Goal: Task Accomplishment & Management: Manage account settings

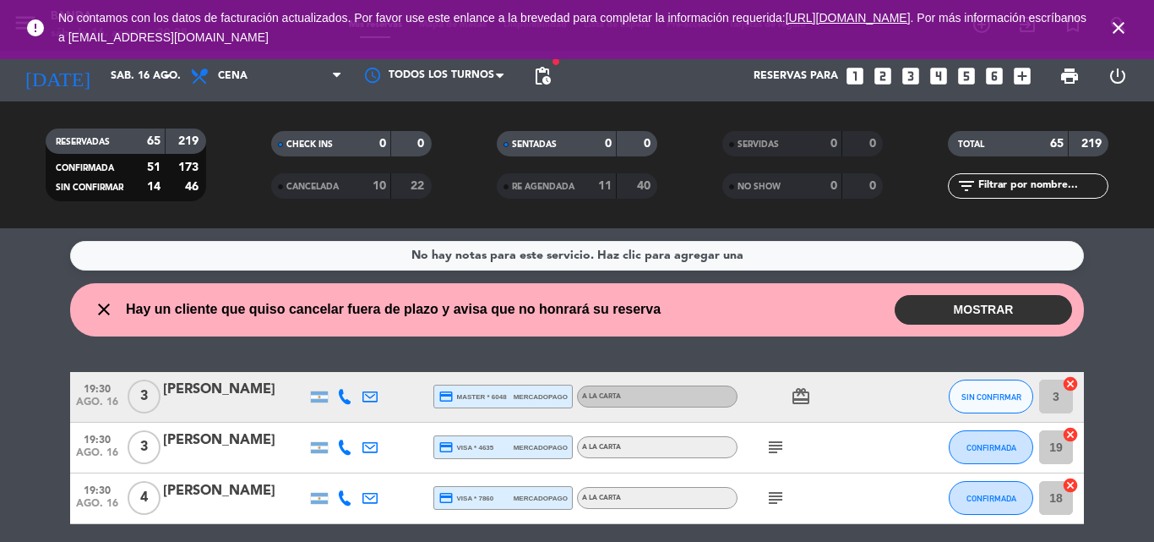
click at [1117, 21] on icon "close" at bounding box center [1119, 28] width 20 height 20
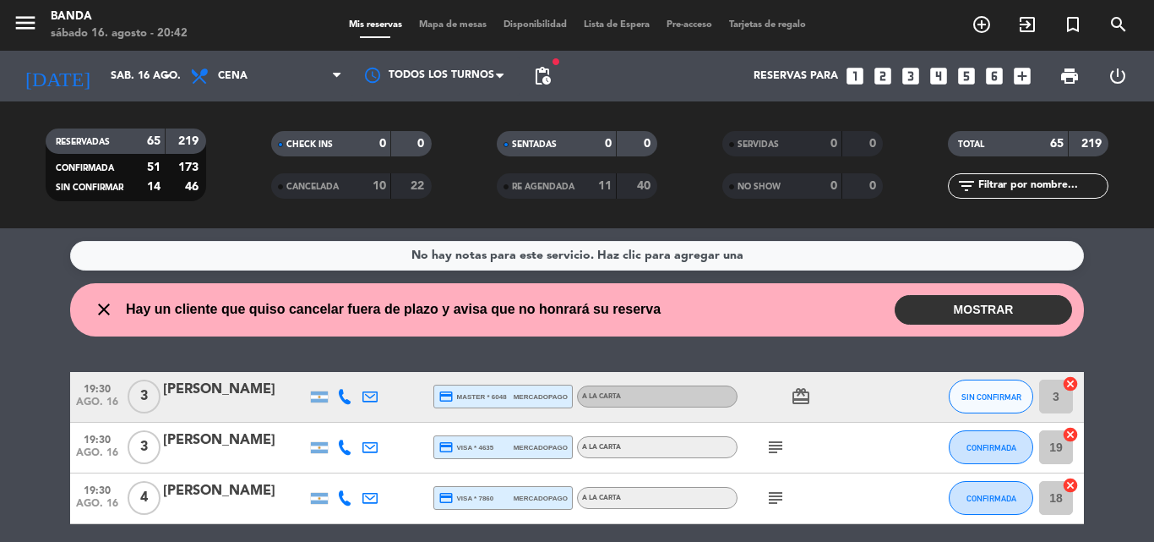
click at [878, 68] on icon "looks_two" at bounding box center [883, 76] width 22 height 22
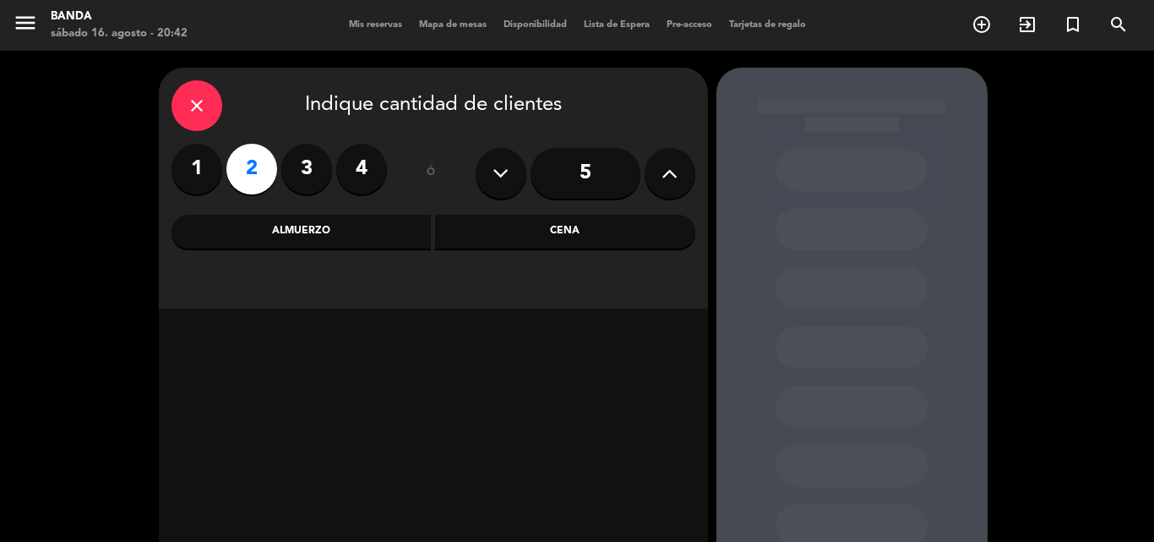
click at [526, 240] on div "Cena" at bounding box center [565, 232] width 260 height 34
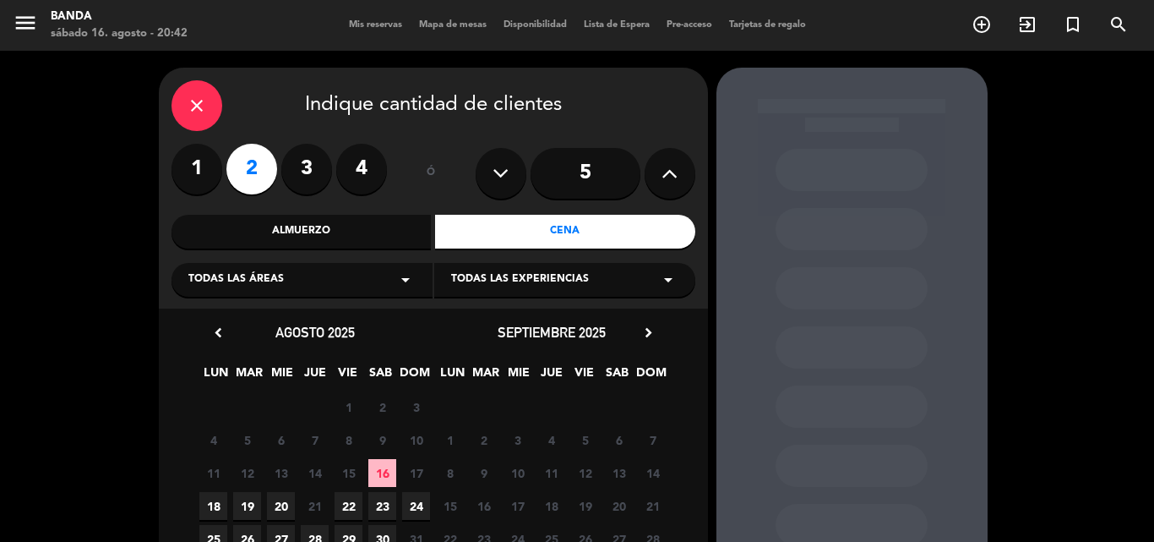
click at [374, 479] on span "16" at bounding box center [382, 473] width 28 height 28
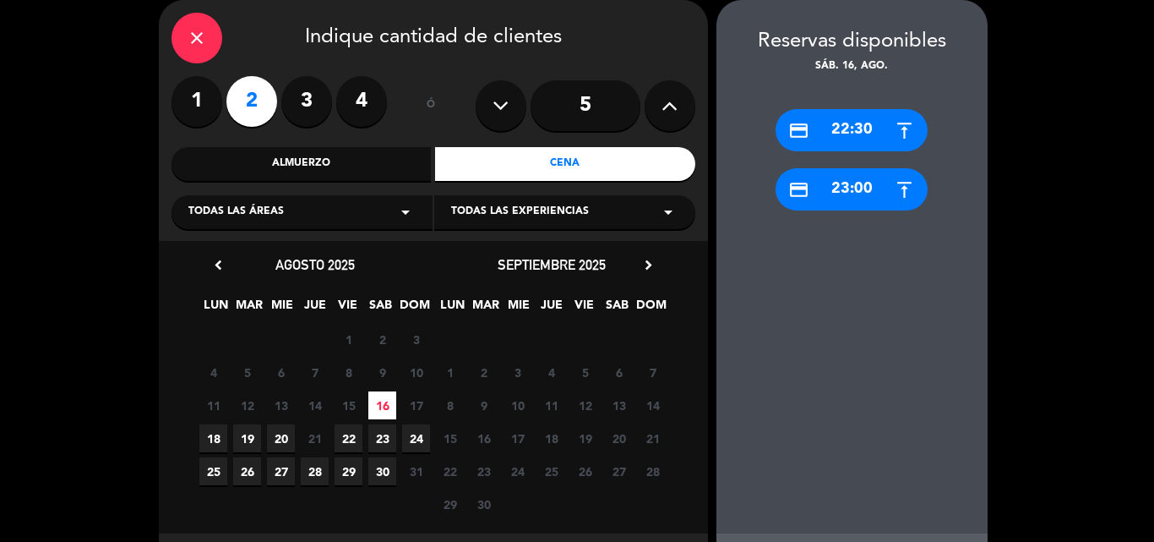
scroll to position [123, 0]
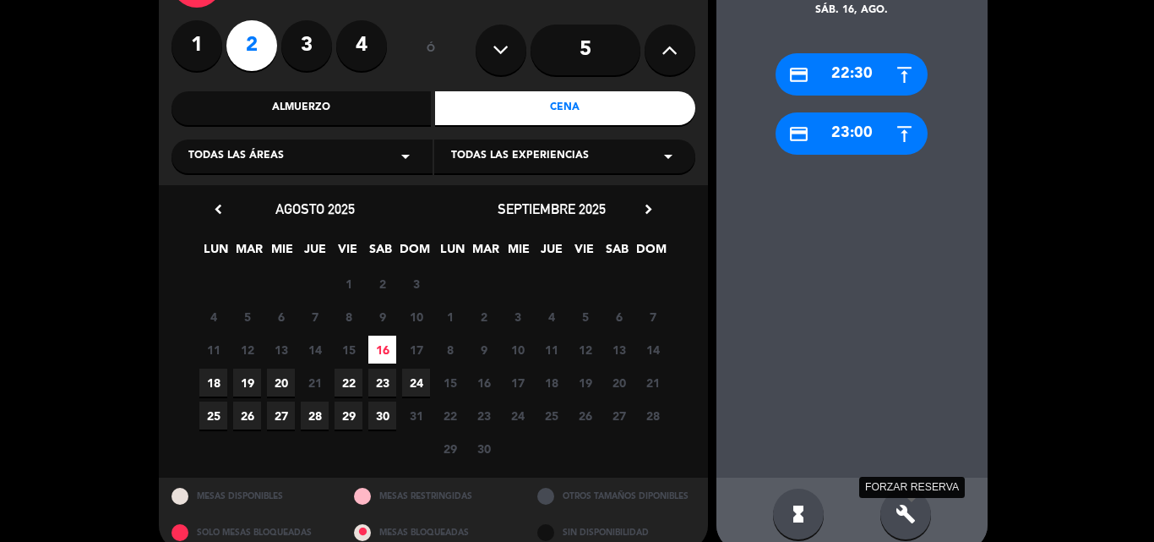
click at [908, 520] on icon "build" at bounding box center [906, 514] width 20 height 20
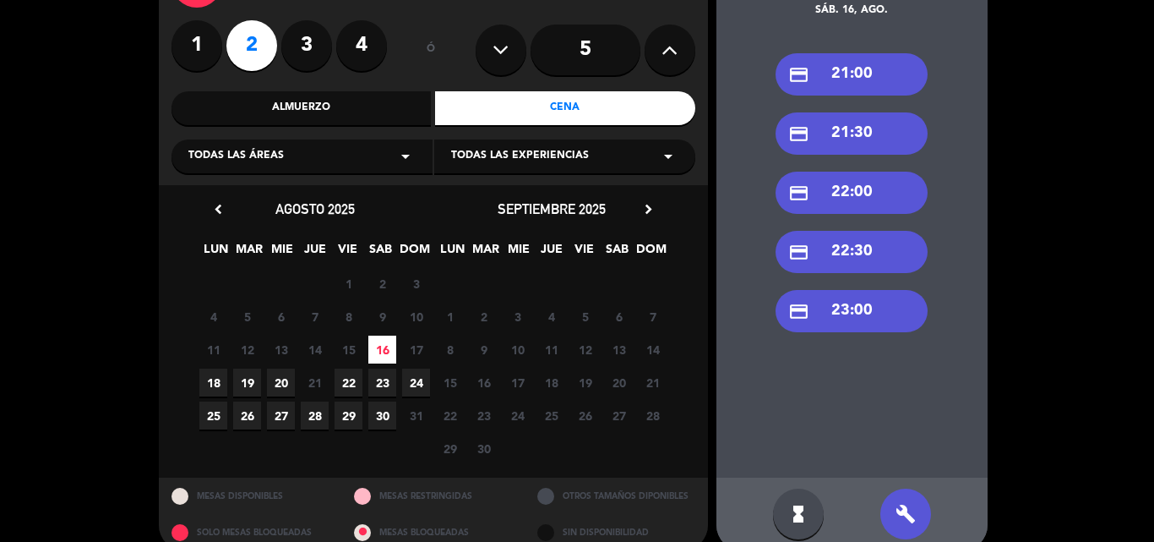
click at [837, 243] on div "credit_card 22:30" at bounding box center [852, 252] width 152 height 42
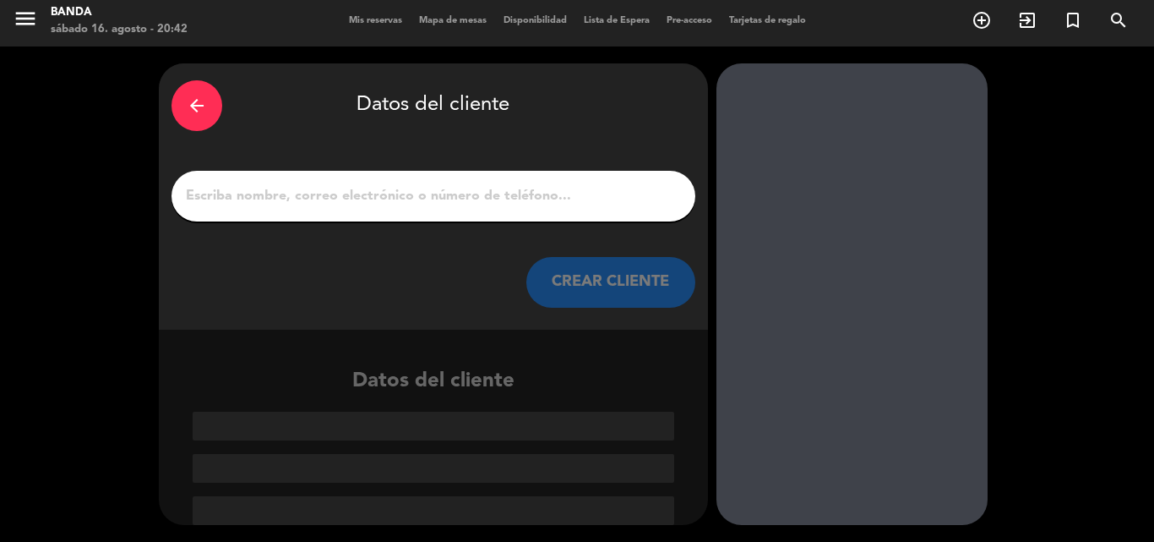
paste input "[PERSON_NAME] [PERSON_NAME]"
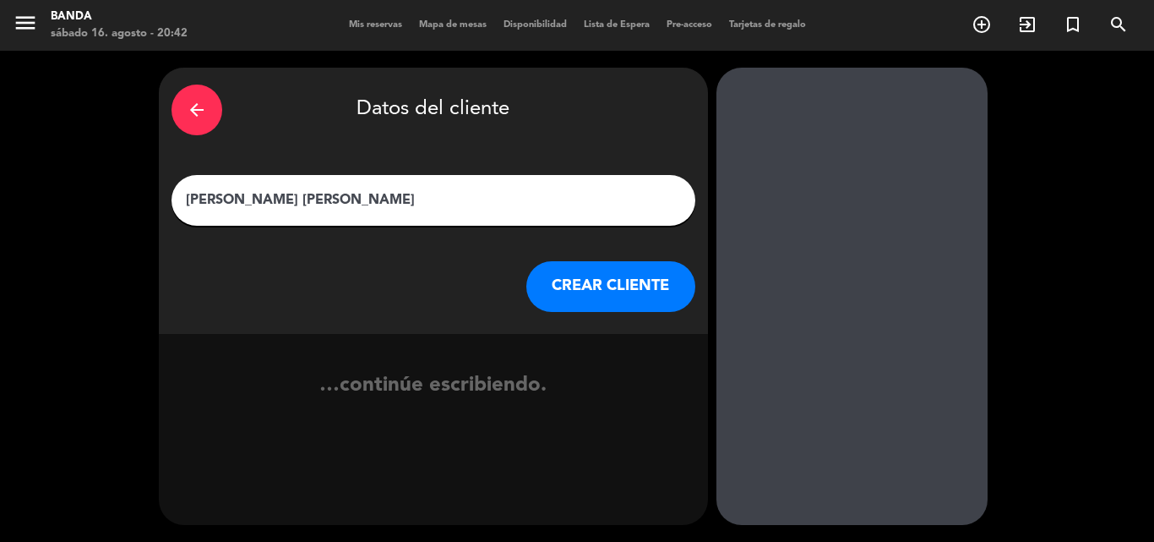
scroll to position [0, 0]
type input "[PERSON_NAME] [PERSON_NAME]"
click at [628, 288] on button "CREAR CLIENTE" at bounding box center [611, 286] width 169 height 51
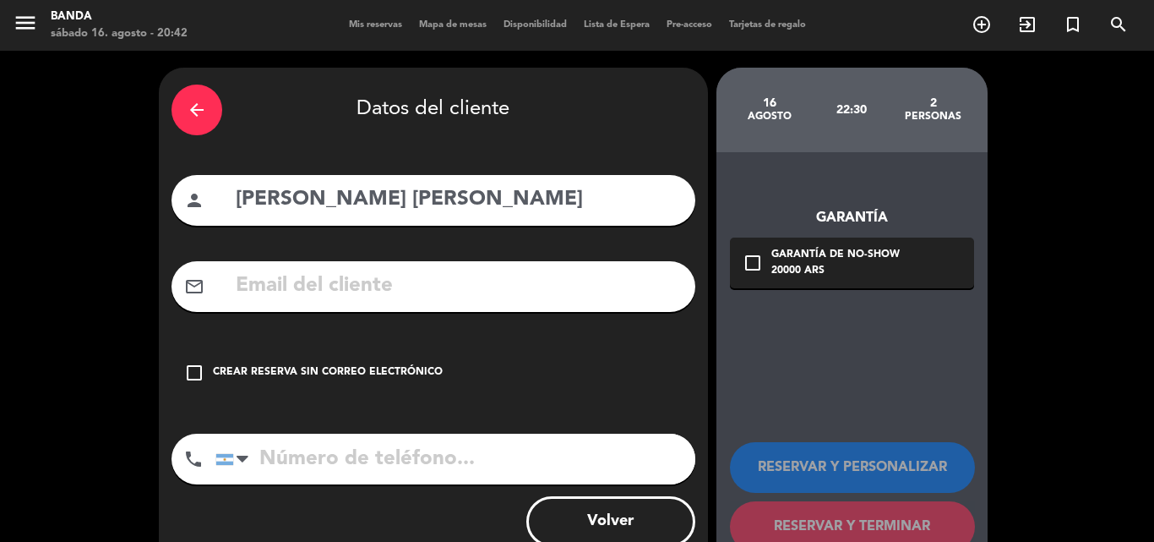
paste input "[EMAIL_ADDRESS][DOMAIN_NAME]"
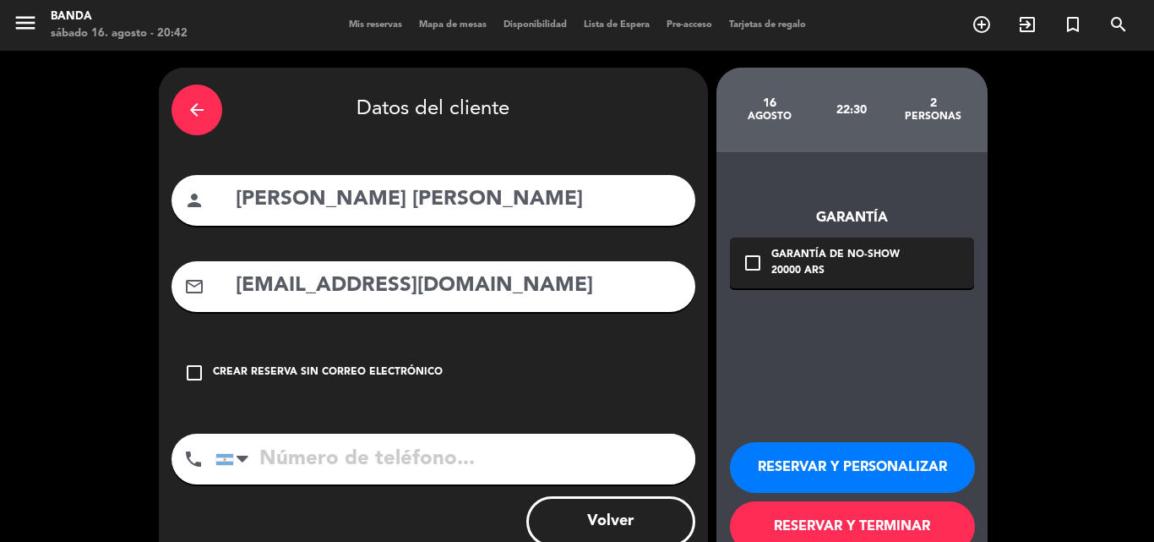
type input "[EMAIL_ADDRESS][DOMAIN_NAME]"
click at [779, 521] on button "RESERVAR Y TERMINAR" at bounding box center [852, 526] width 245 height 51
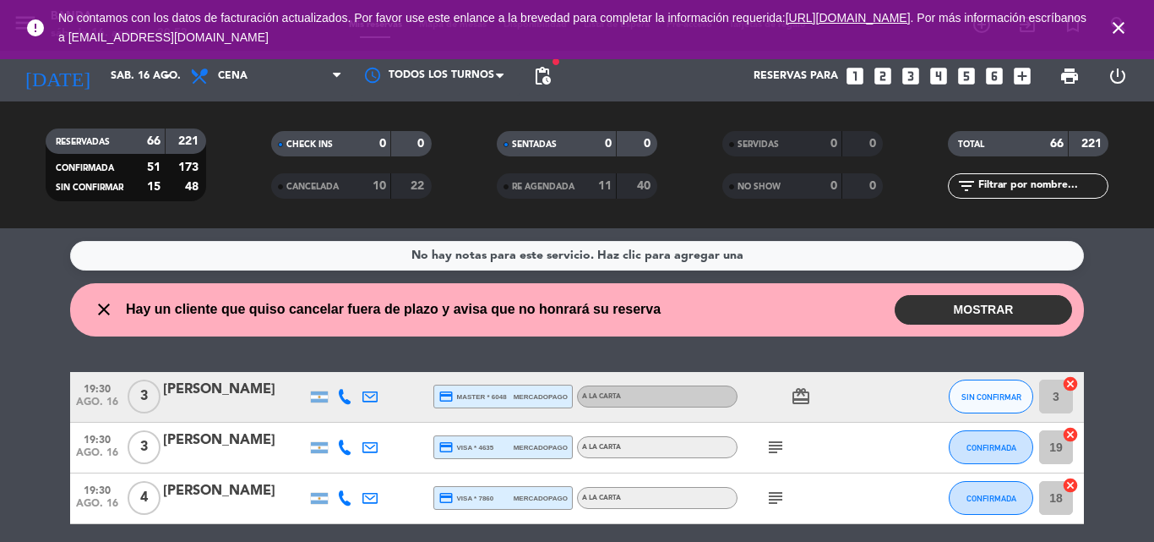
click at [919, 310] on button "MOSTRAR" at bounding box center [983, 310] width 177 height 30
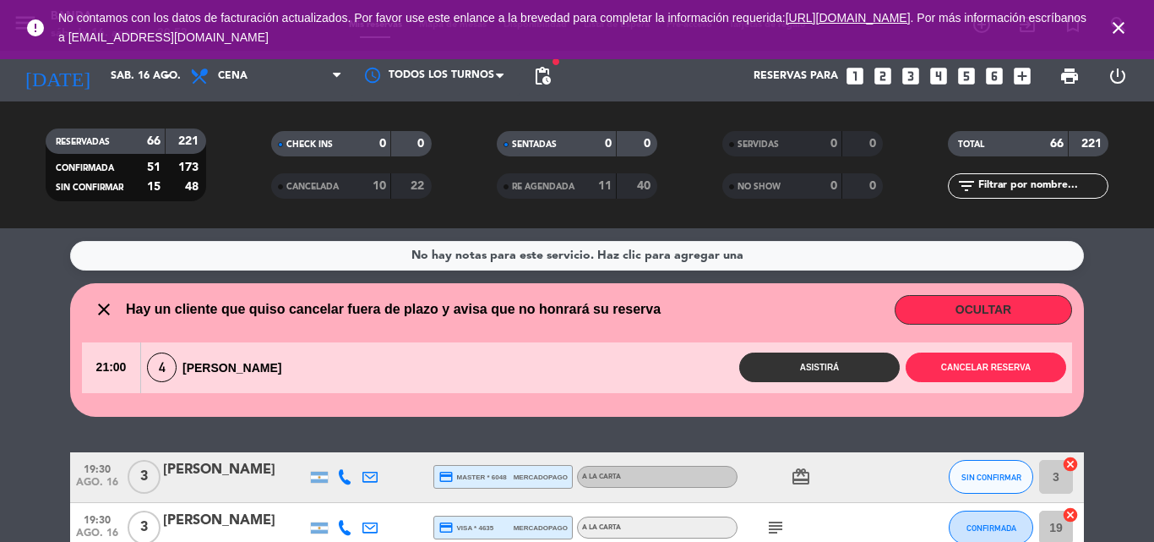
click at [919, 310] on button "OCULTAR" at bounding box center [983, 310] width 177 height 30
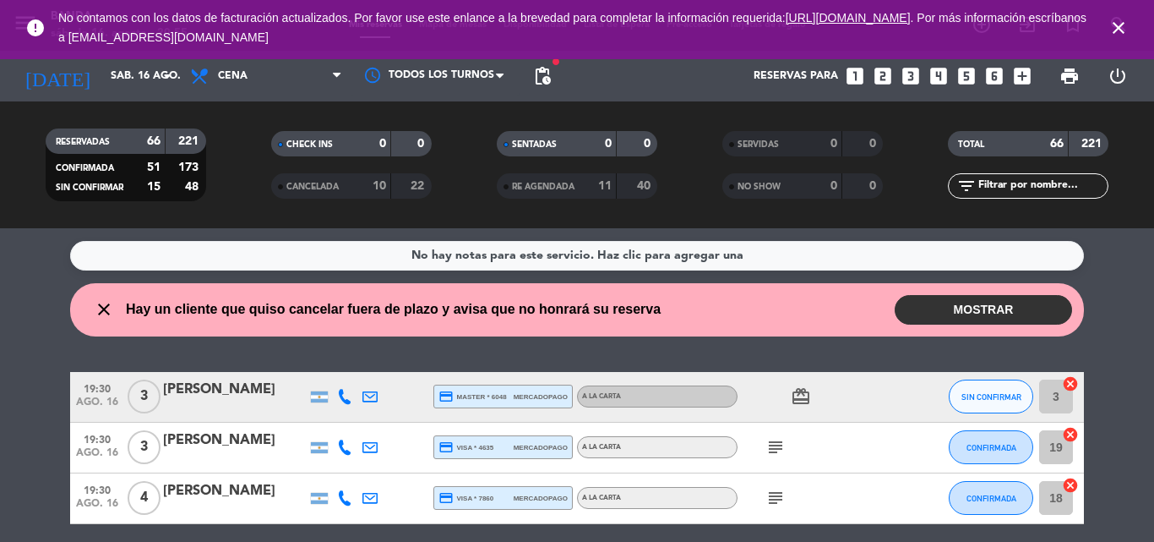
click at [1121, 30] on icon "close" at bounding box center [1119, 28] width 20 height 20
click at [979, 311] on button "MOSTRAR" at bounding box center [983, 310] width 177 height 30
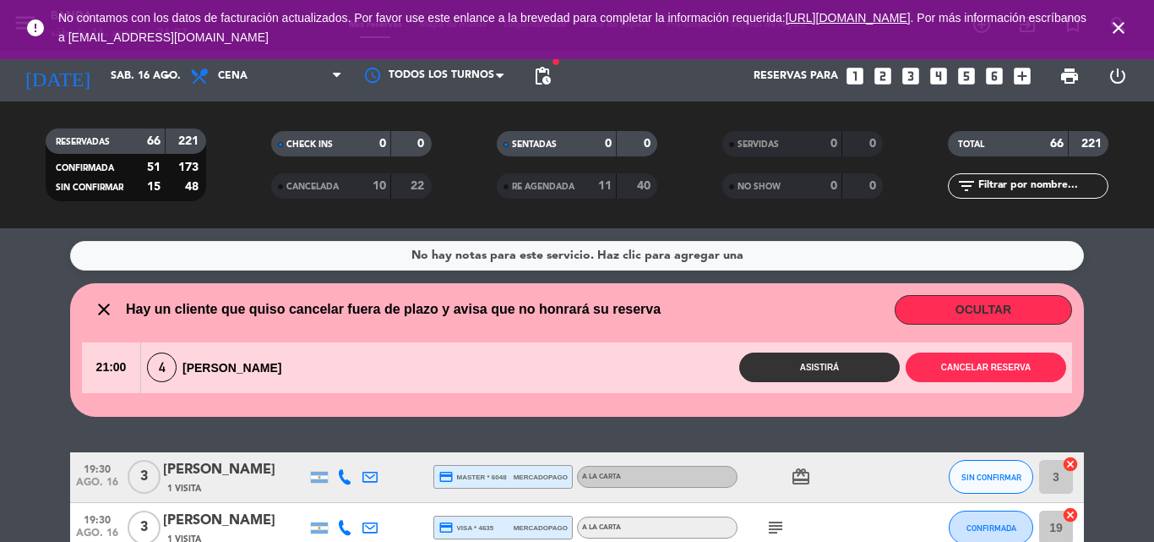
click at [979, 311] on button "OCULTAR" at bounding box center [983, 310] width 177 height 30
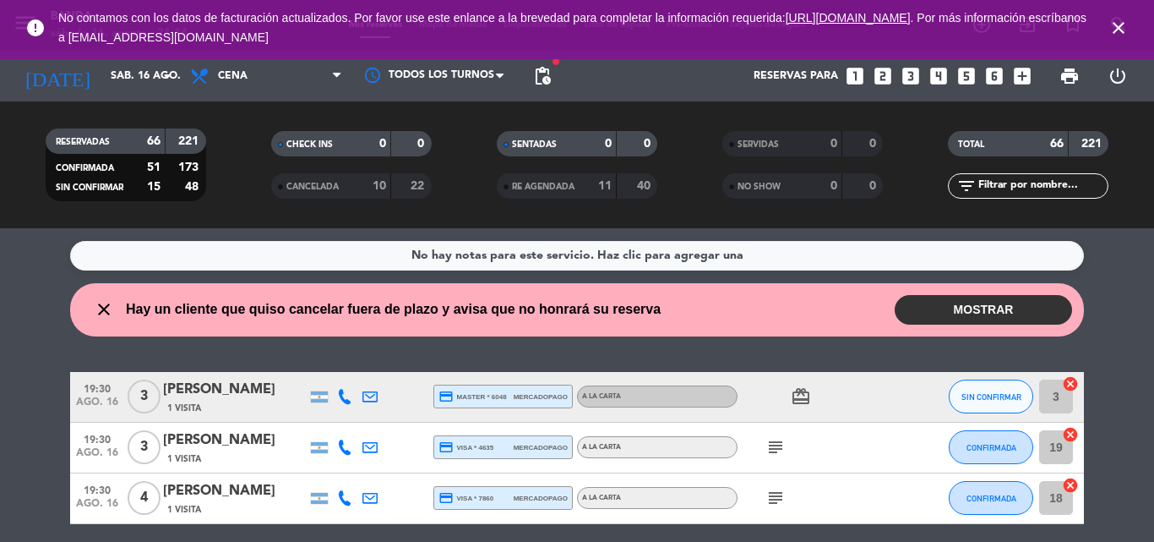
click at [881, 74] on icon "looks_two" at bounding box center [883, 76] width 22 height 22
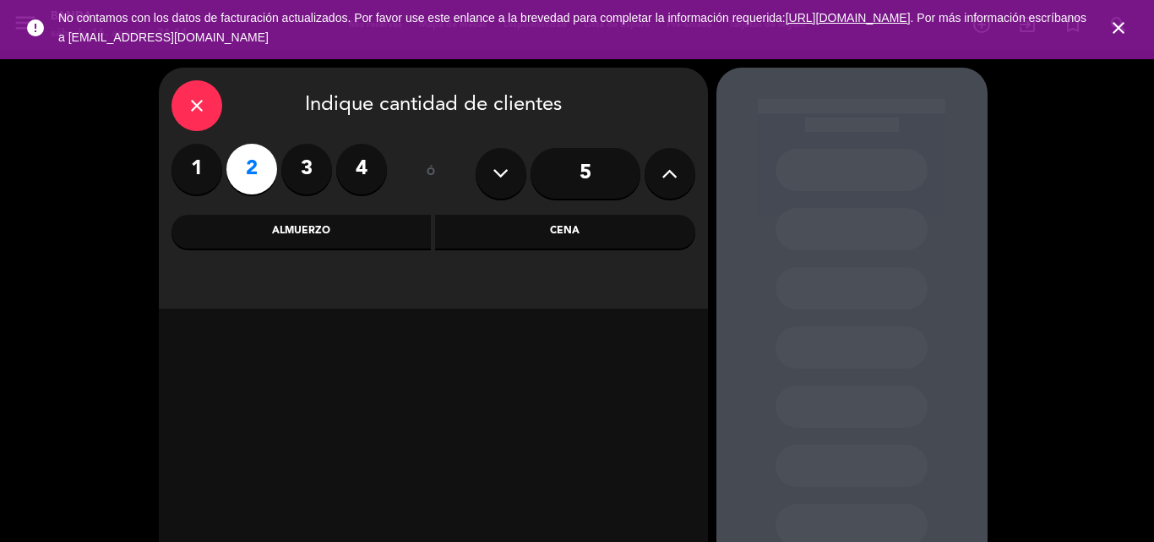
click at [506, 231] on div "Cena" at bounding box center [565, 232] width 260 height 34
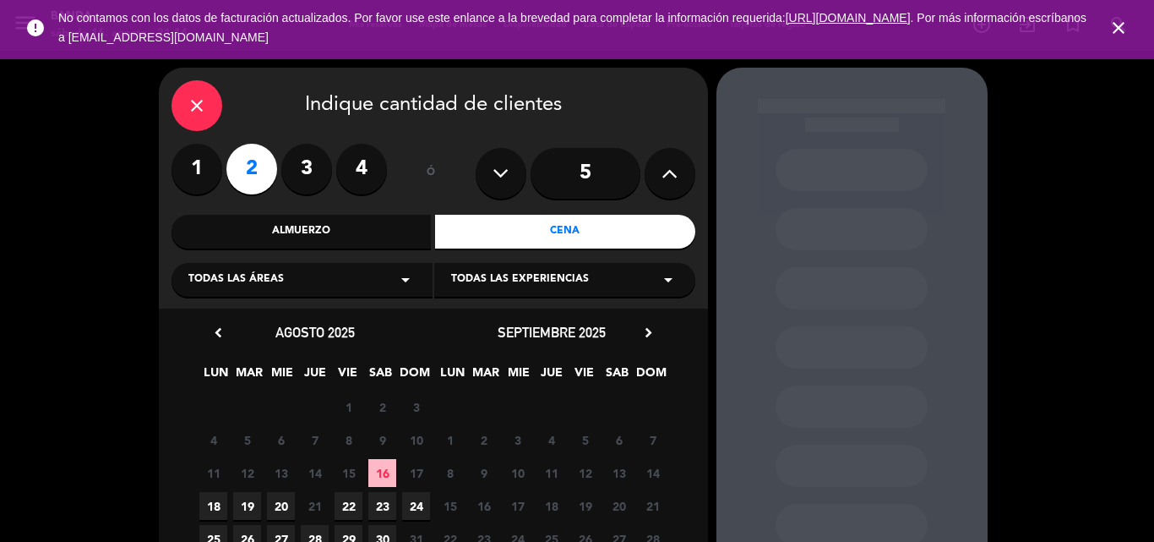
click at [381, 467] on span "16" at bounding box center [382, 473] width 28 height 28
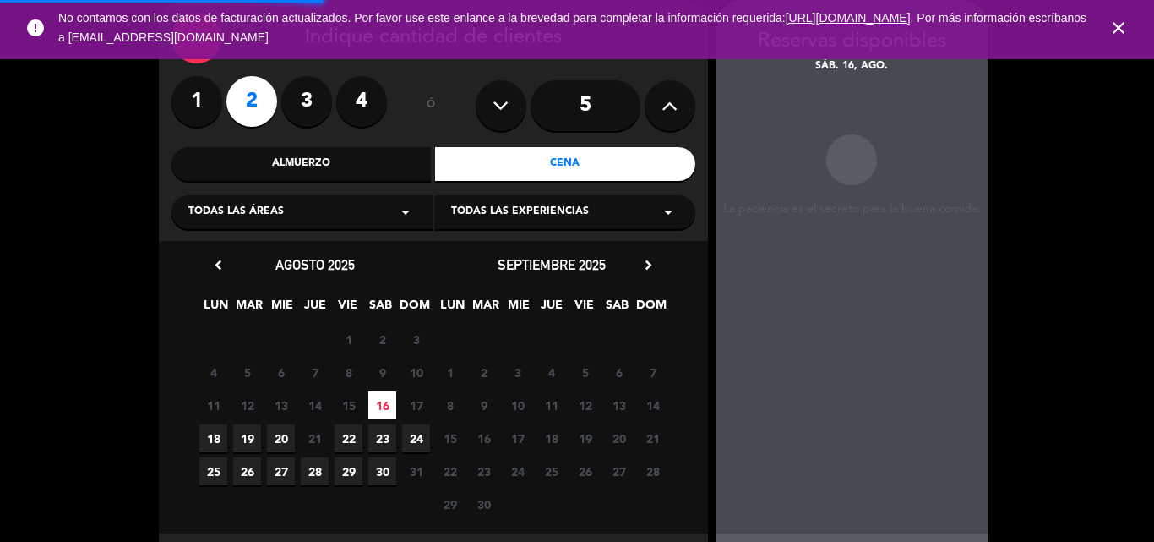
scroll to position [148, 0]
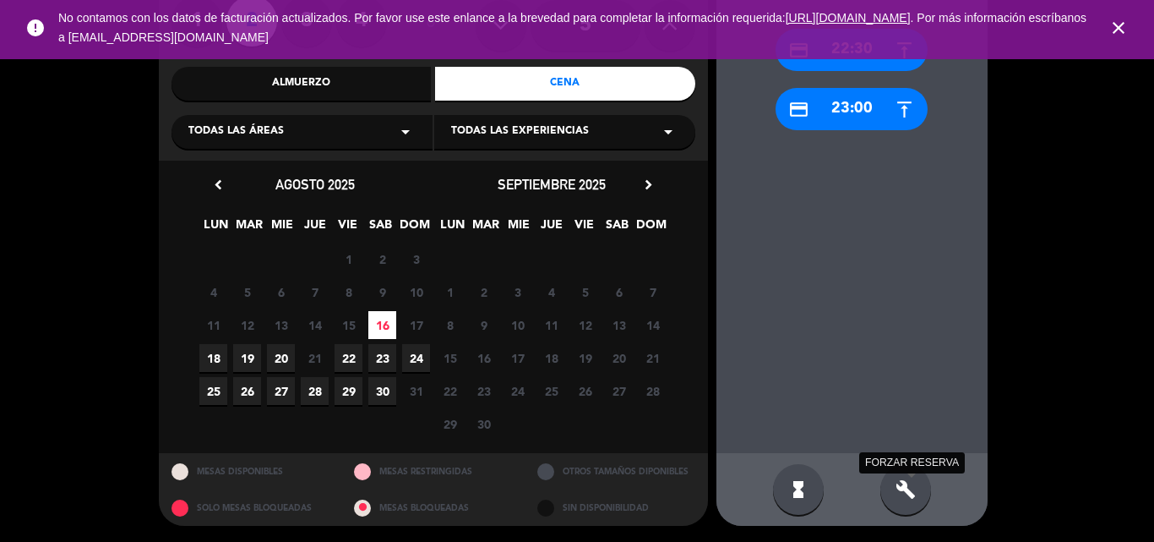
click at [907, 484] on icon "build" at bounding box center [906, 489] width 20 height 20
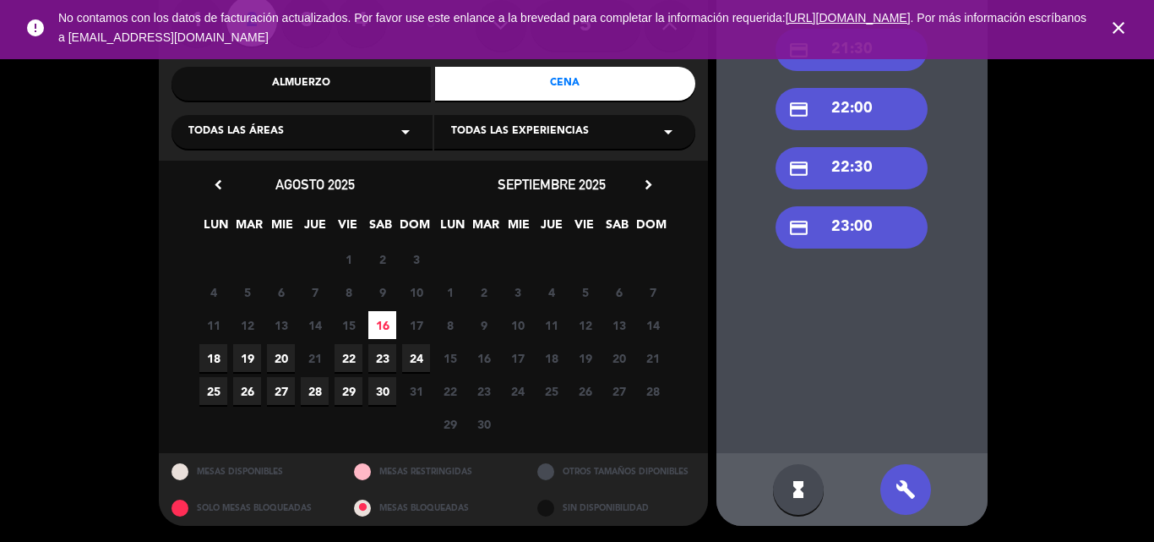
click at [879, 176] on div "credit_card 22:30" at bounding box center [852, 168] width 152 height 42
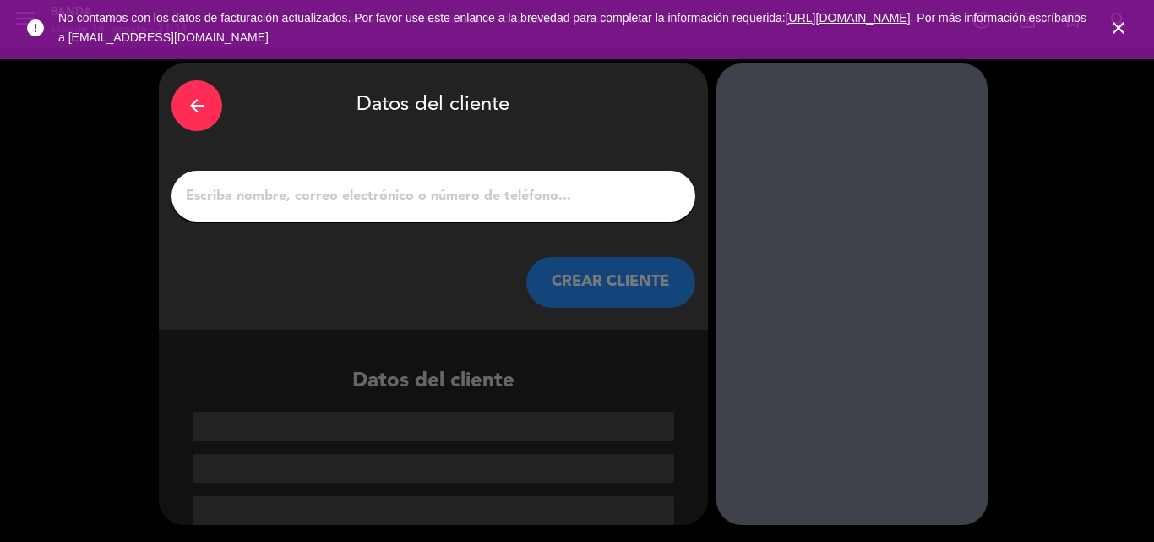
click at [560, 184] on input "1" at bounding box center [433, 196] width 499 height 24
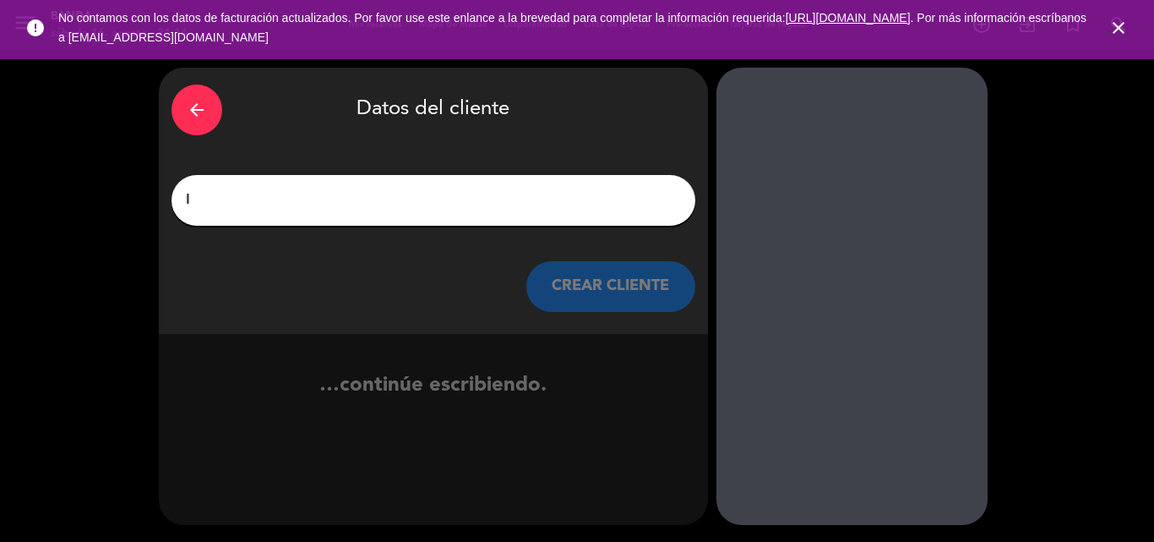
scroll to position [0, 0]
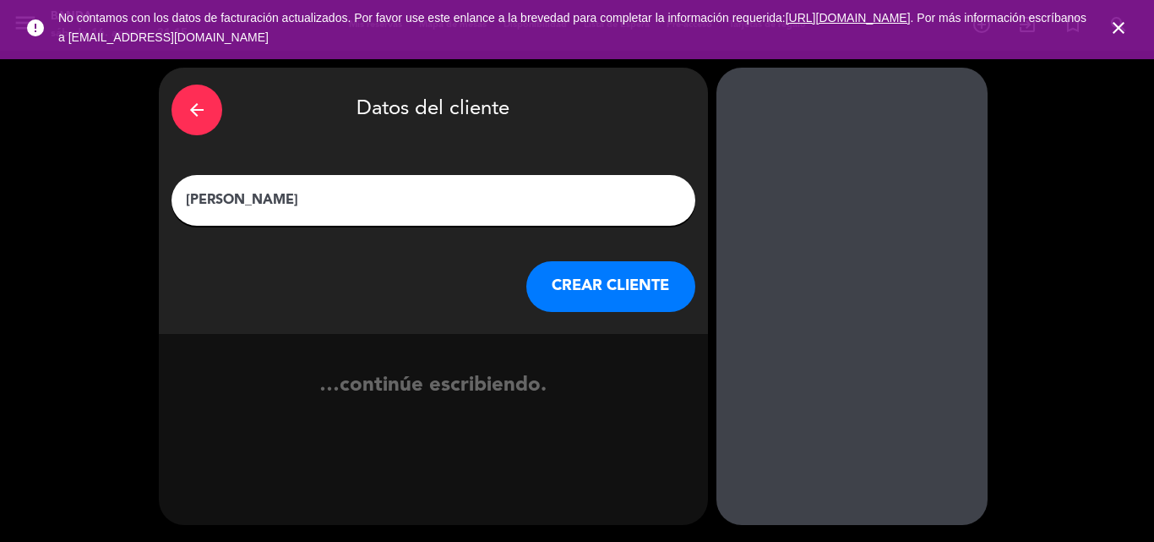
type input "[PERSON_NAME]"
click at [567, 299] on button "CREAR CLIENTE" at bounding box center [611, 286] width 169 height 51
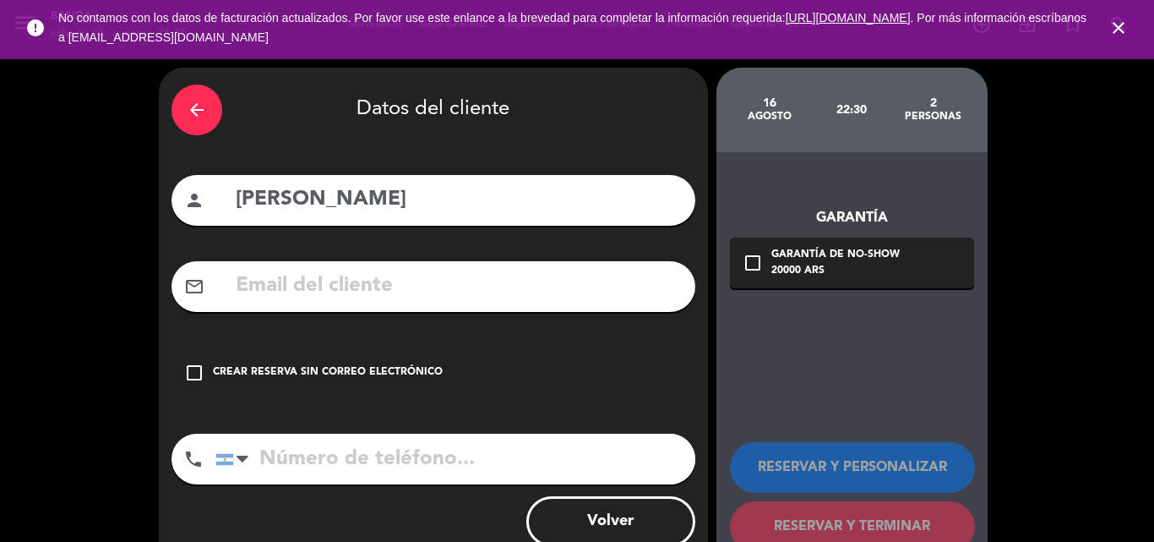
click at [360, 276] on input "text" at bounding box center [458, 286] width 449 height 35
click at [276, 378] on div "Crear reserva sin correo electrónico" at bounding box center [328, 372] width 230 height 17
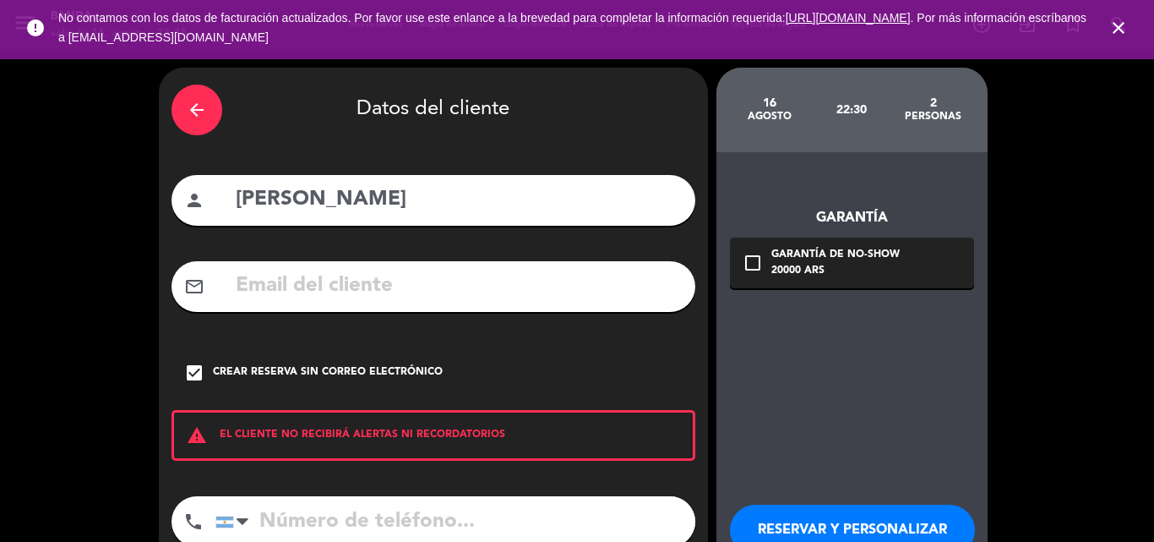
click at [273, 516] on input "tel" at bounding box center [456, 521] width 480 height 51
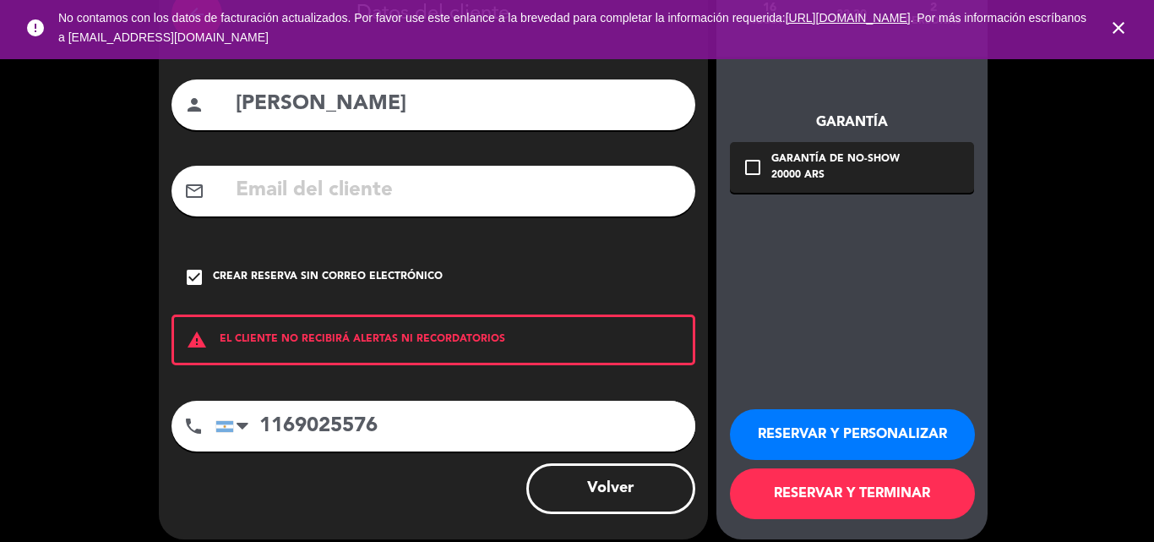
scroll to position [110, 0]
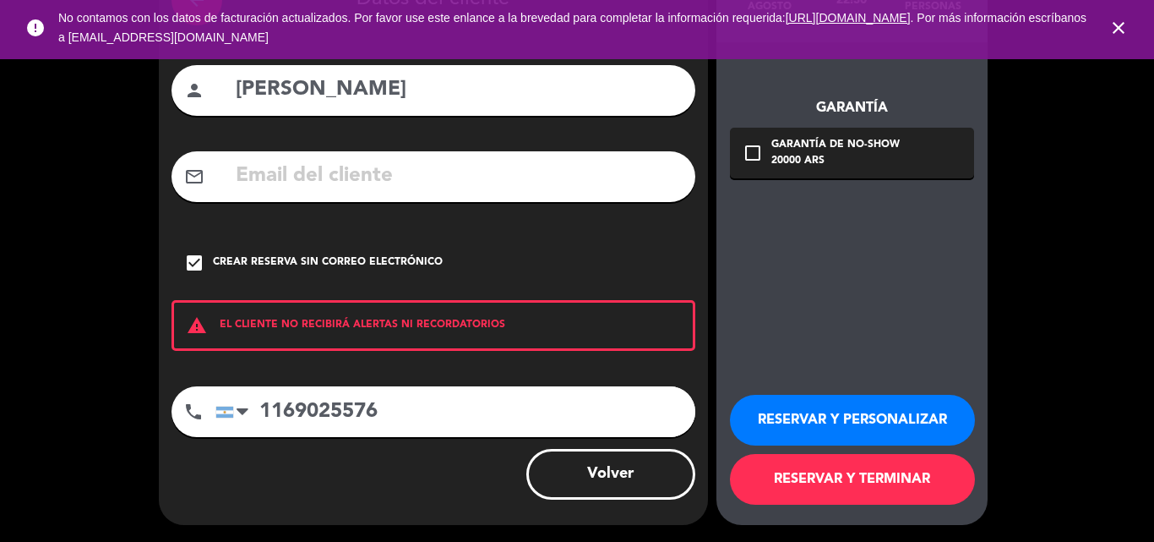
type input "1169025576"
click at [755, 479] on button "RESERVAR Y TERMINAR" at bounding box center [852, 479] width 245 height 51
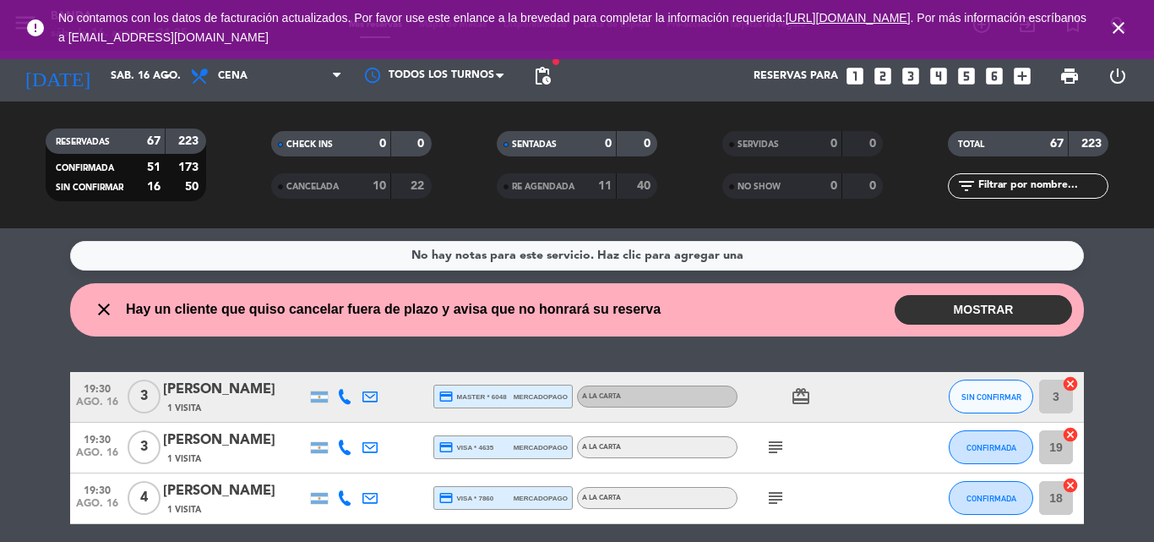
click at [921, 317] on button "MOSTRAR" at bounding box center [983, 310] width 177 height 30
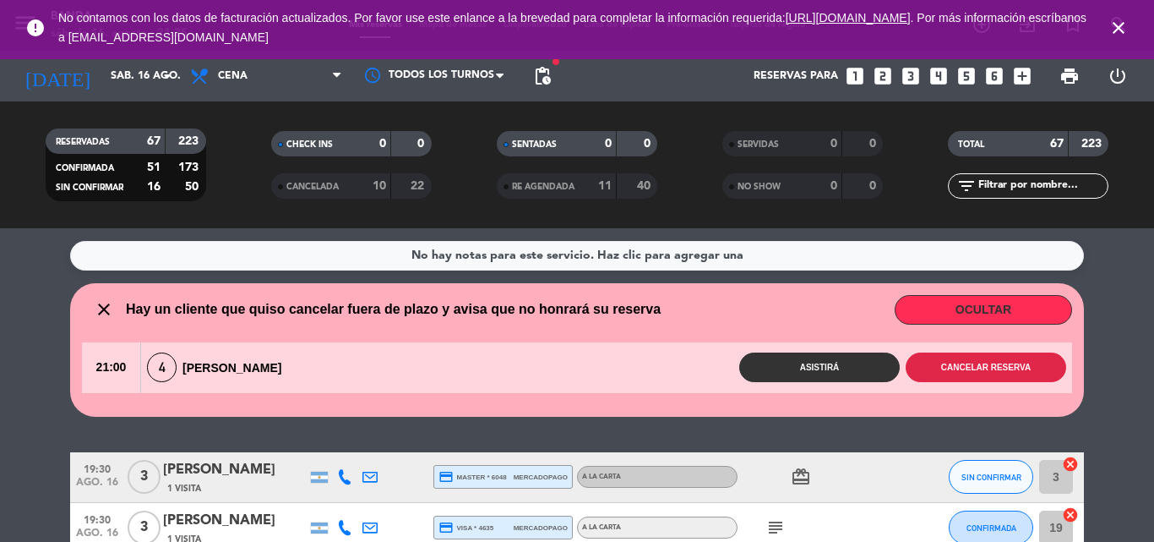
click at [951, 357] on button "Cancelar reserva" at bounding box center [986, 367] width 161 height 30
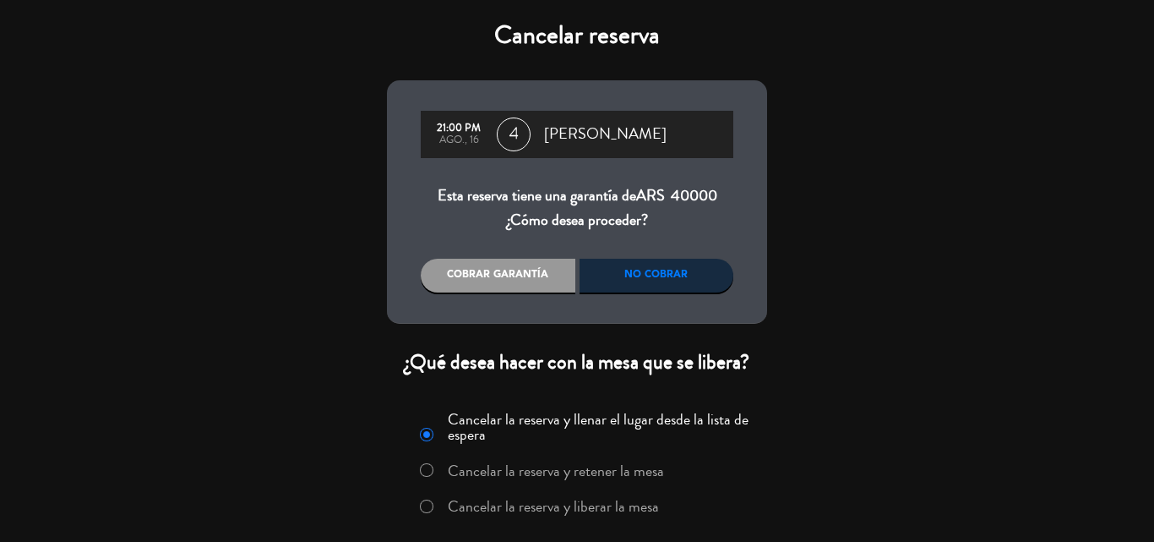
click at [607, 508] on label "Cancelar la reserva y liberar la mesa" at bounding box center [553, 506] width 211 height 15
click at [683, 281] on div "No cobrar" at bounding box center [657, 276] width 155 height 34
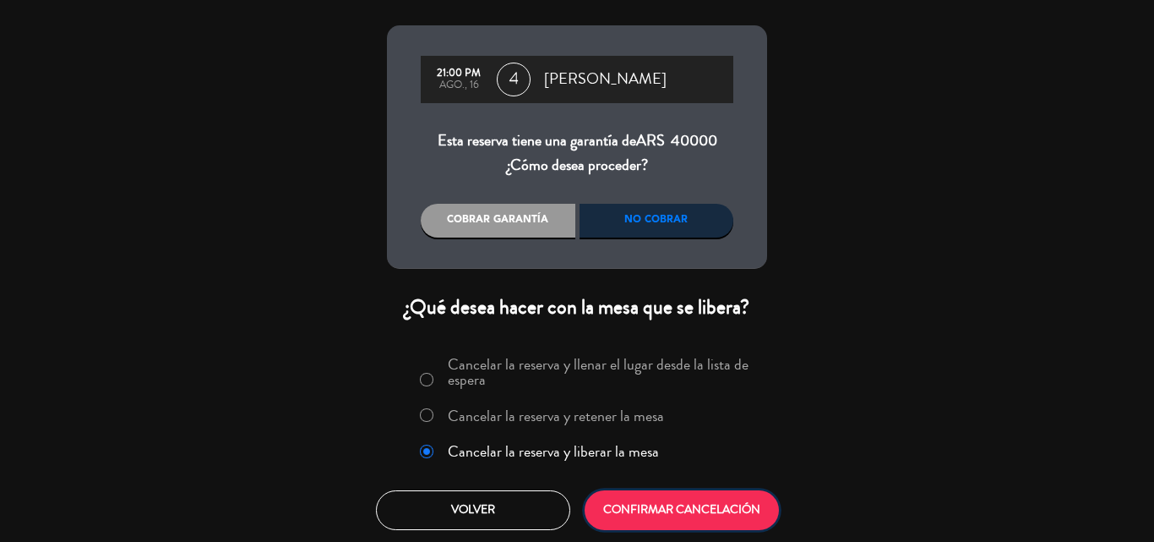
click at [679, 499] on button "CONFIRMAR CANCELACIÓN" at bounding box center [682, 510] width 194 height 40
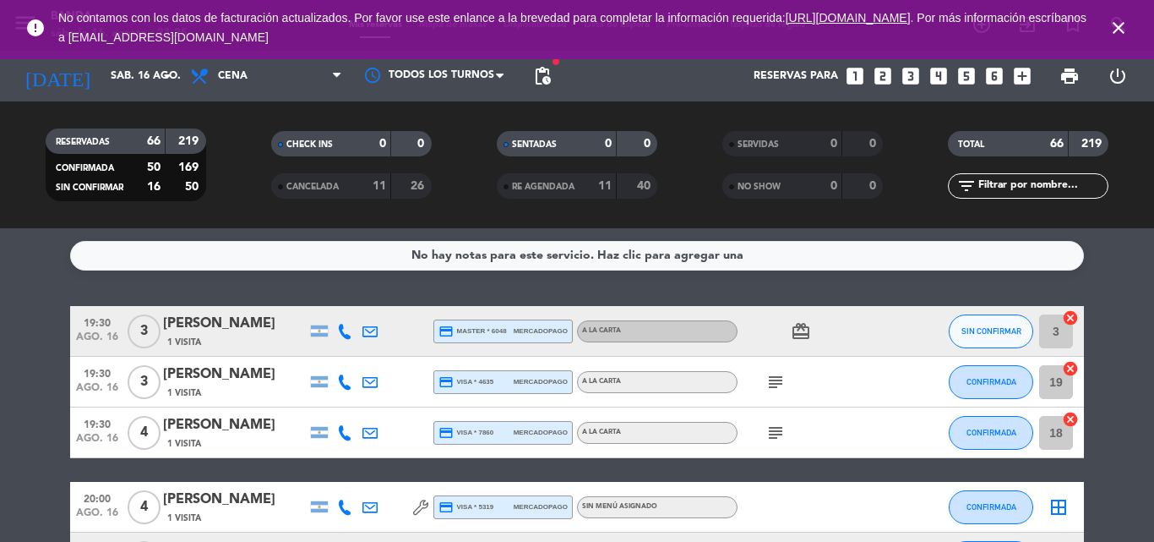
click at [1114, 30] on icon "close" at bounding box center [1119, 28] width 20 height 20
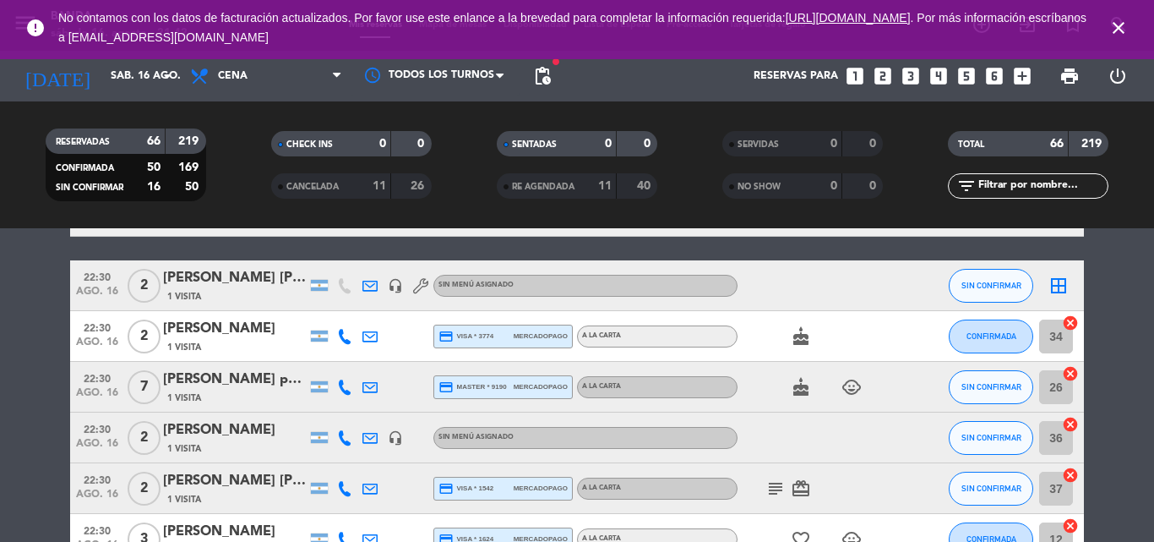
scroll to position [2844, 0]
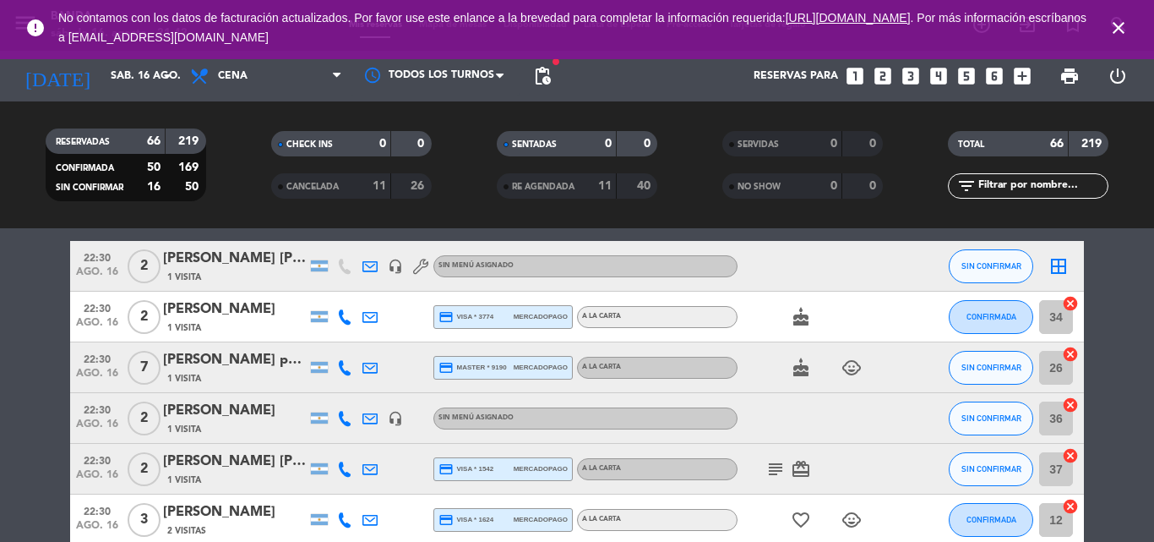
click at [1124, 23] on icon "close" at bounding box center [1119, 28] width 20 height 20
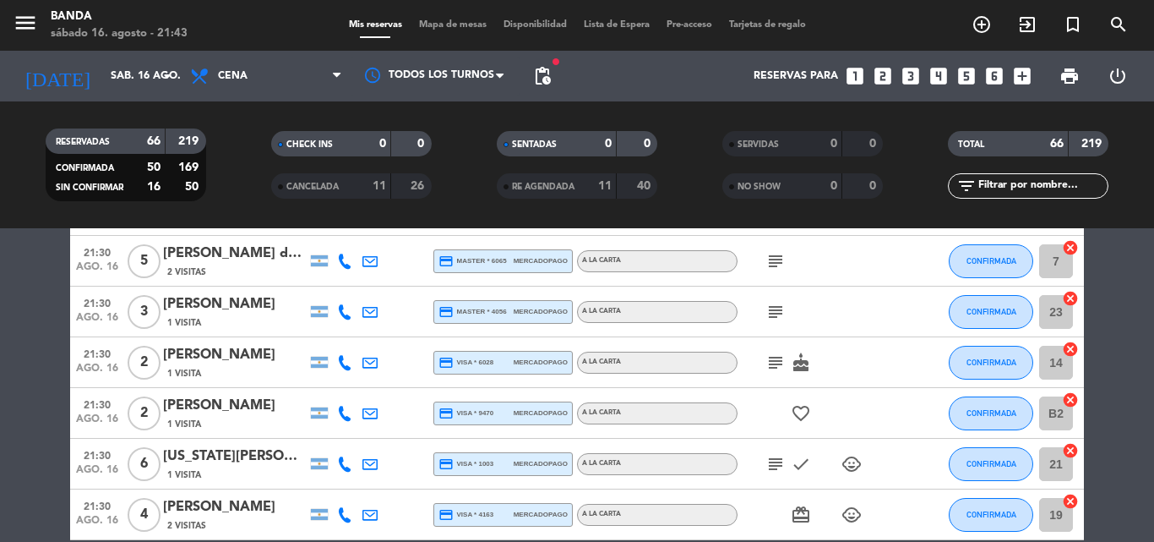
scroll to position [2038, 0]
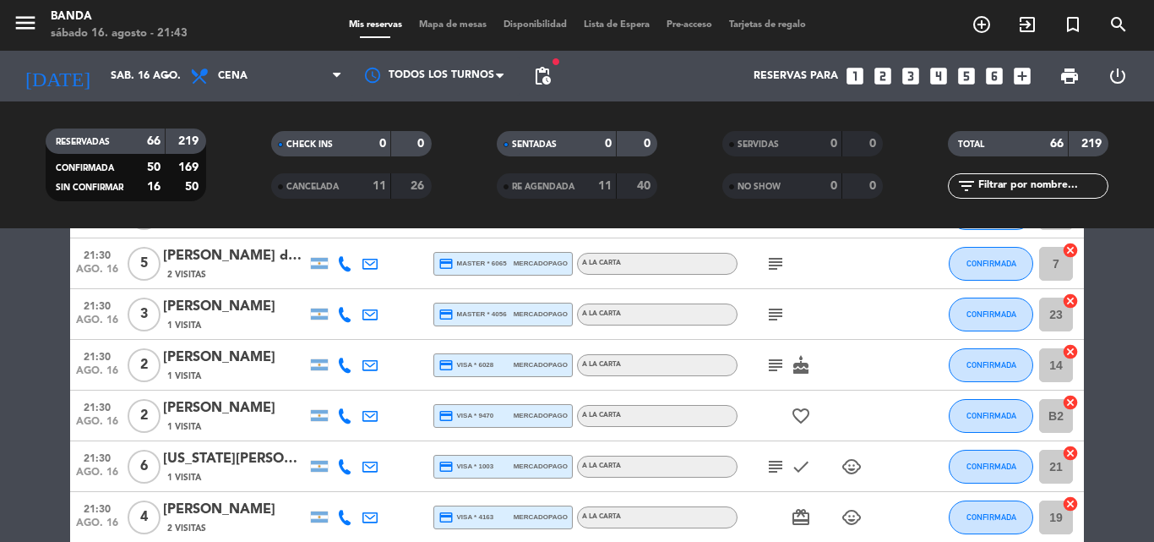
click at [341, 467] on icon at bounding box center [344, 466] width 15 height 15
click at [341, 442] on button "Copiar content_paste" at bounding box center [340, 438] width 52 height 18
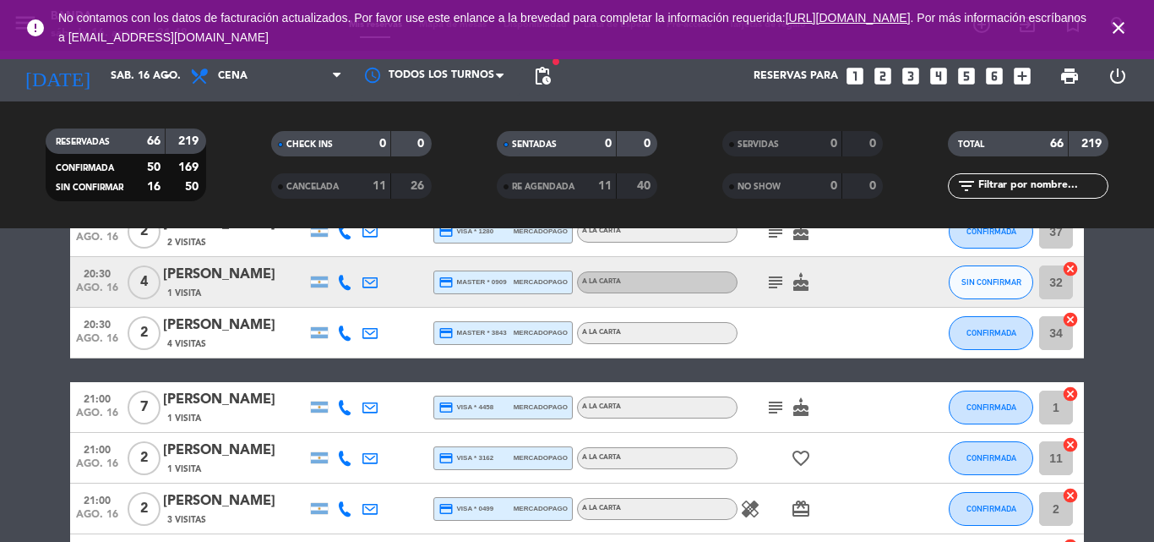
scroll to position [431, 0]
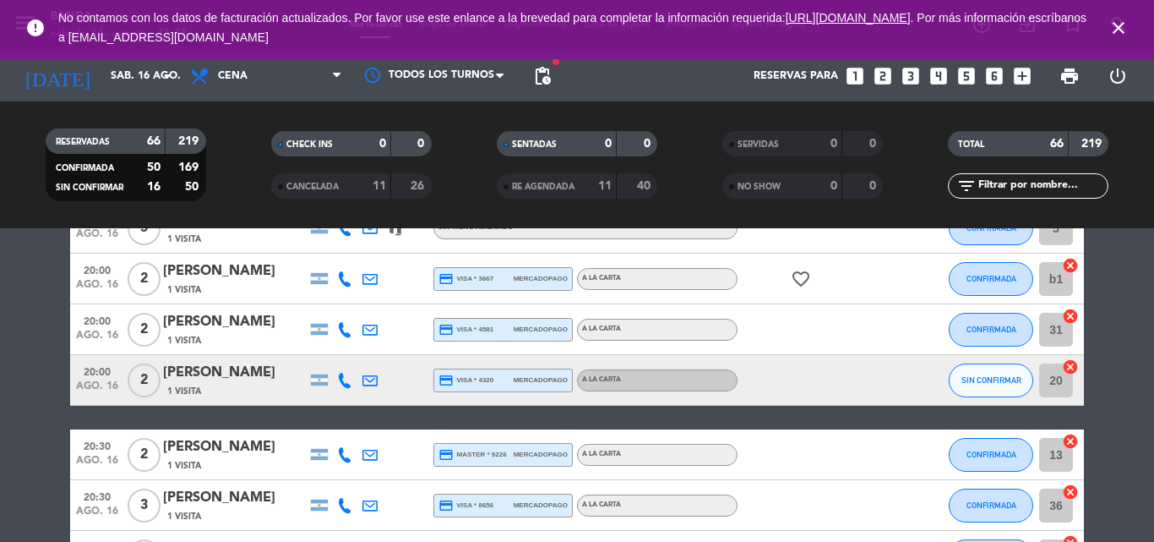
click at [1115, 20] on icon "close" at bounding box center [1119, 28] width 20 height 20
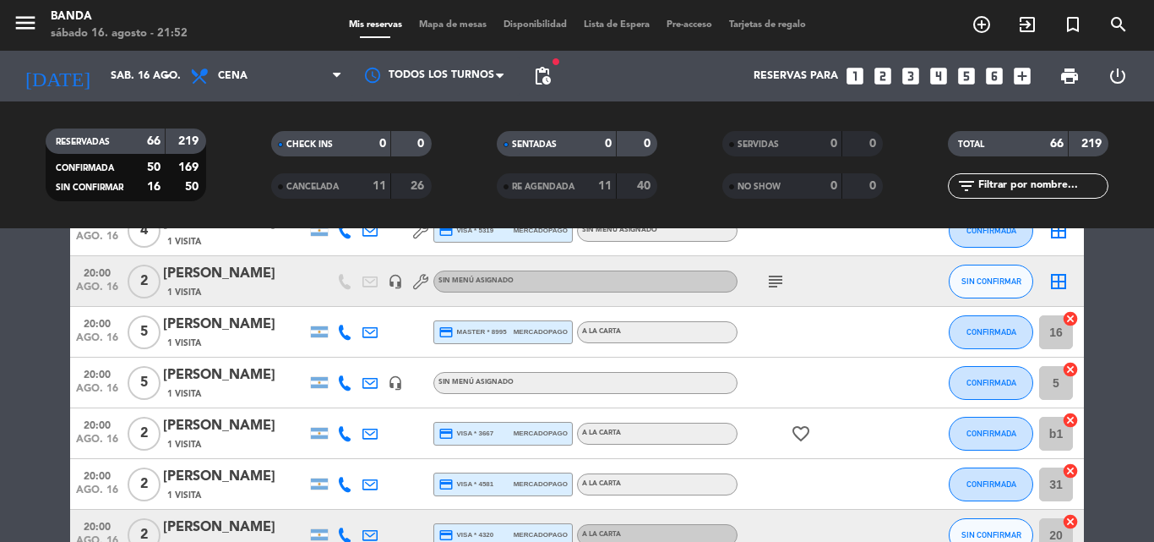
scroll to position [0, 0]
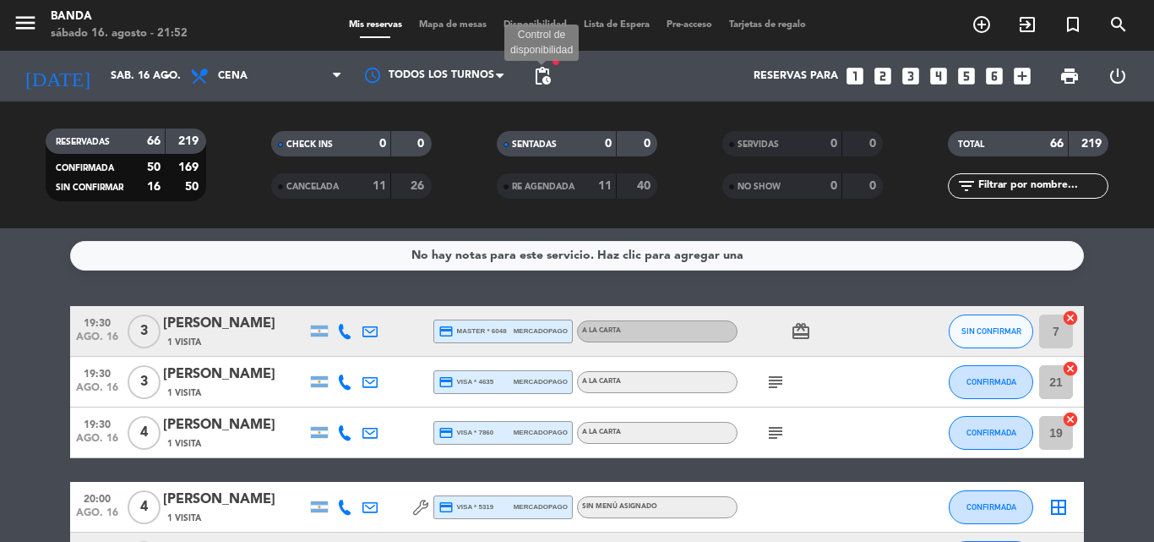
click at [543, 68] on span "pending_actions" at bounding box center [542, 76] width 20 height 20
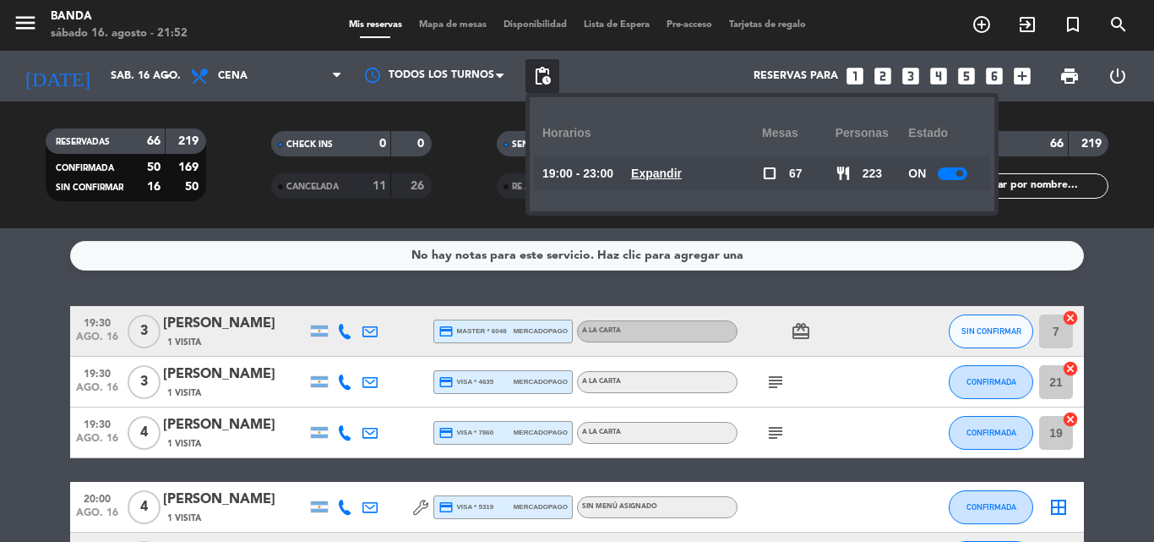
click at [673, 173] on u "Expandir" at bounding box center [656, 173] width 51 height 14
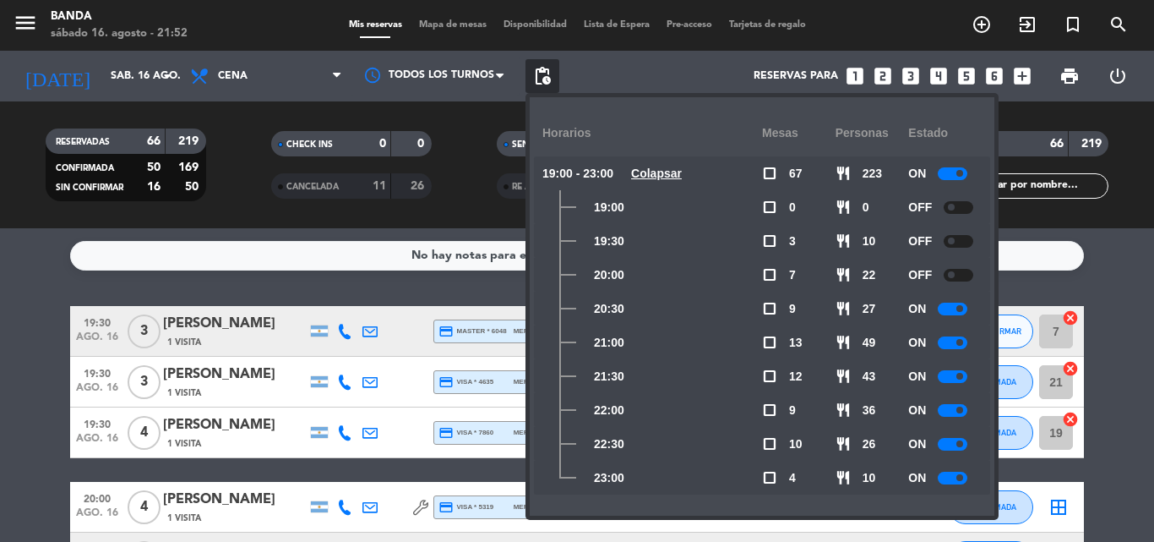
click at [960, 201] on div at bounding box center [959, 207] width 30 height 13
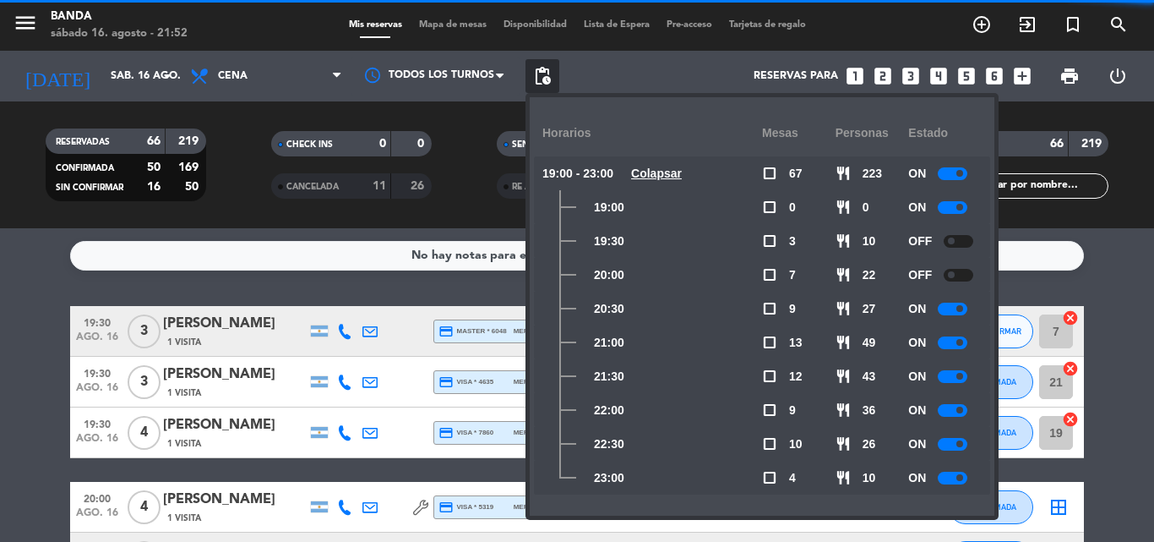
click at [960, 238] on div at bounding box center [959, 241] width 30 height 13
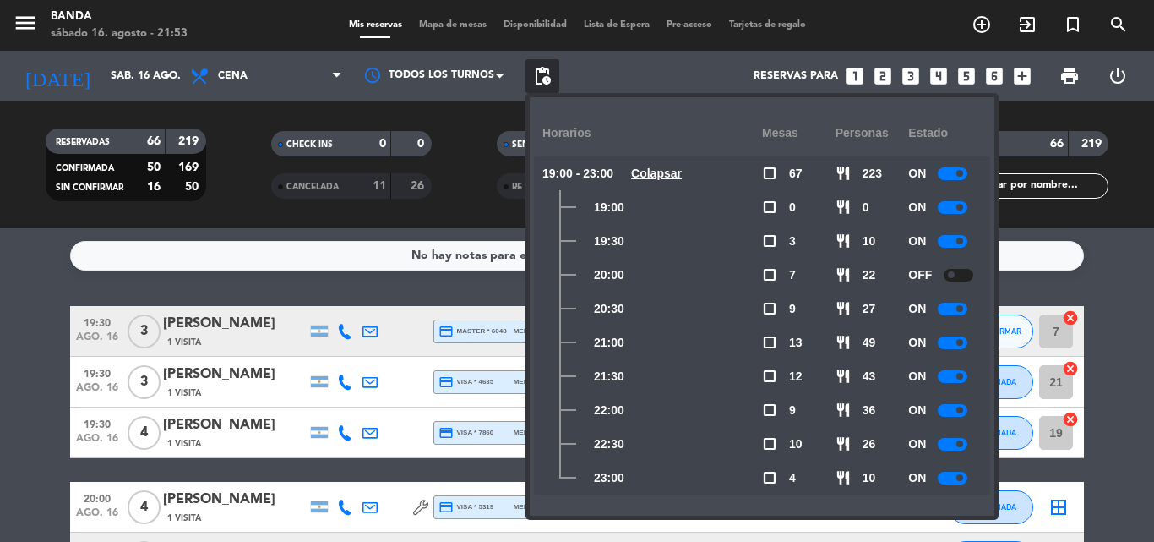
click at [957, 270] on div at bounding box center [959, 275] width 30 height 13
click at [545, 70] on span "pending_actions" at bounding box center [542, 76] width 20 height 20
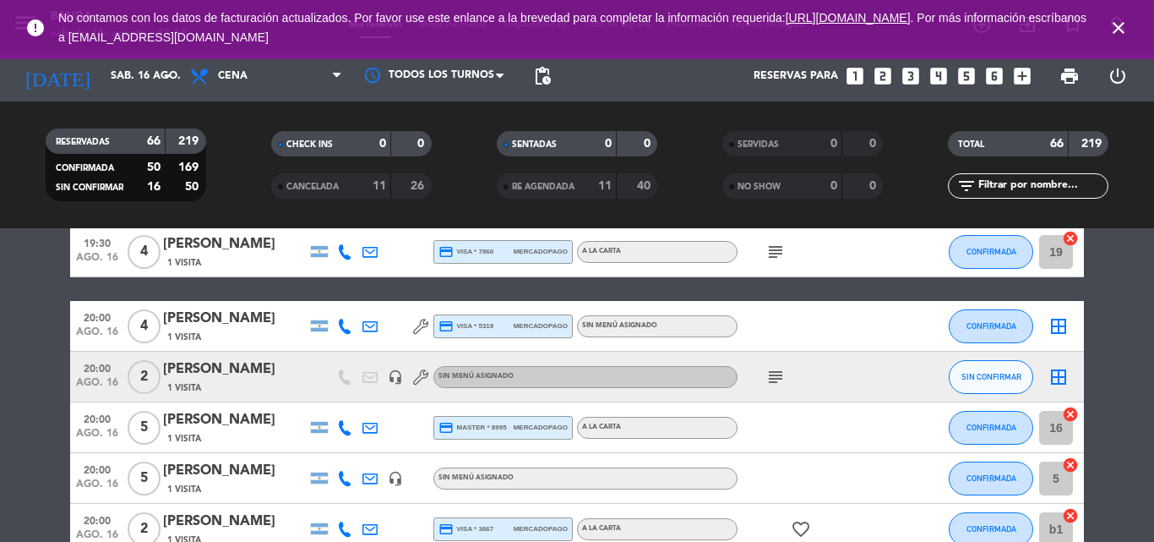
scroll to position [145, 0]
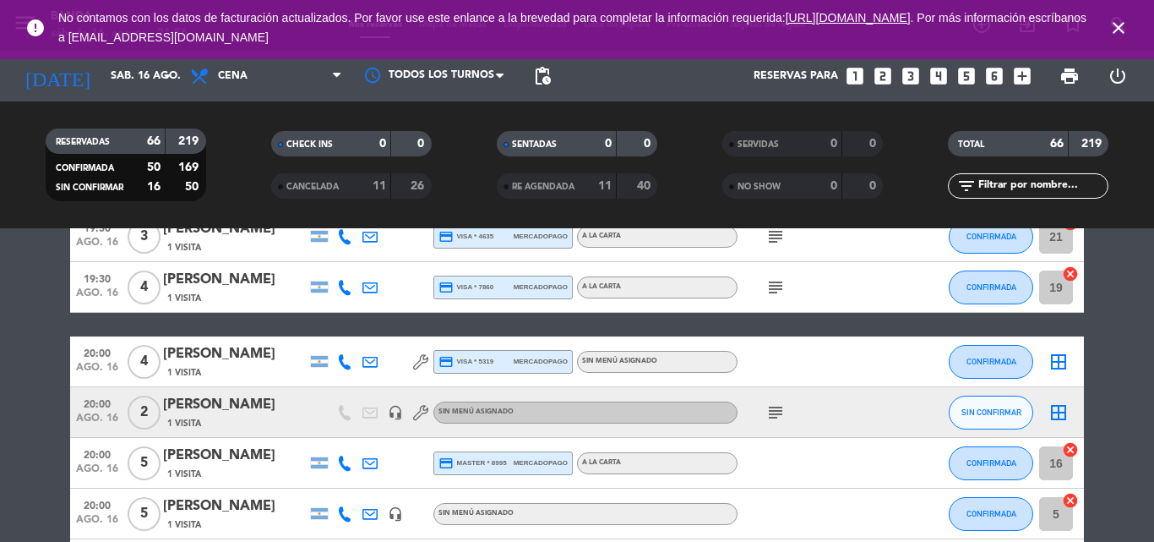
click at [1110, 26] on icon "close" at bounding box center [1119, 28] width 20 height 20
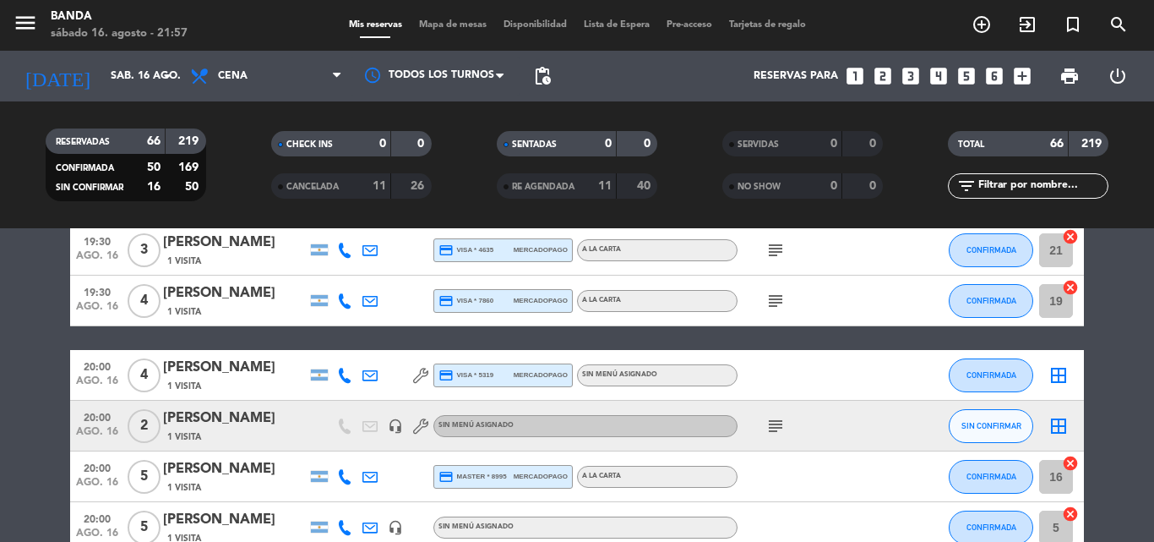
scroll to position [0, 0]
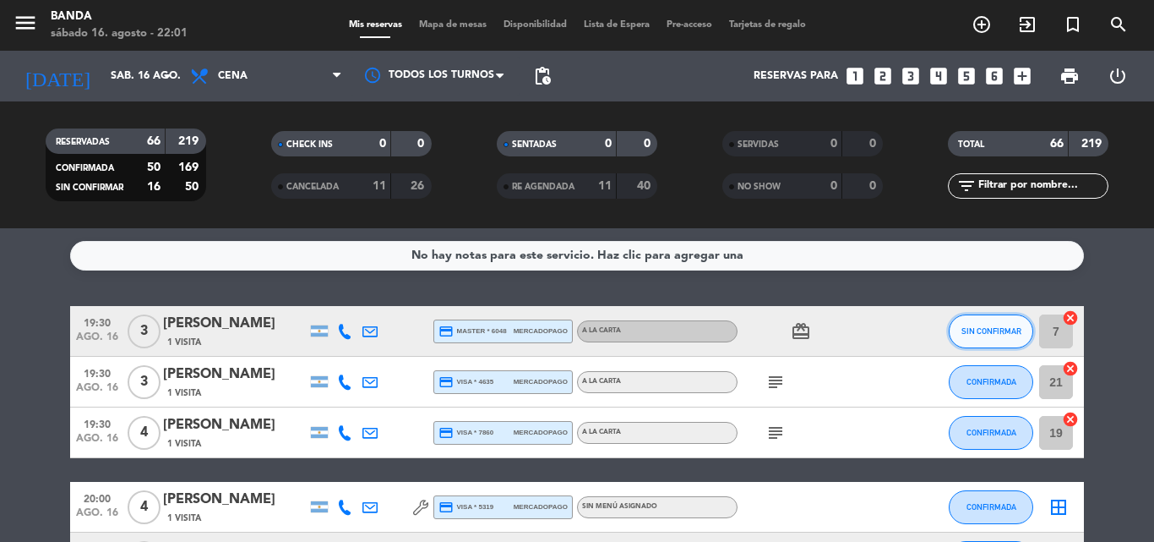
click at [998, 326] on span "SIN CONFIRMAR" at bounding box center [992, 330] width 60 height 9
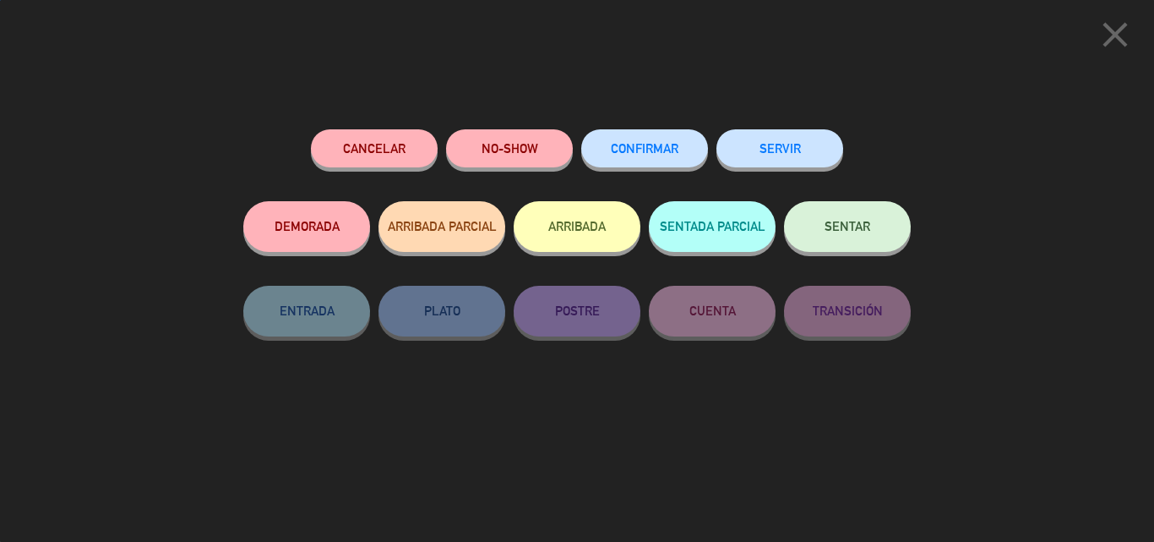
click at [789, 161] on button "SERVIR" at bounding box center [780, 148] width 127 height 38
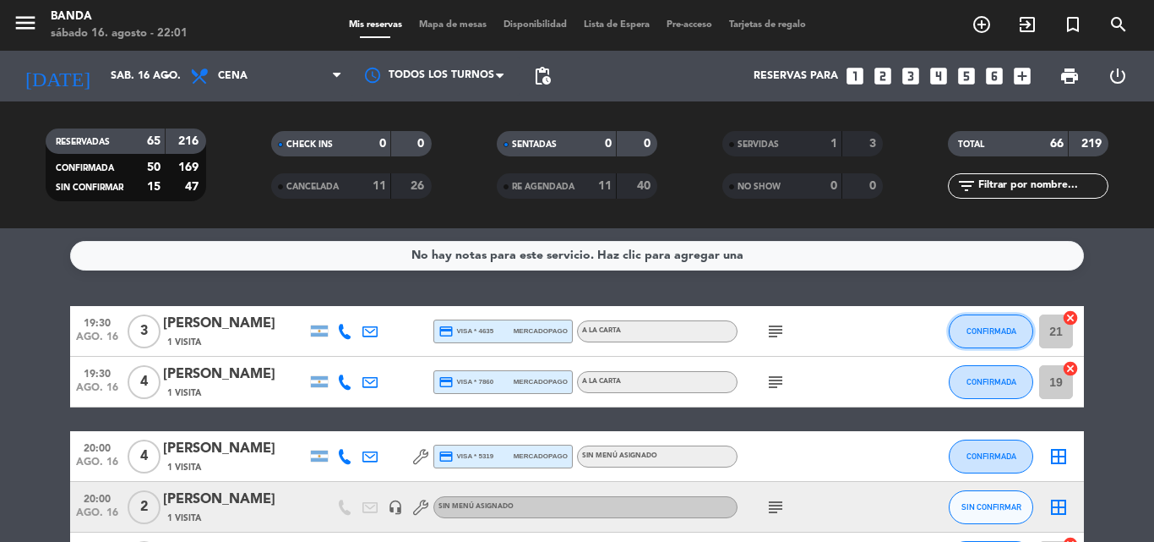
click at [982, 319] on button "CONFIRMADA" at bounding box center [991, 331] width 85 height 34
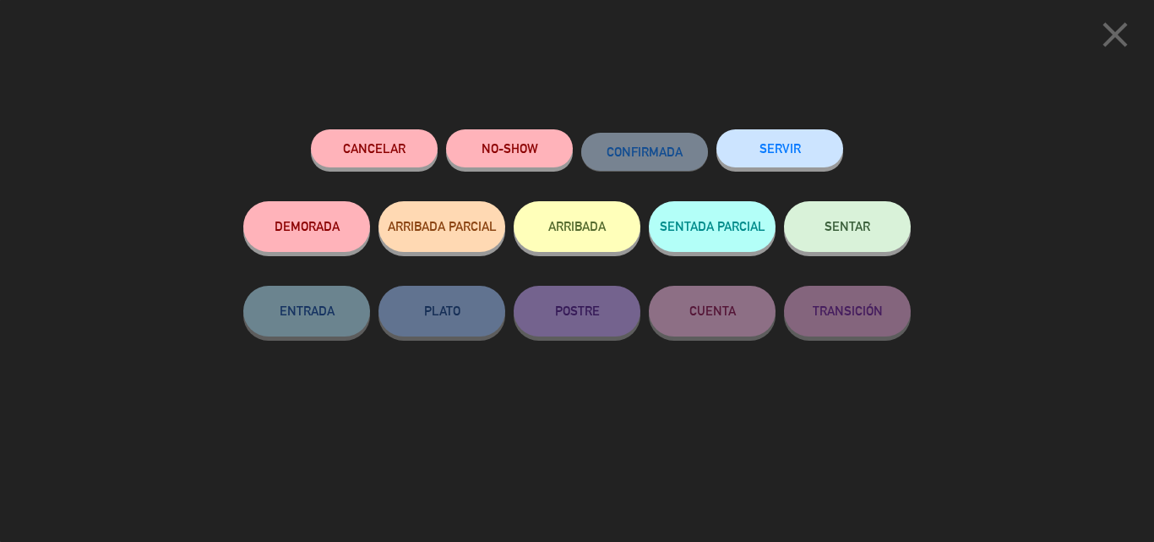
click at [787, 153] on button "SERVIR" at bounding box center [780, 148] width 127 height 38
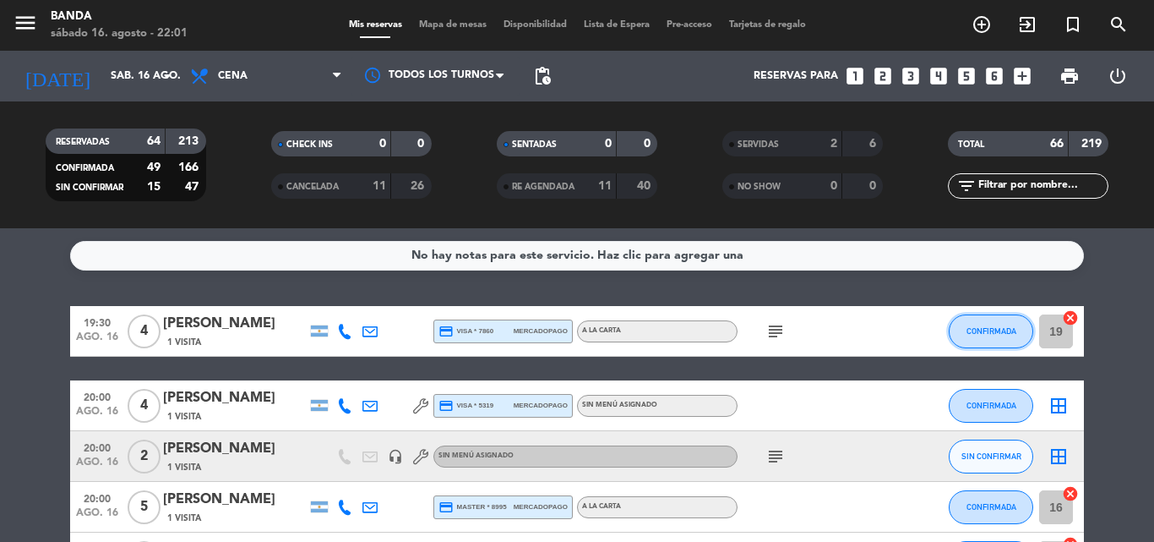
click at [976, 334] on span "CONFIRMADA" at bounding box center [992, 330] width 50 height 9
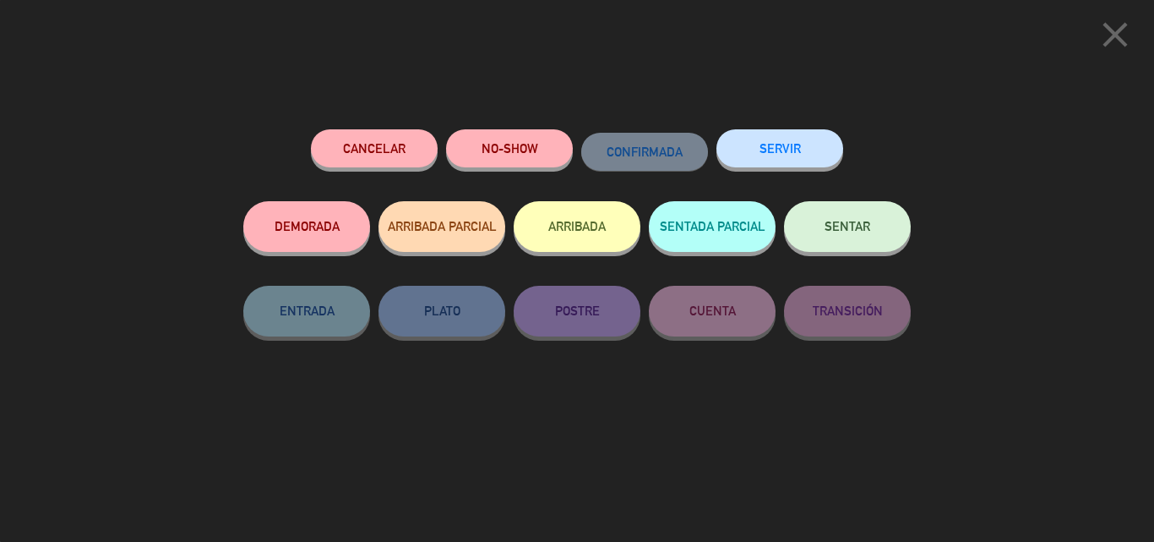
click at [789, 156] on button "SERVIR" at bounding box center [780, 148] width 127 height 38
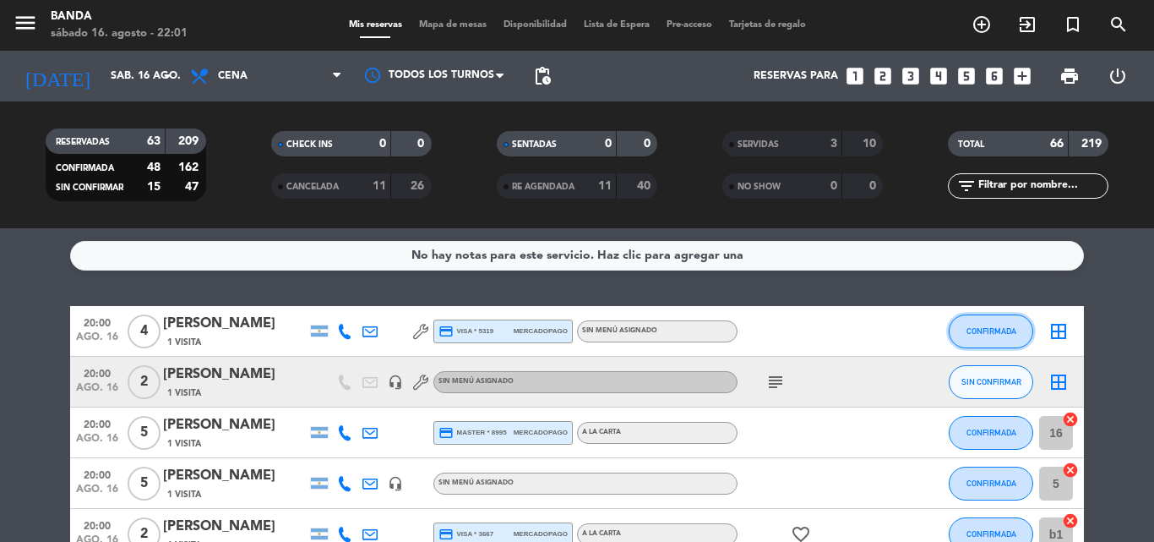
click at [983, 319] on button "CONFIRMADA" at bounding box center [991, 331] width 85 height 34
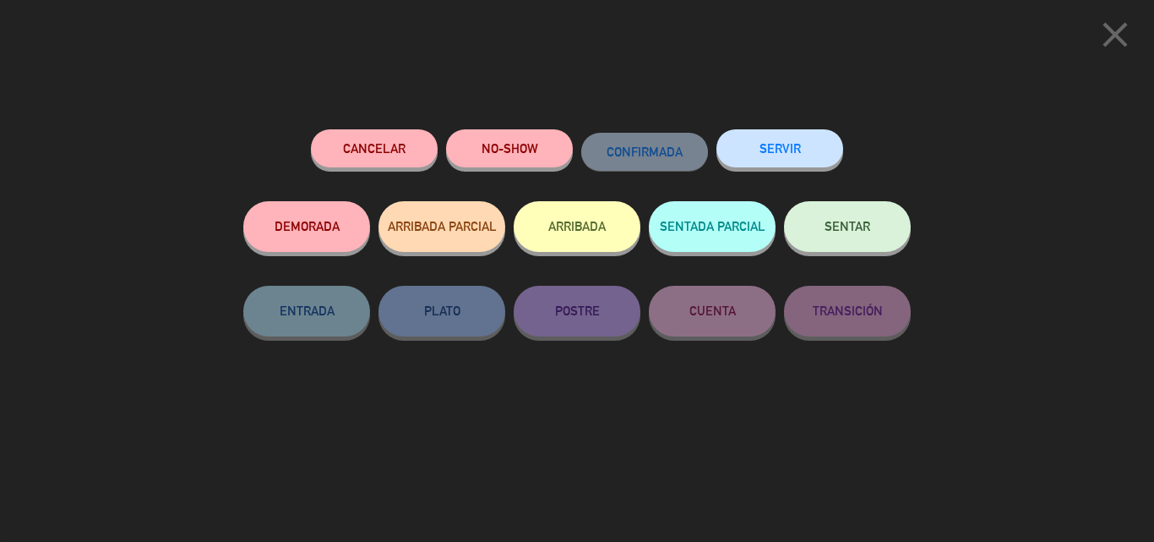
click at [811, 143] on button "SERVIR" at bounding box center [780, 148] width 127 height 38
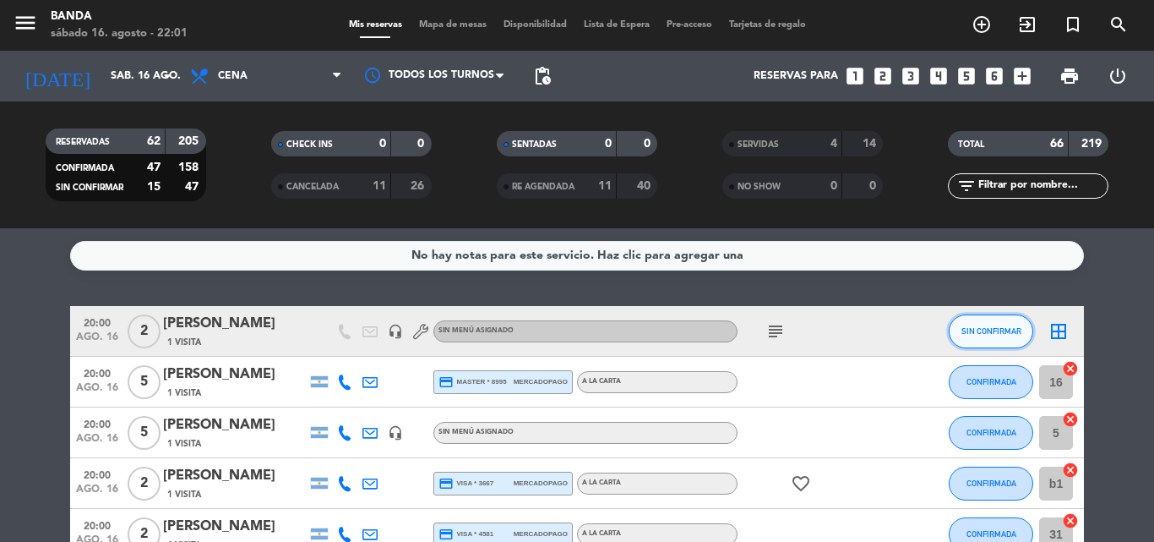
click at [975, 325] on button "SIN CONFIRMAR" at bounding box center [991, 331] width 85 height 34
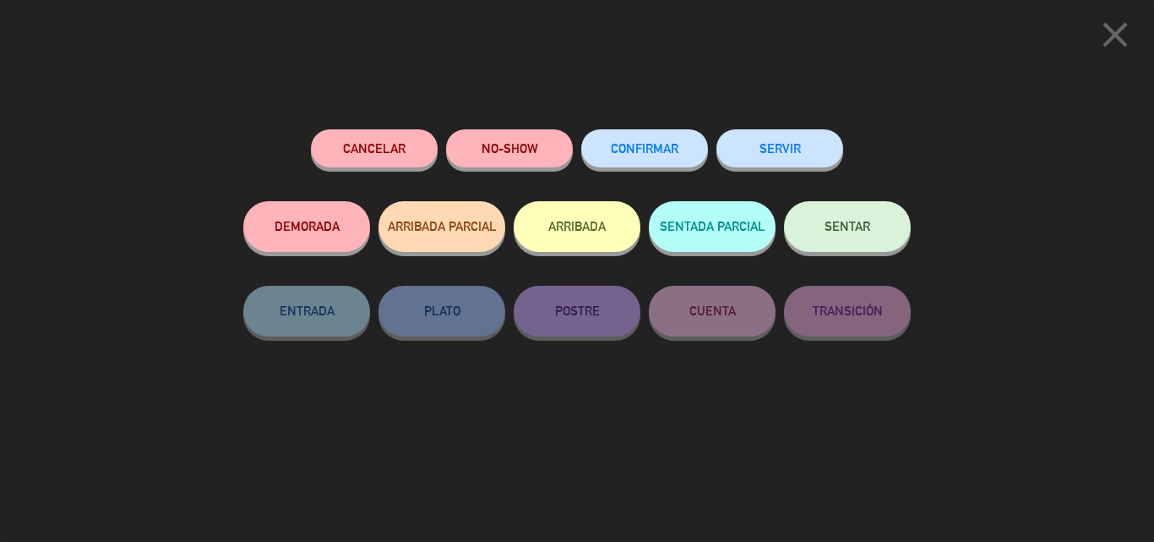
click at [805, 131] on div "SERVIR" at bounding box center [780, 165] width 127 height 72
click at [810, 150] on button "SERVIR" at bounding box center [780, 148] width 127 height 38
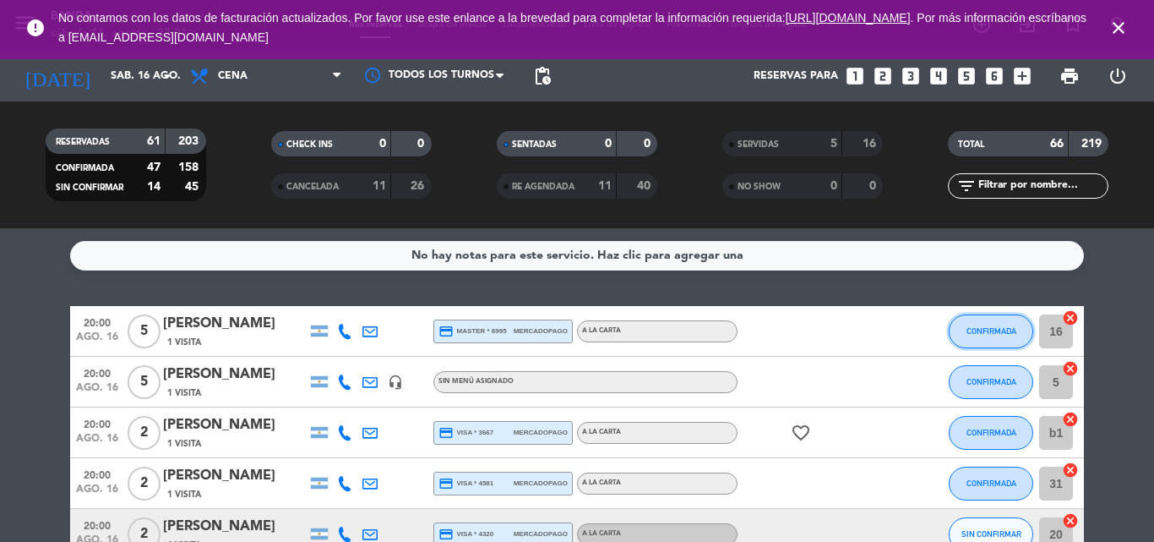
click at [980, 330] on span "CONFIRMADA" at bounding box center [992, 330] width 50 height 9
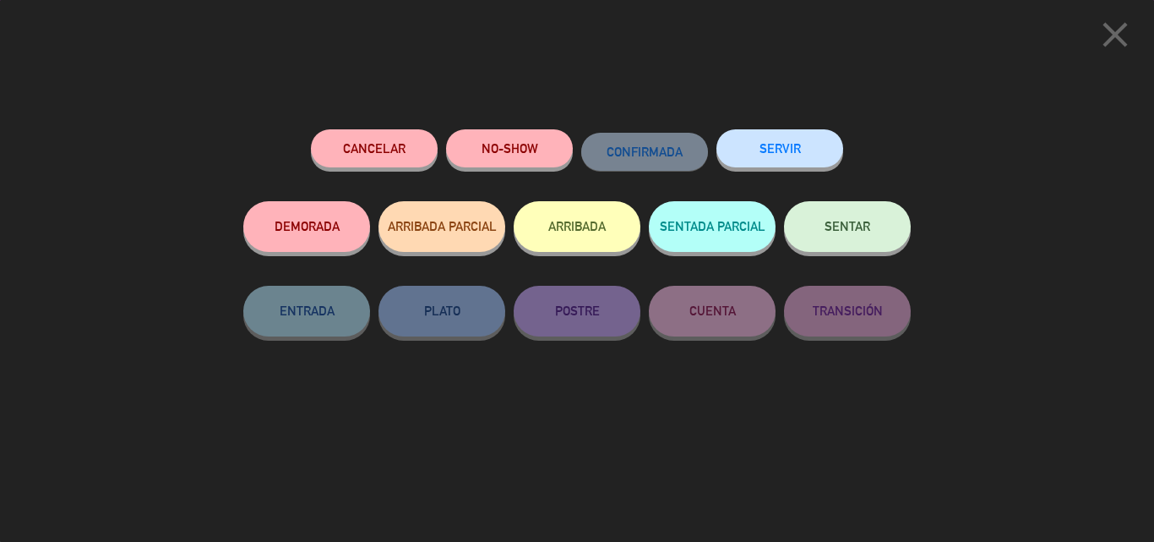
click at [804, 156] on button "SERVIR" at bounding box center [780, 148] width 127 height 38
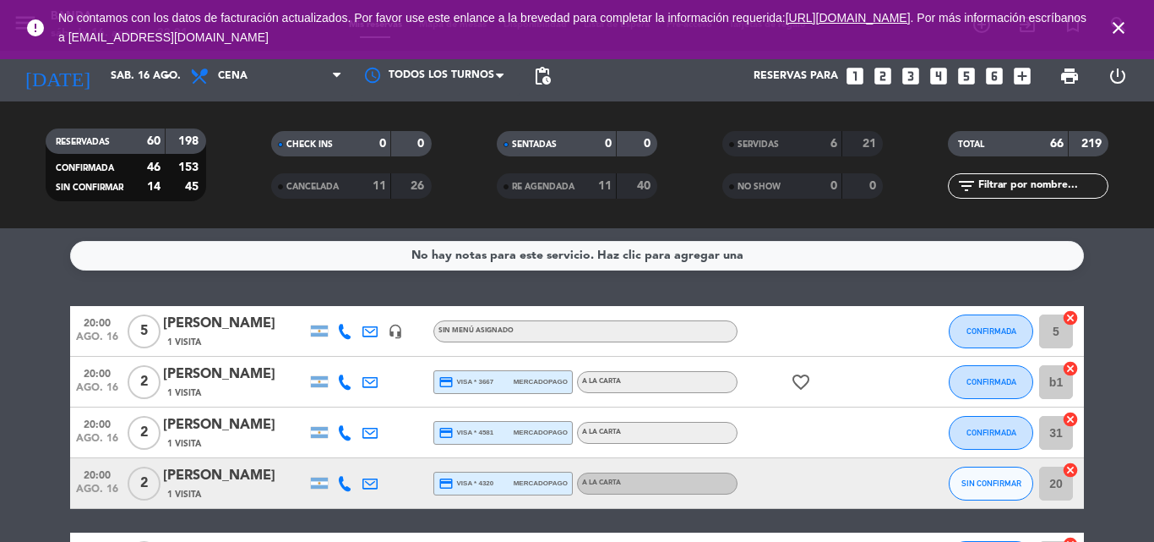
click at [1116, 27] on icon "close" at bounding box center [1119, 28] width 20 height 20
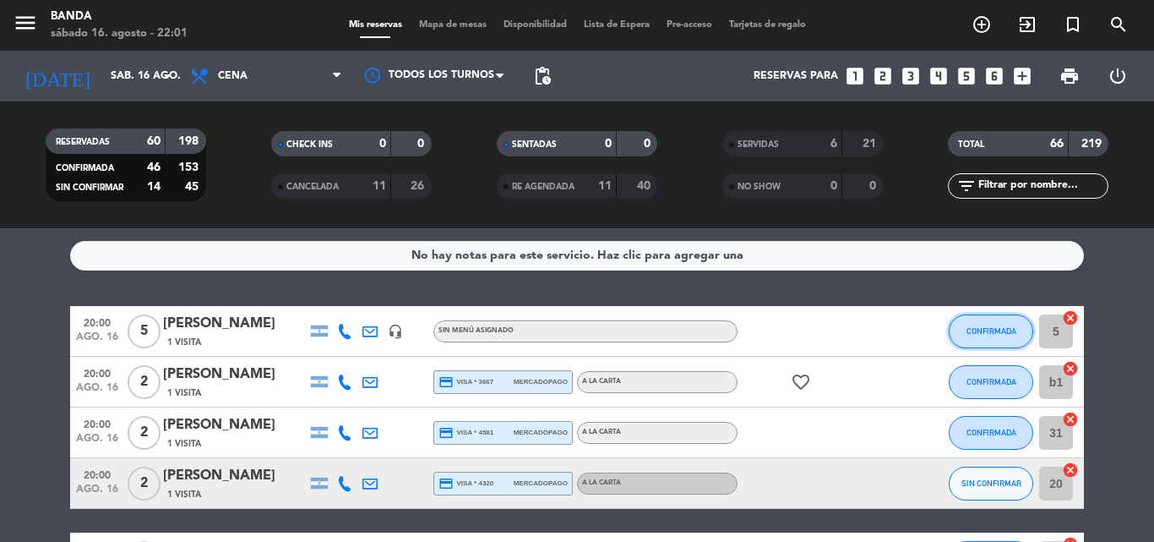
click at [986, 319] on button "CONFIRMADA" at bounding box center [991, 331] width 85 height 34
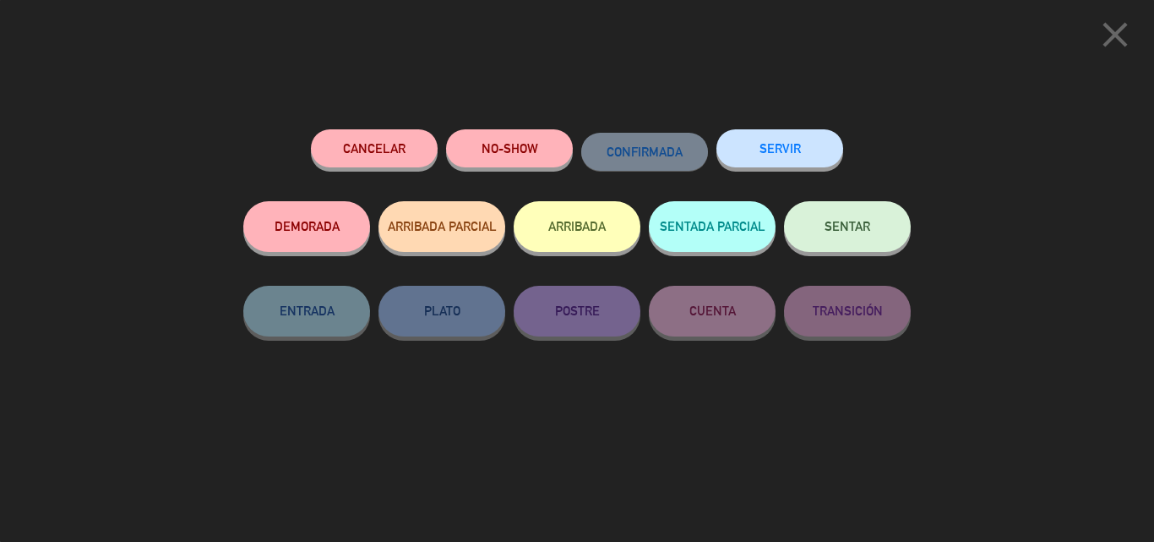
click at [832, 148] on button "SERVIR" at bounding box center [780, 148] width 127 height 38
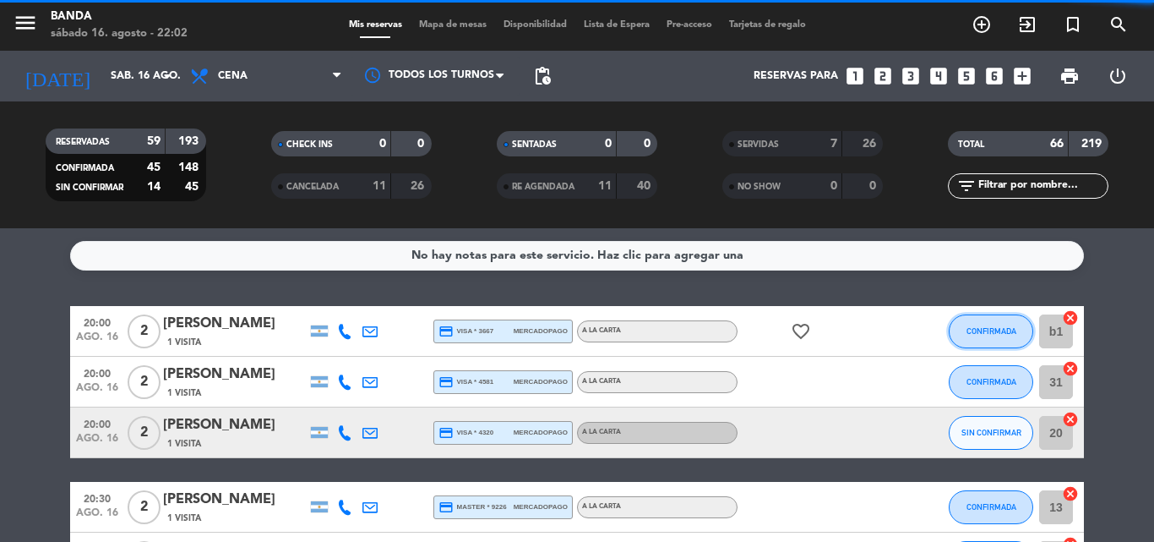
click at [977, 328] on span "CONFIRMADA" at bounding box center [992, 330] width 50 height 9
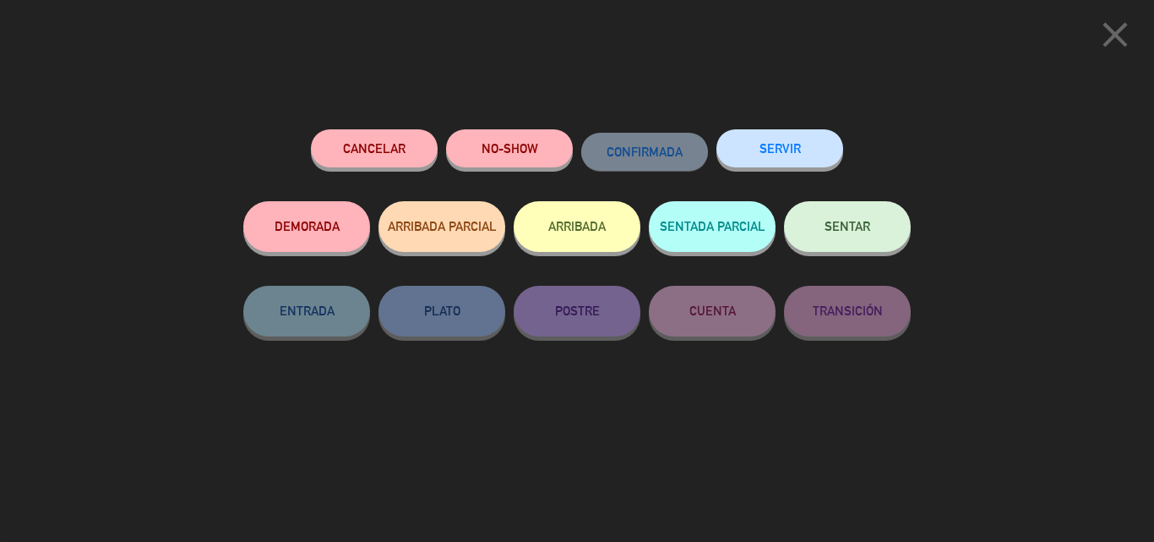
click at [824, 155] on button "SERVIR" at bounding box center [780, 148] width 127 height 38
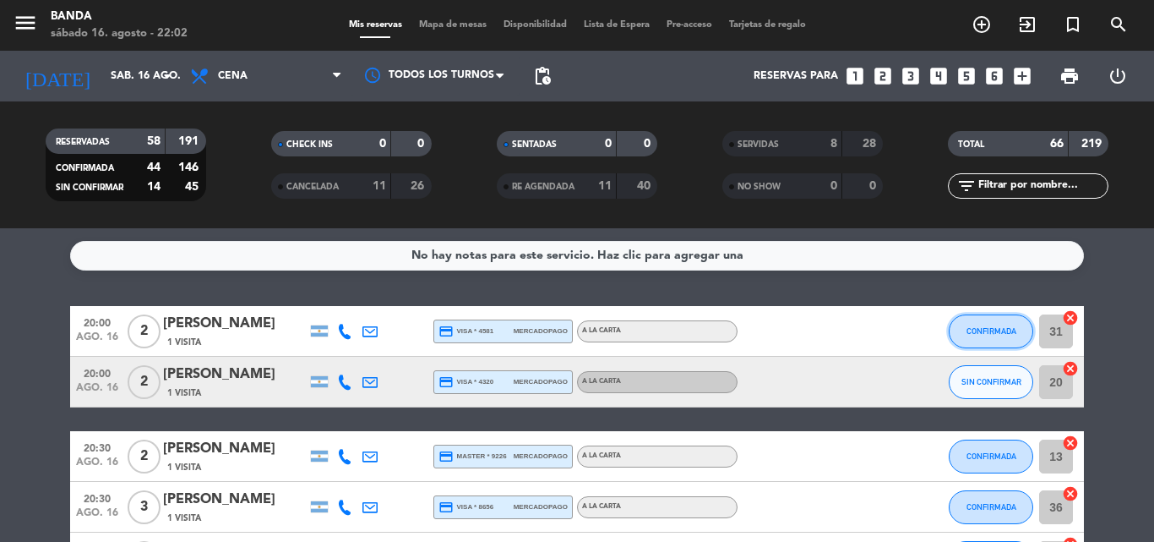
click at [987, 325] on button "CONFIRMADA" at bounding box center [991, 331] width 85 height 34
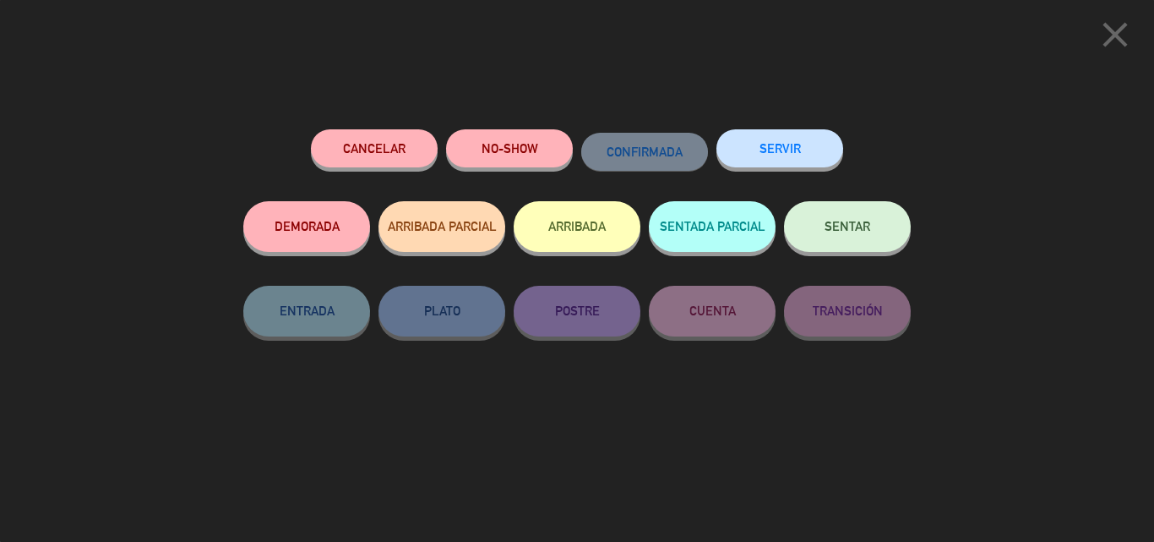
click at [802, 153] on button "SERVIR" at bounding box center [780, 148] width 127 height 38
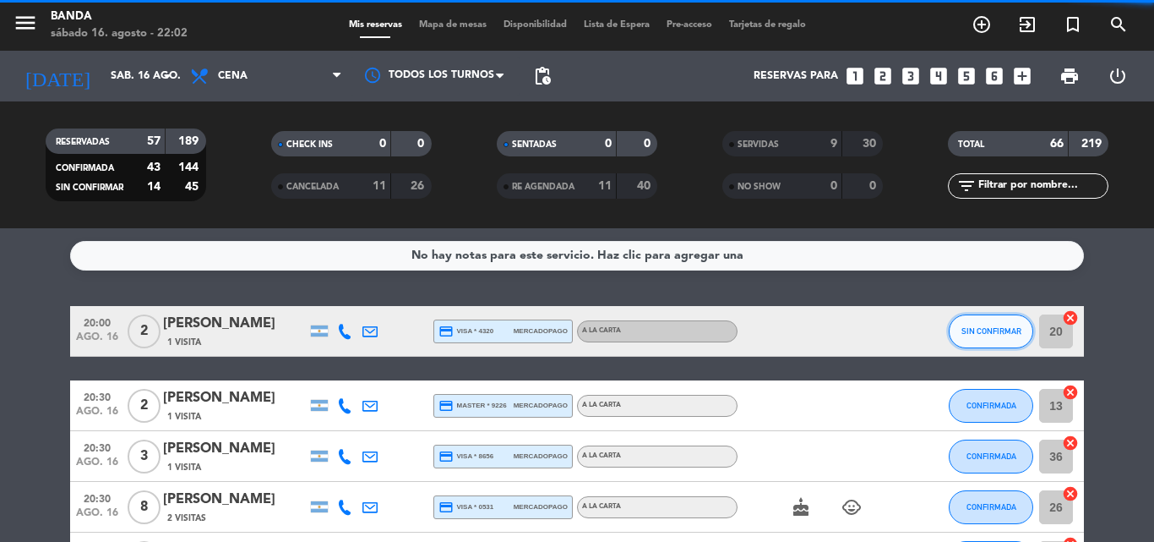
click at [981, 327] on span "SIN CONFIRMAR" at bounding box center [992, 330] width 60 height 9
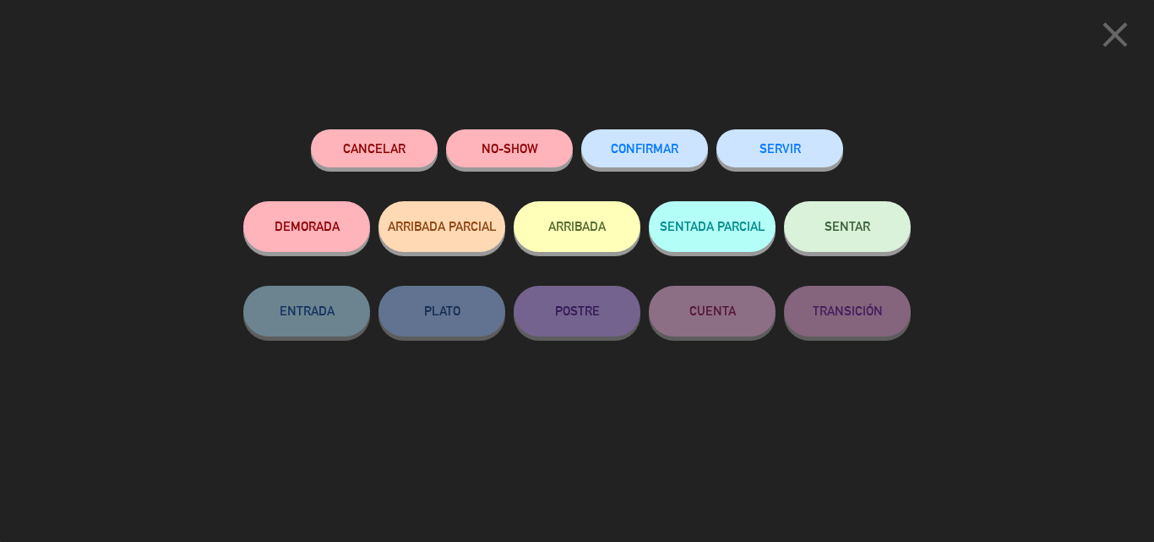
click at [810, 149] on button "SERVIR" at bounding box center [780, 148] width 127 height 38
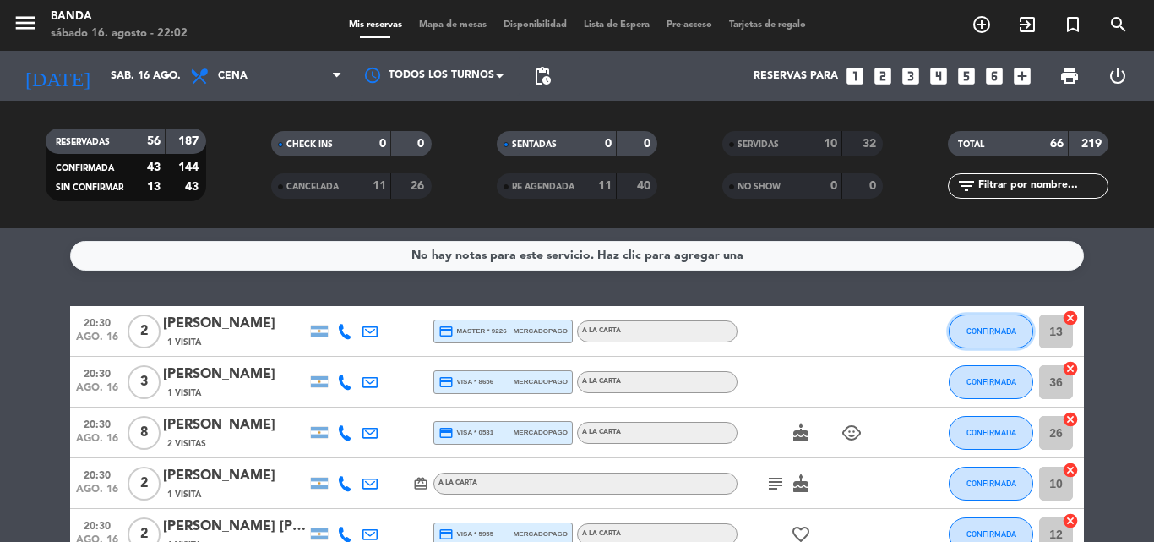
click at [994, 329] on span "CONFIRMADA" at bounding box center [992, 330] width 50 height 9
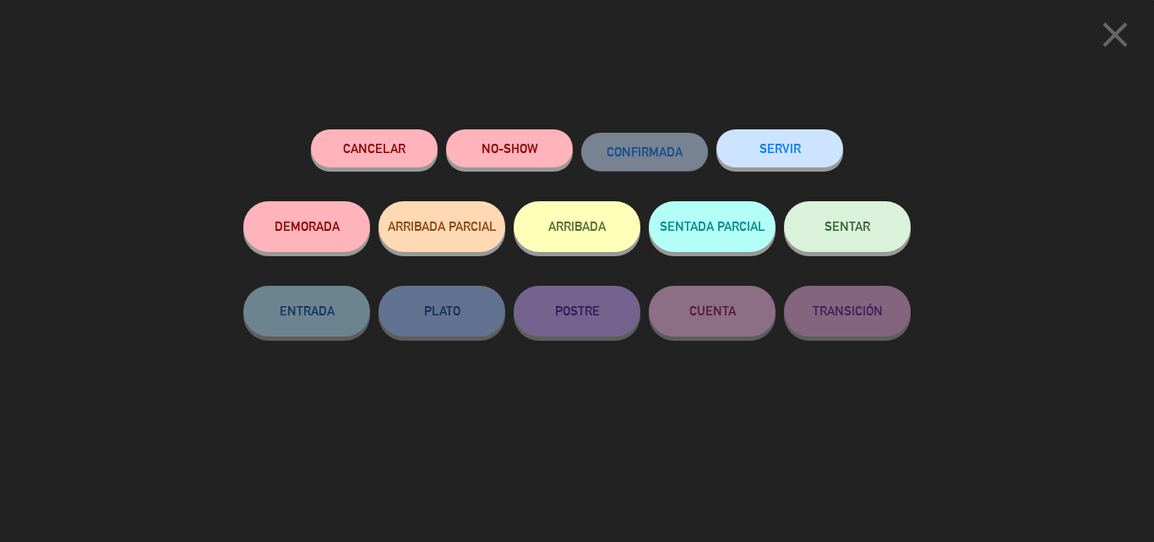
click at [828, 147] on button "SERVIR" at bounding box center [780, 148] width 127 height 38
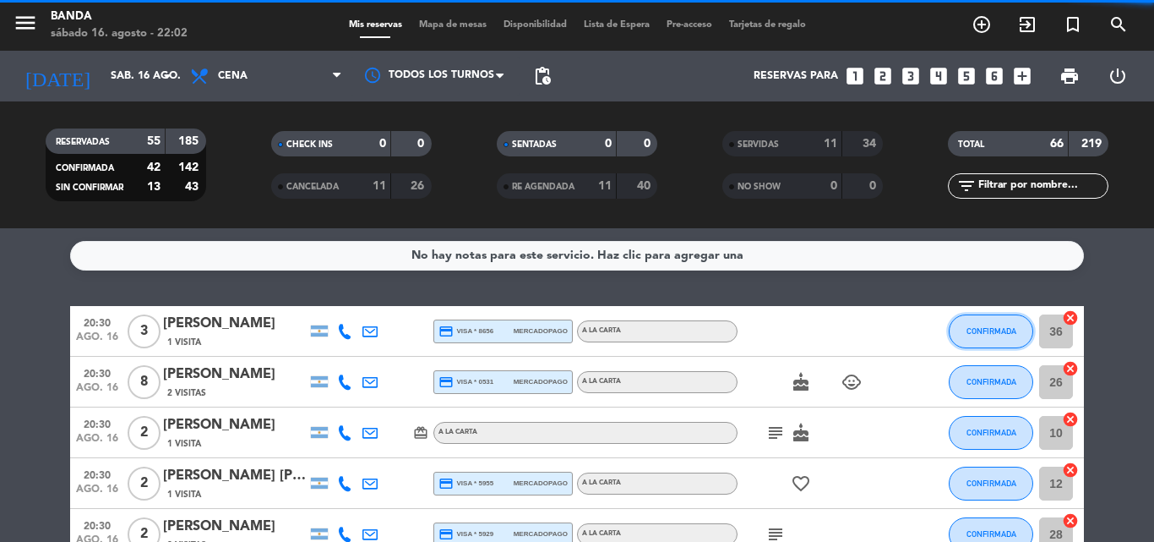
click at [979, 324] on button "CONFIRMADA" at bounding box center [991, 331] width 85 height 34
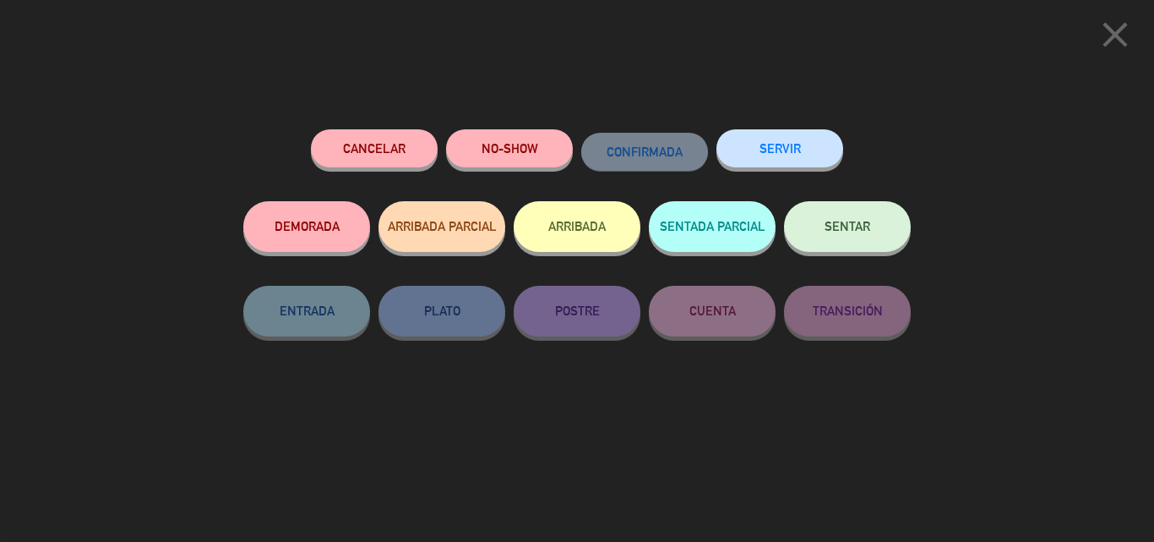
click at [809, 152] on button "SERVIR" at bounding box center [780, 148] width 127 height 38
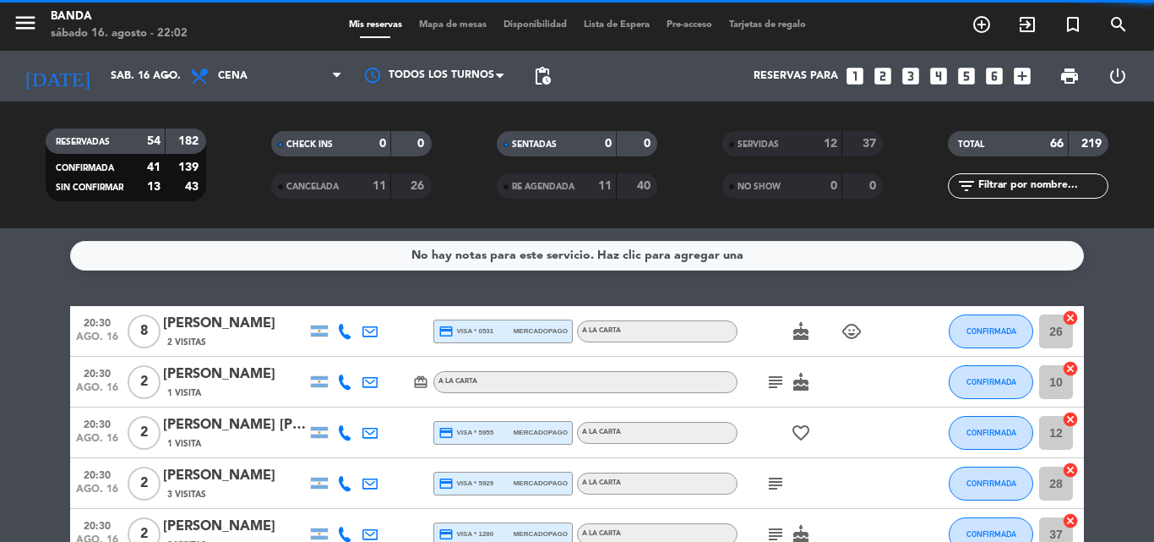
click at [988, 330] on span "CONFIRMADA" at bounding box center [992, 330] width 50 height 9
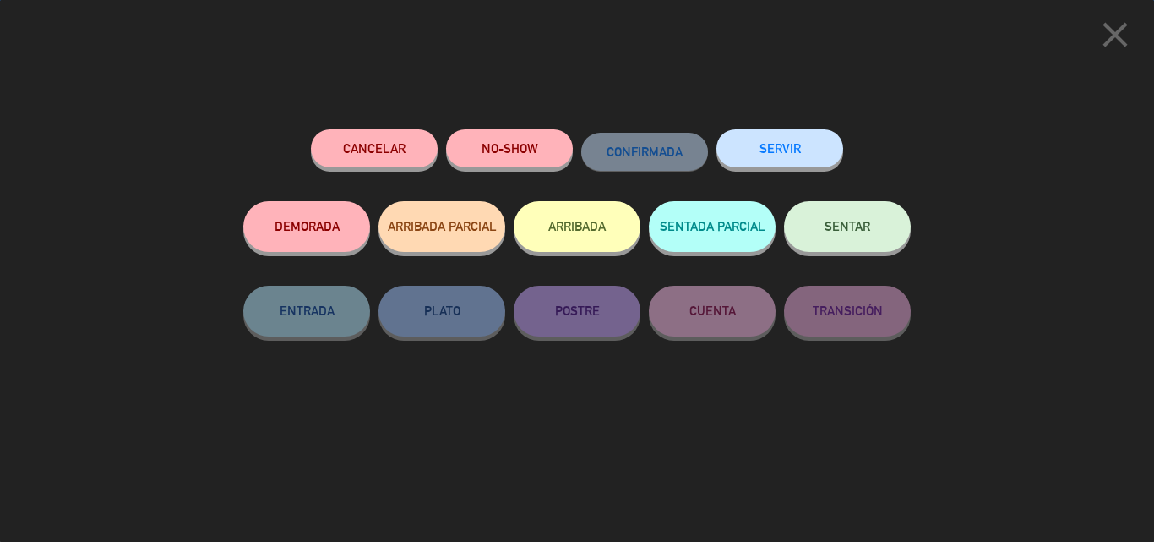
click at [988, 330] on div "close Cancelar NO-SHOW CONFIRMADA SERVIR DEMORADA ARRIBADA PARCIAL ARRIBADA SEN…" at bounding box center [577, 271] width 1154 height 542
click at [798, 159] on button "SERVIR" at bounding box center [780, 148] width 127 height 38
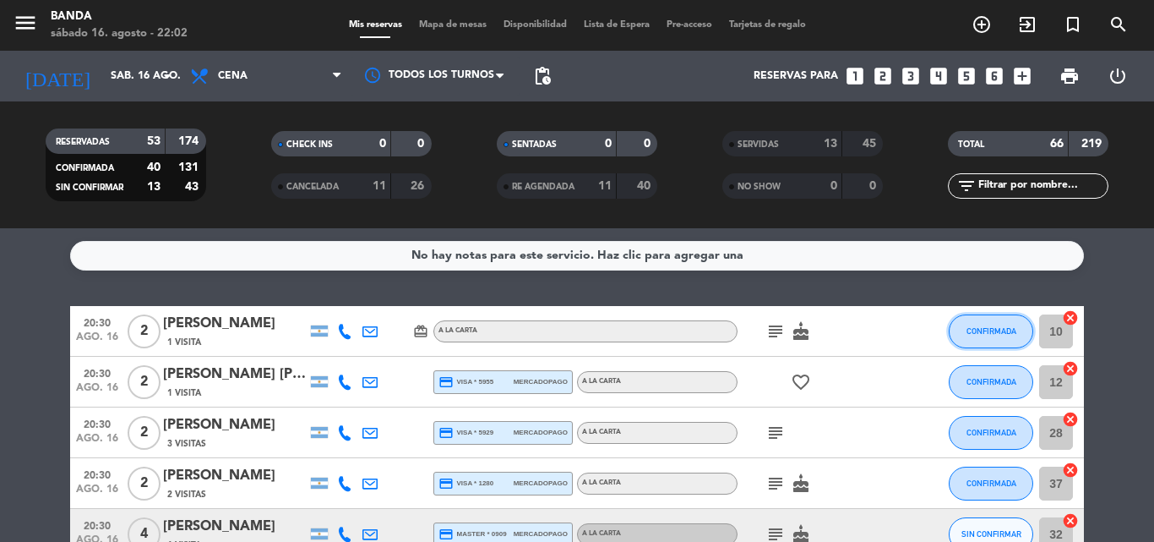
click at [994, 325] on button "CONFIRMADA" at bounding box center [991, 331] width 85 height 34
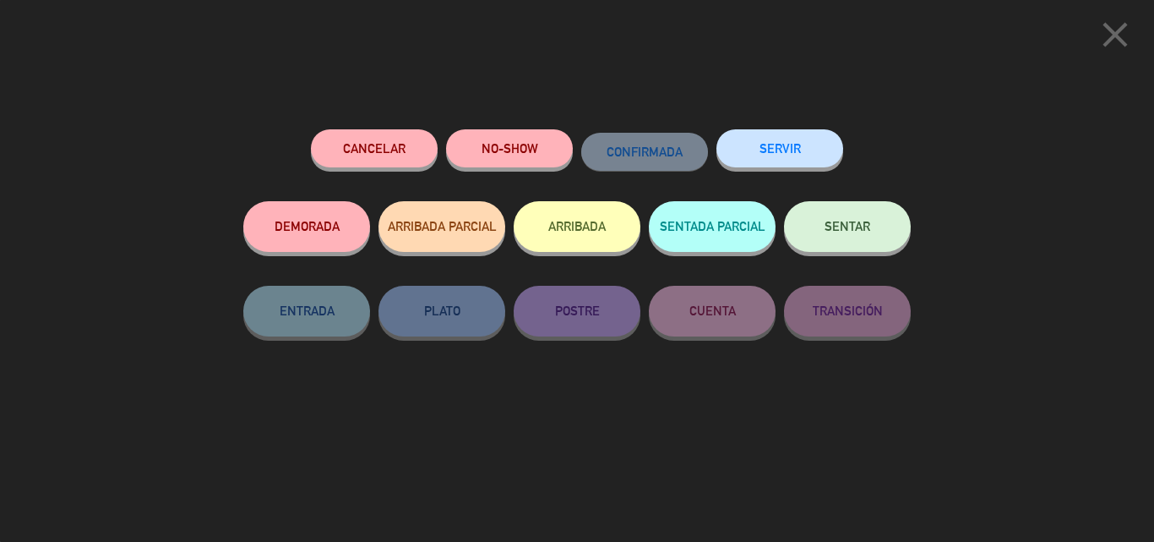
click at [800, 144] on button "SERVIR" at bounding box center [780, 148] width 127 height 38
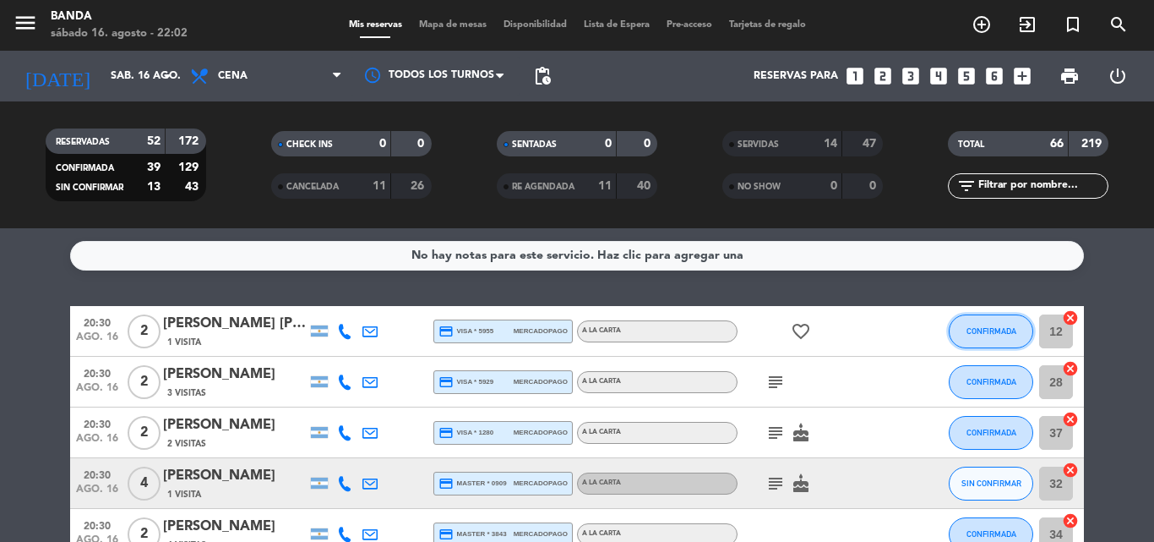
click at [995, 325] on button "CONFIRMADA" at bounding box center [991, 331] width 85 height 34
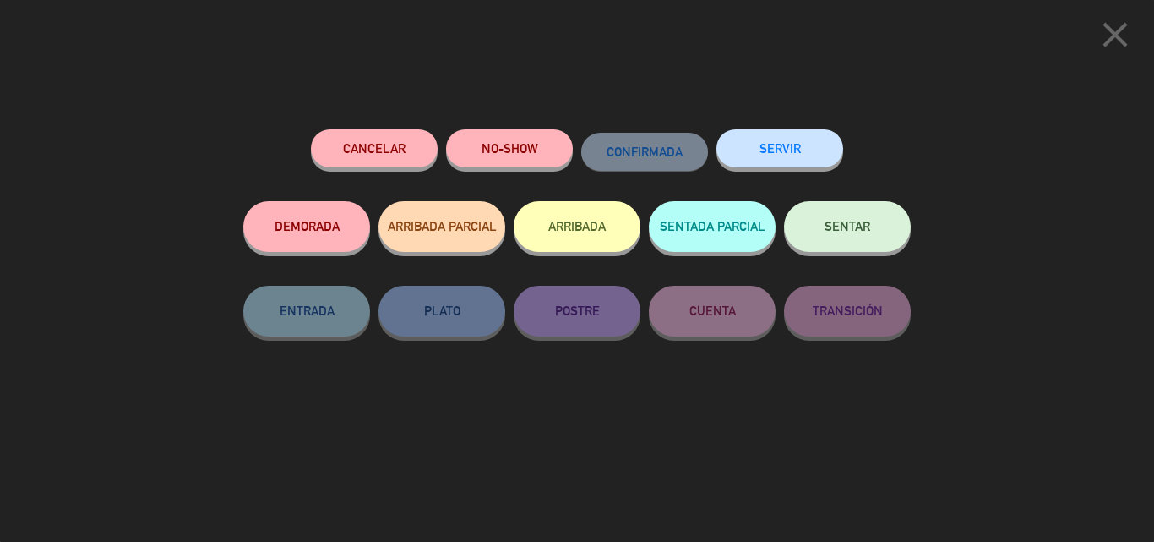
click at [797, 139] on button "SERVIR" at bounding box center [780, 148] width 127 height 38
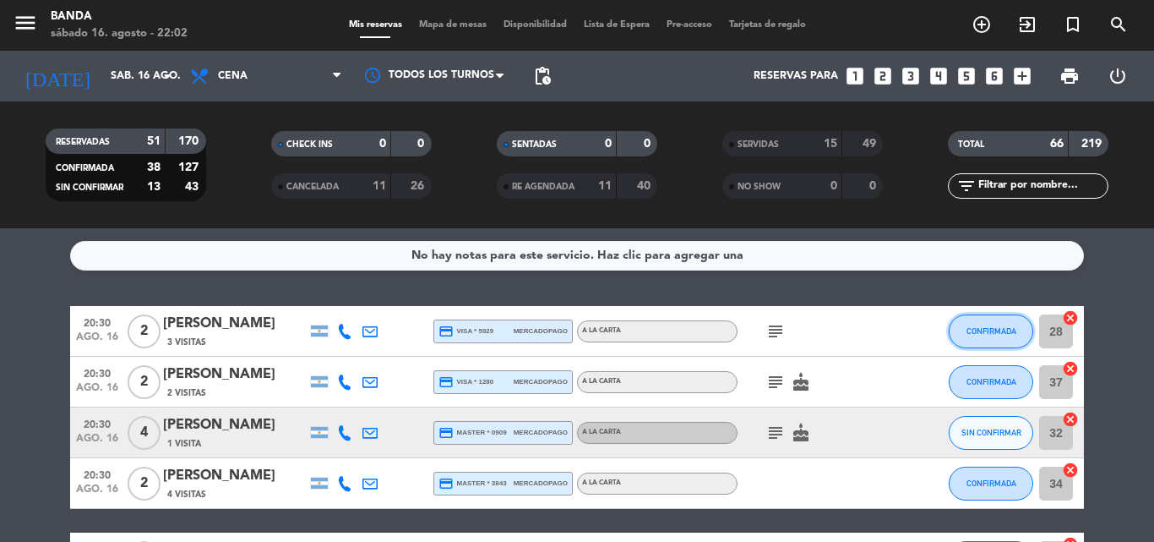
click at [985, 320] on button "CONFIRMADA" at bounding box center [991, 331] width 85 height 34
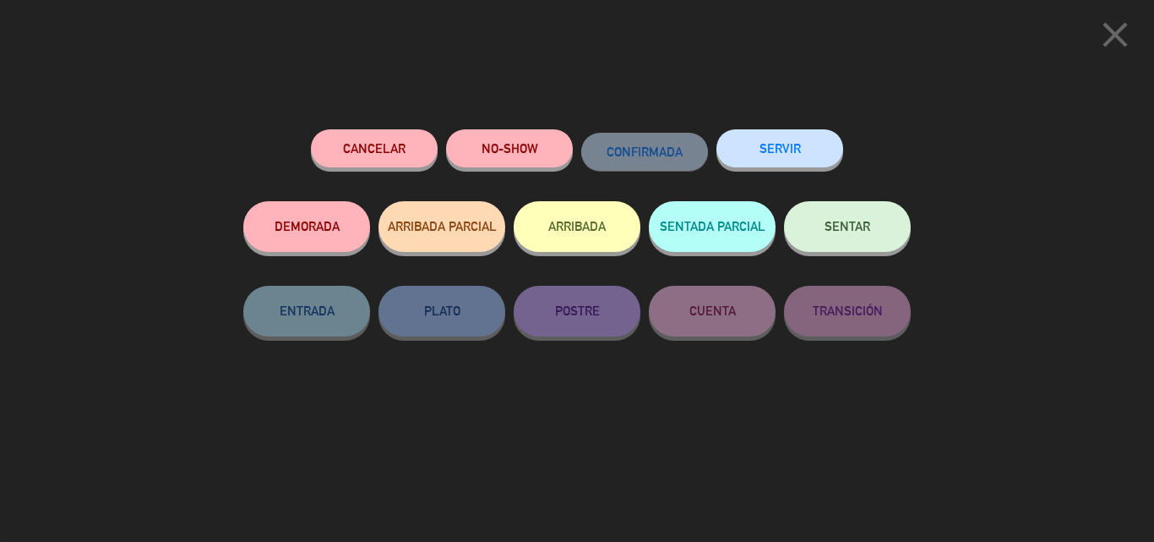
click at [784, 150] on button "SERVIR" at bounding box center [780, 148] width 127 height 38
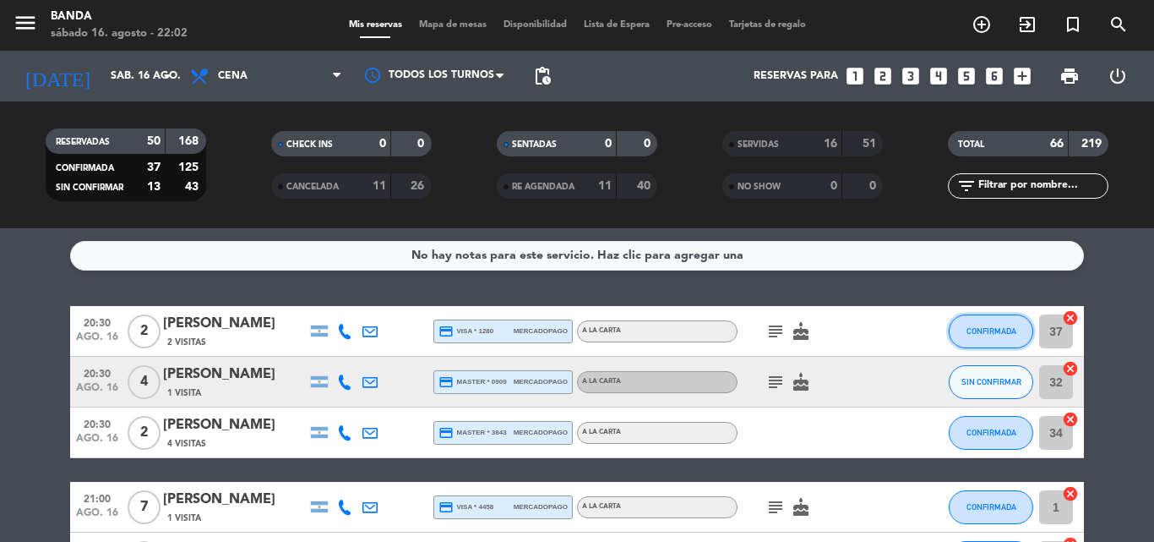
click at [981, 330] on span "CONFIRMADA" at bounding box center [992, 330] width 50 height 9
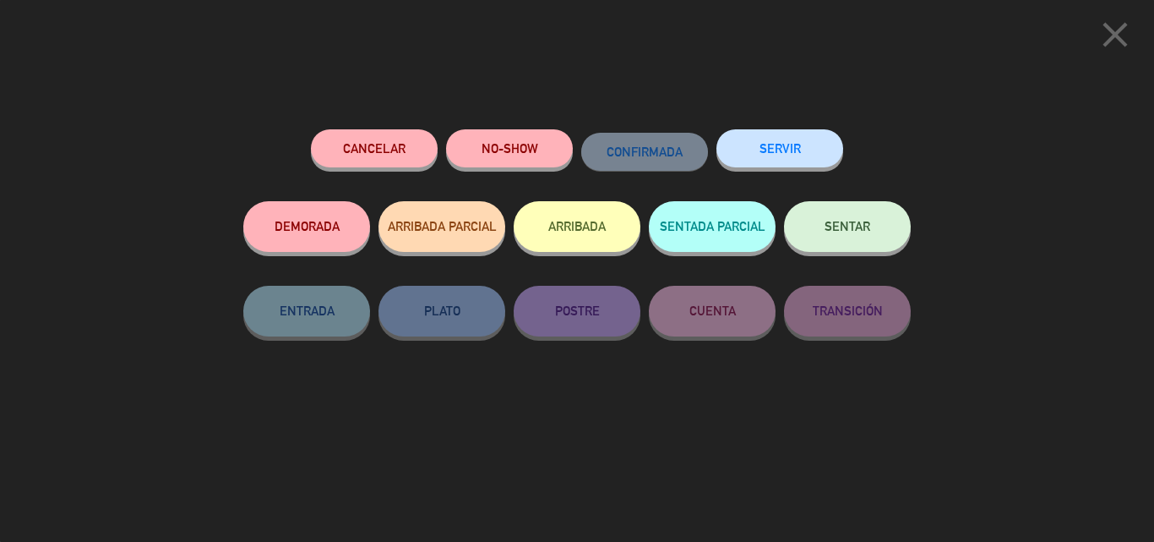
click at [816, 137] on button "SERVIR" at bounding box center [780, 148] width 127 height 38
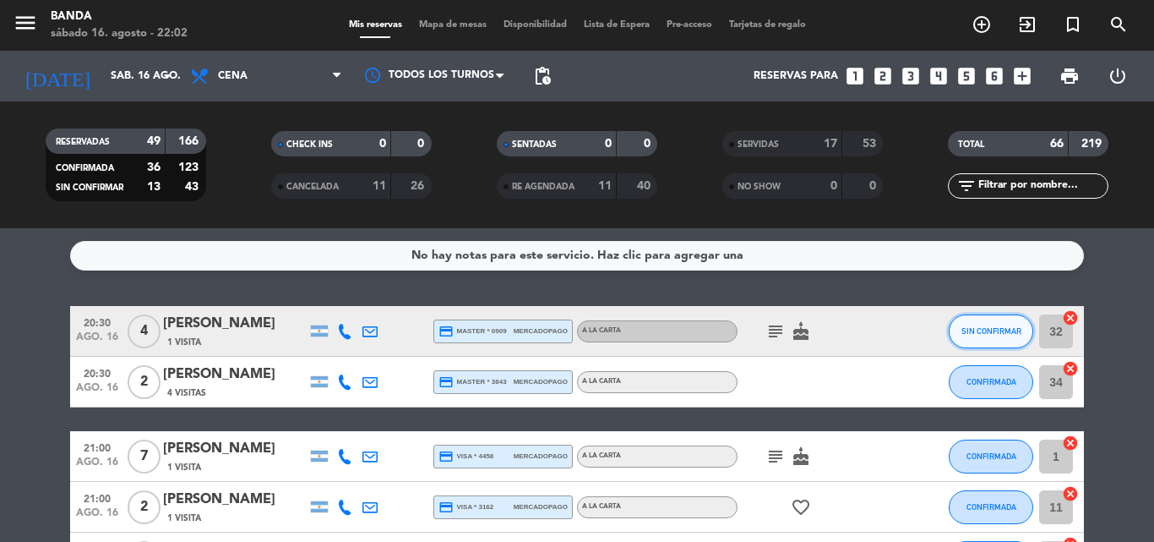
click at [996, 341] on button "SIN CONFIRMAR" at bounding box center [991, 331] width 85 height 34
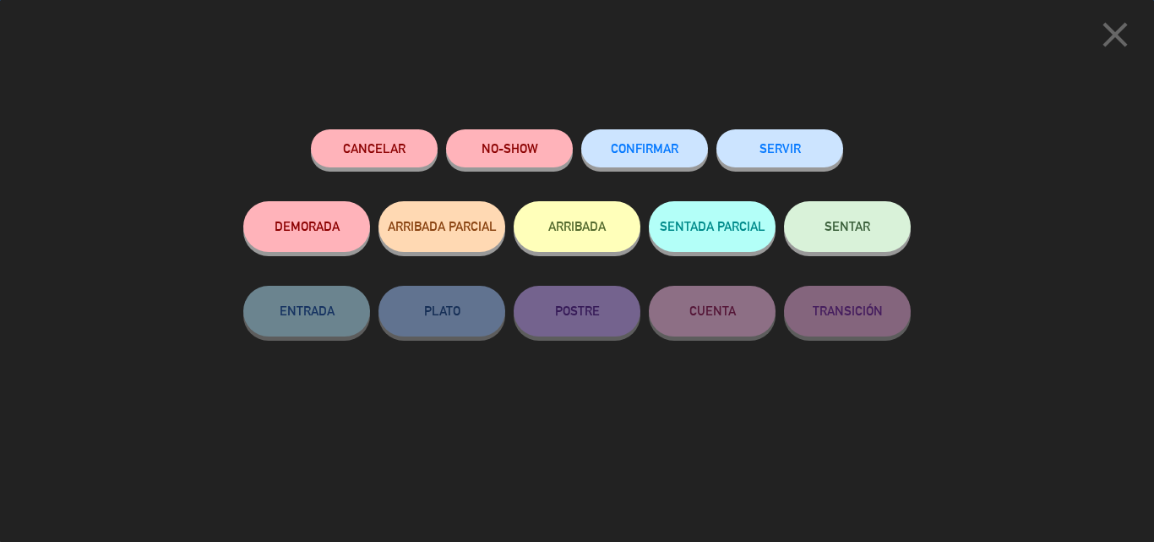
click at [765, 151] on button "SERVIR" at bounding box center [780, 148] width 127 height 38
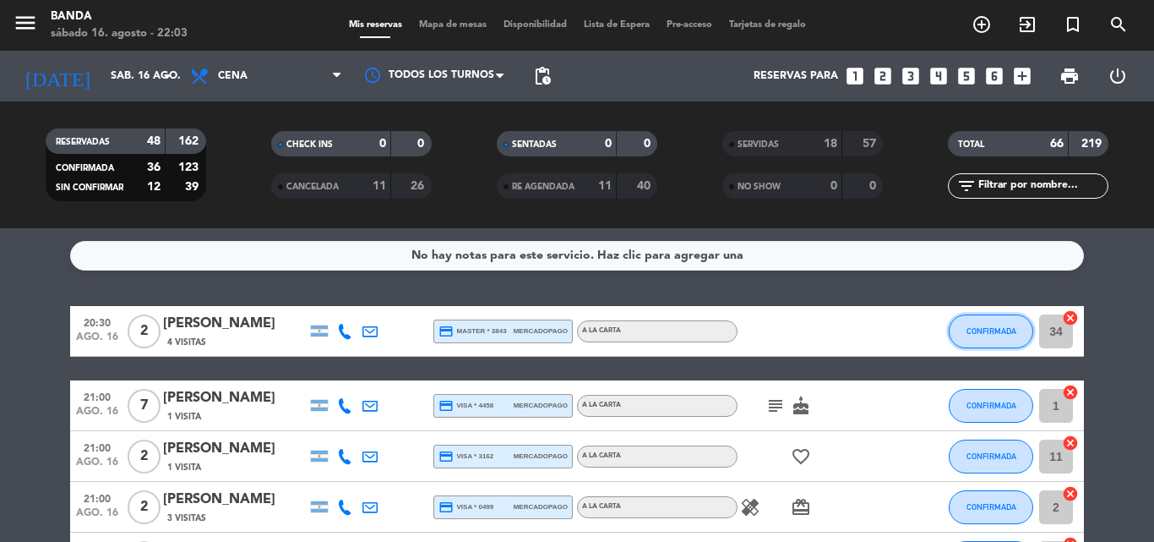
click at [981, 324] on button "CONFIRMADA" at bounding box center [991, 331] width 85 height 34
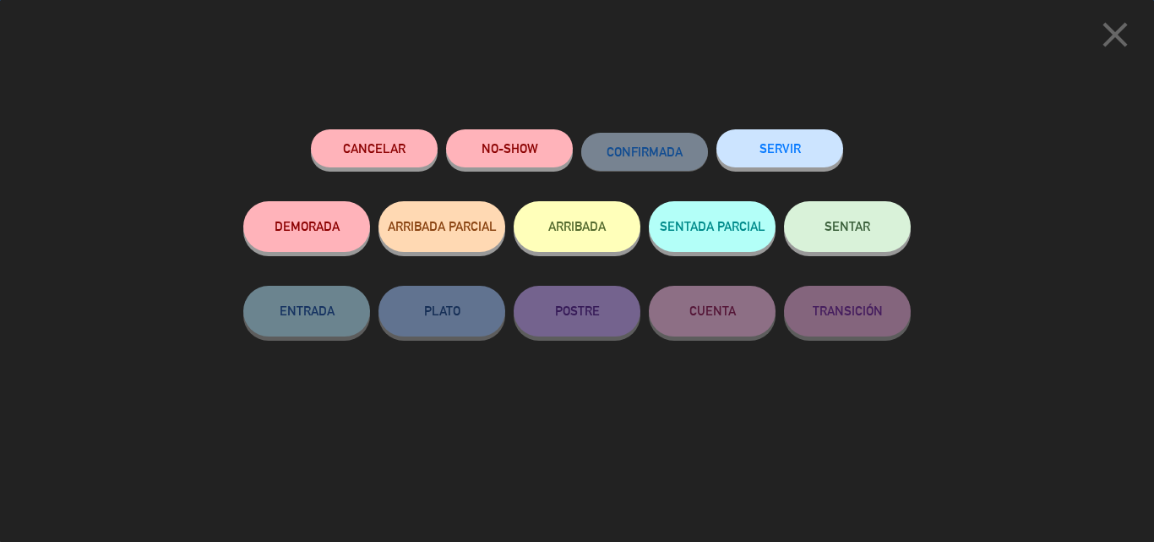
click at [798, 163] on button "SERVIR" at bounding box center [780, 148] width 127 height 38
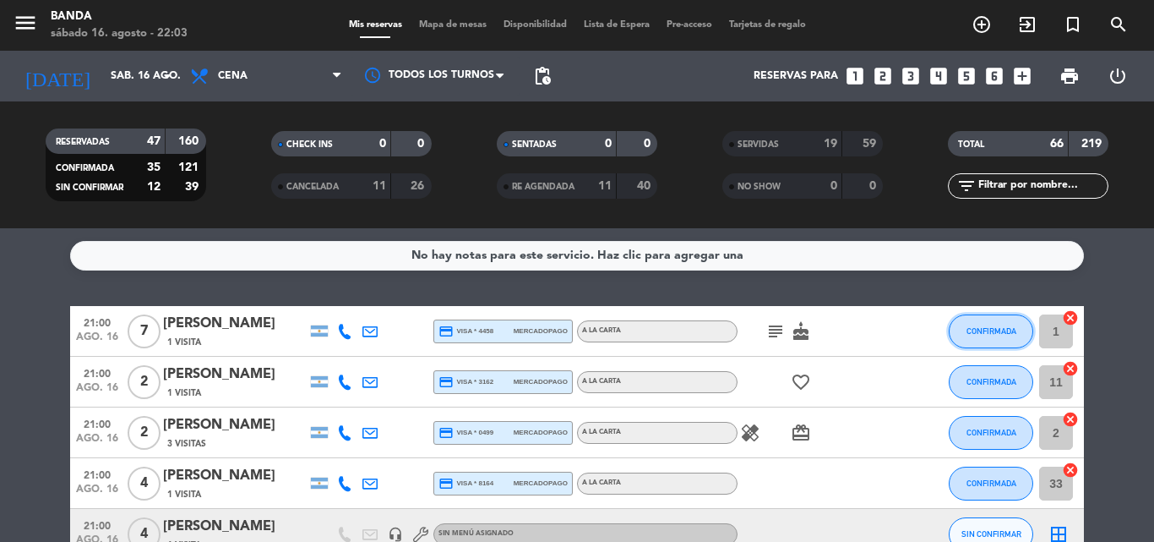
click at [987, 330] on span "CONFIRMADA" at bounding box center [992, 330] width 50 height 9
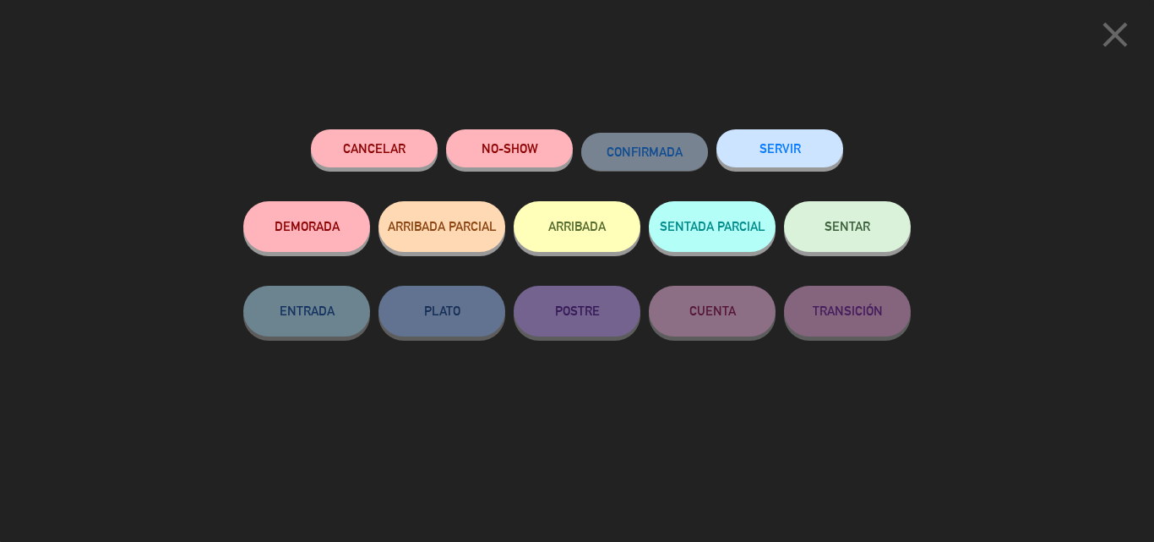
click at [800, 127] on div "Cancelar NO-SHOW CONFIRMADA SERVIR DEMORADA ARRIBADA PARCIAL ARRIBADA SENTADA P…" at bounding box center [577, 329] width 691 height 424
click at [800, 150] on button "SERVIR" at bounding box center [780, 148] width 127 height 38
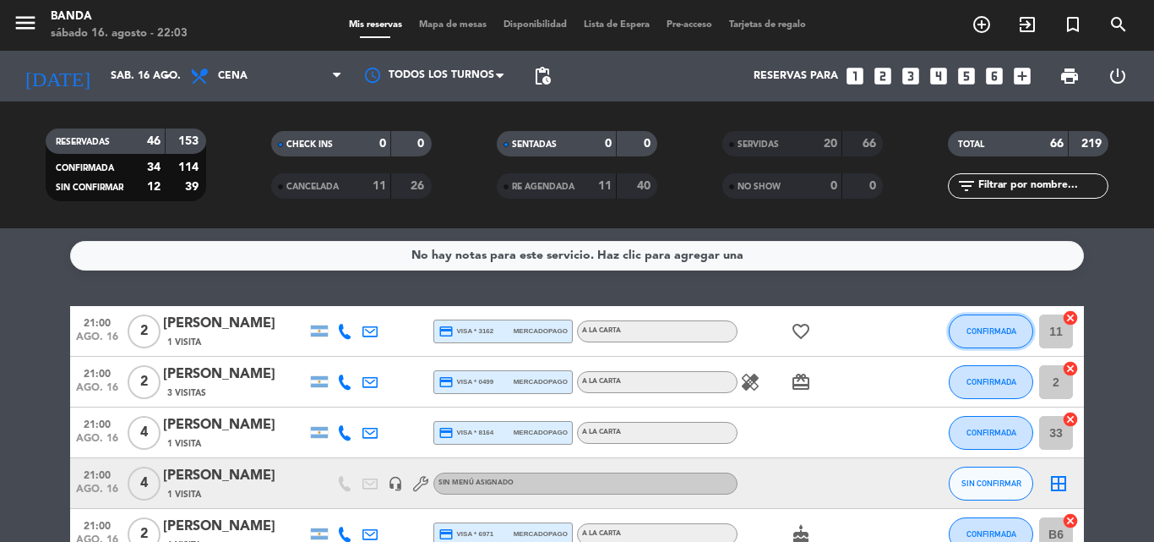
click at [974, 316] on button "CONFIRMADA" at bounding box center [991, 331] width 85 height 34
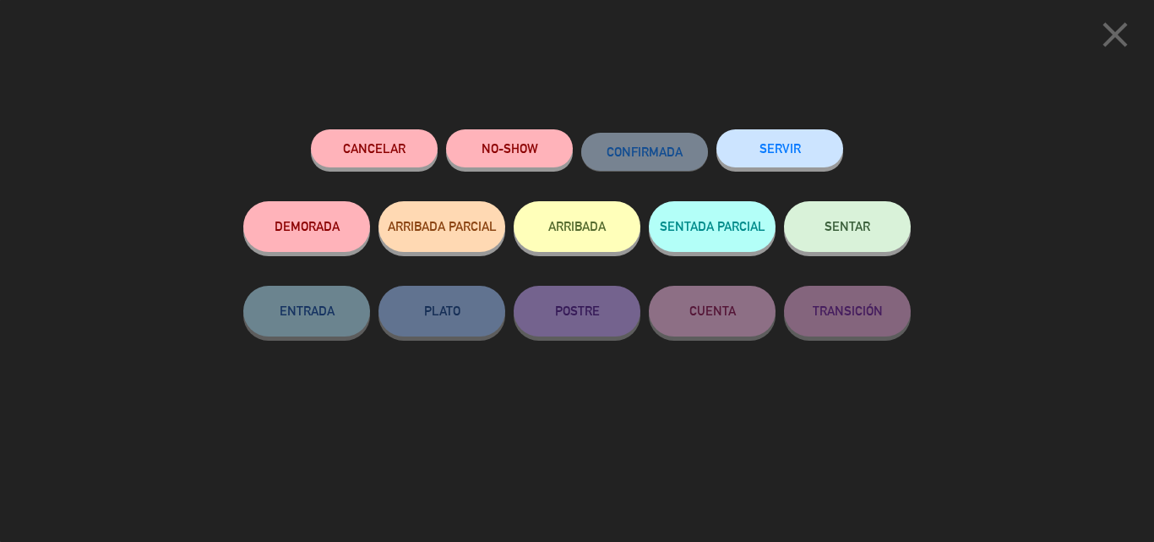
click at [809, 148] on button "SERVIR" at bounding box center [780, 148] width 127 height 38
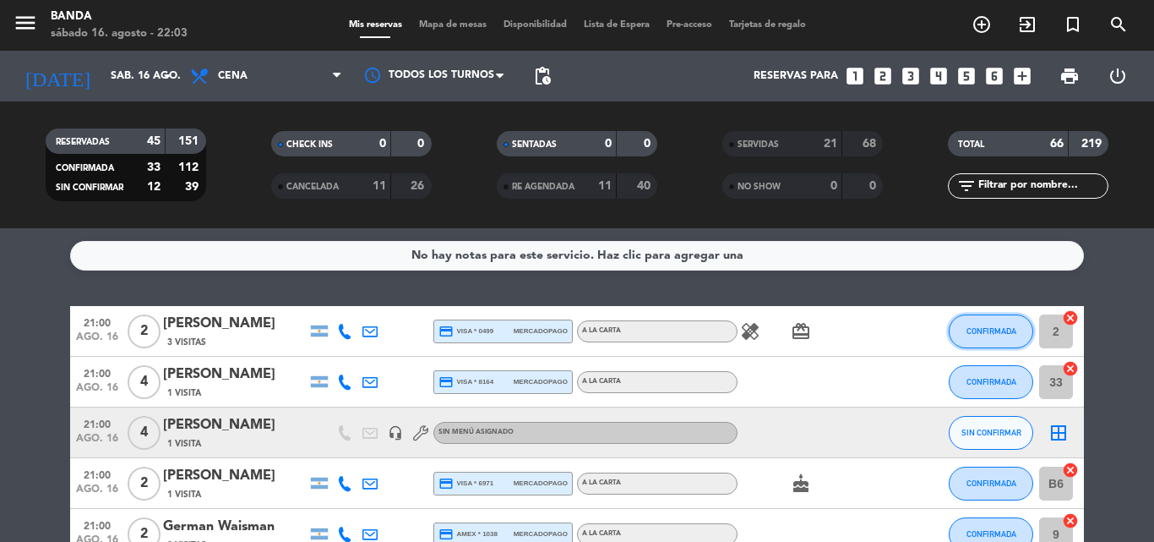
click at [984, 323] on button "CONFIRMADA" at bounding box center [991, 331] width 85 height 34
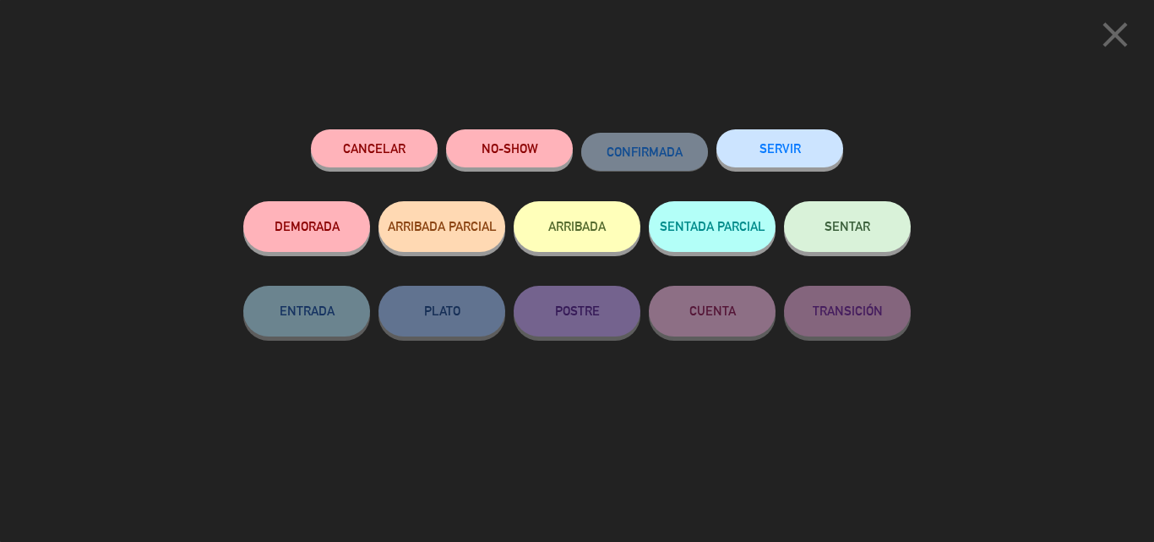
click at [804, 158] on button "SERVIR" at bounding box center [780, 148] width 127 height 38
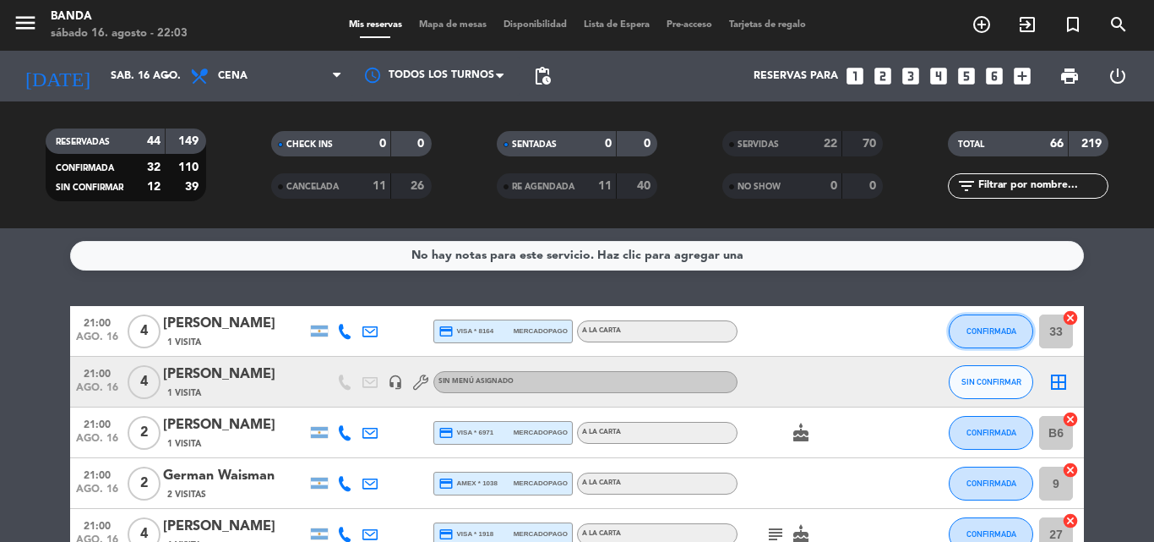
click at [1019, 341] on button "CONFIRMADA" at bounding box center [991, 331] width 85 height 34
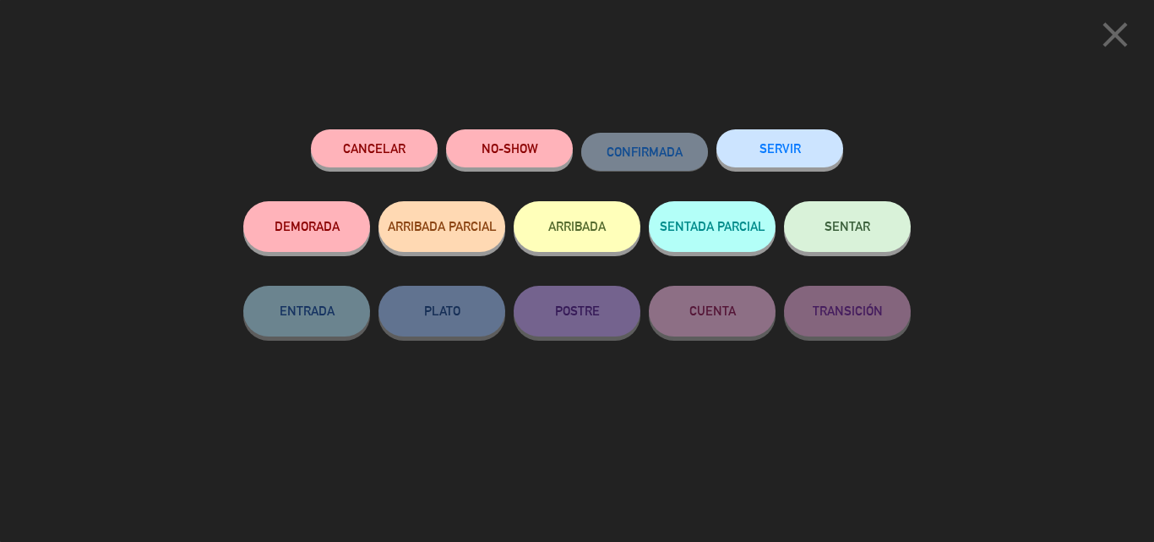
click at [788, 148] on button "SERVIR" at bounding box center [780, 148] width 127 height 38
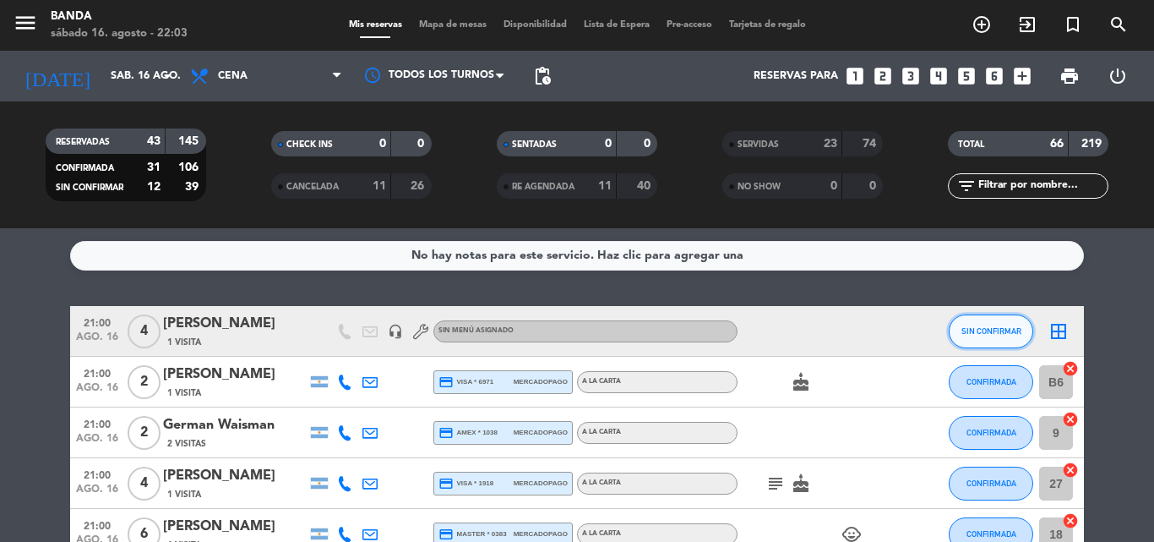
click at [982, 320] on button "SIN CONFIRMAR" at bounding box center [991, 331] width 85 height 34
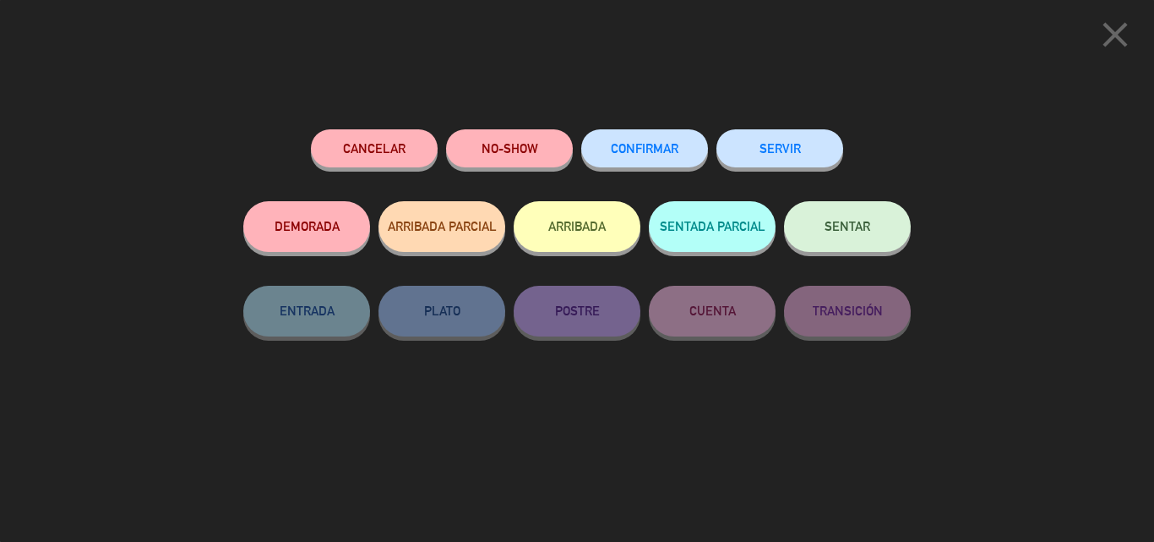
click at [745, 145] on button "SERVIR" at bounding box center [780, 148] width 127 height 38
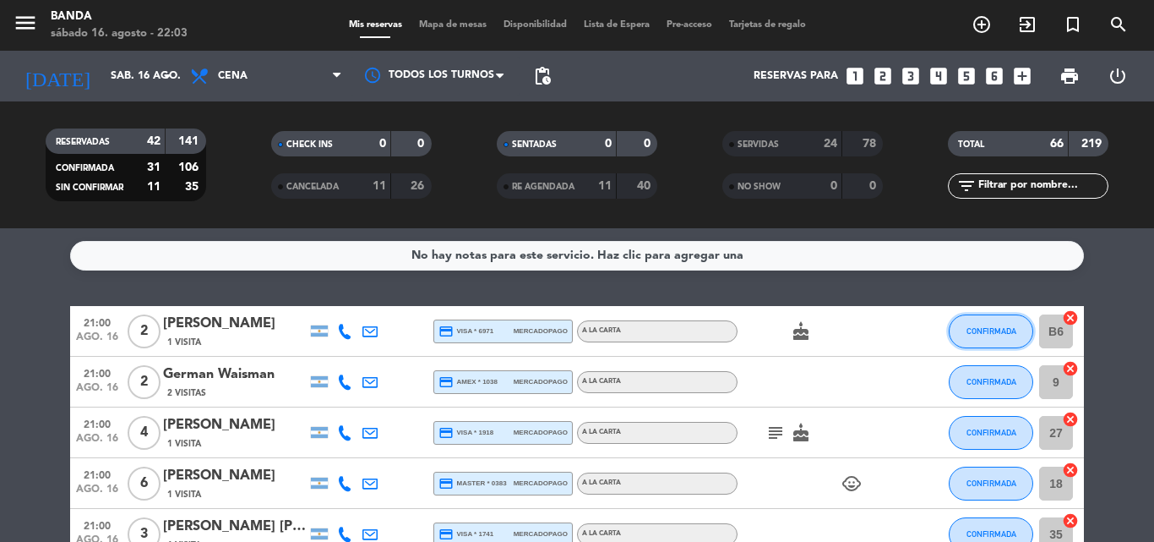
click at [981, 329] on span "CONFIRMADA" at bounding box center [992, 330] width 50 height 9
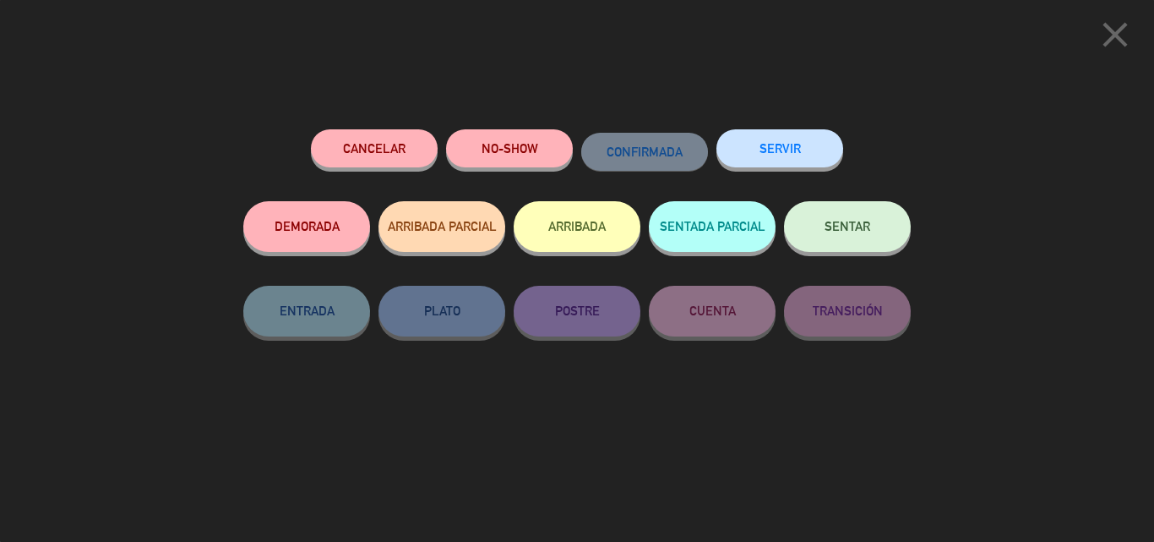
click at [783, 147] on button "SERVIR" at bounding box center [780, 148] width 127 height 38
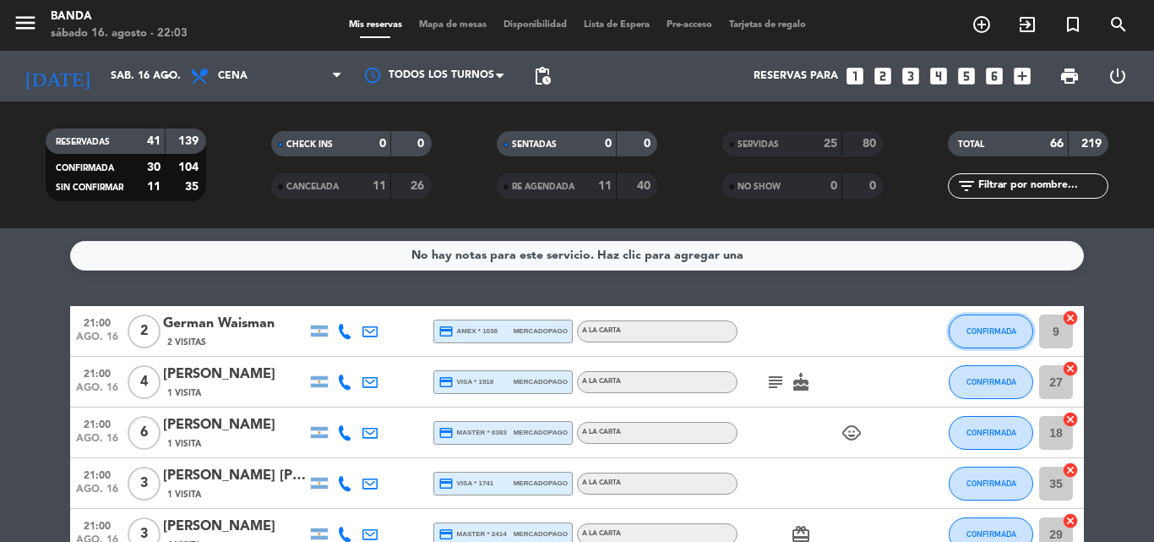
click at [971, 329] on span "CONFIRMADA" at bounding box center [992, 330] width 50 height 9
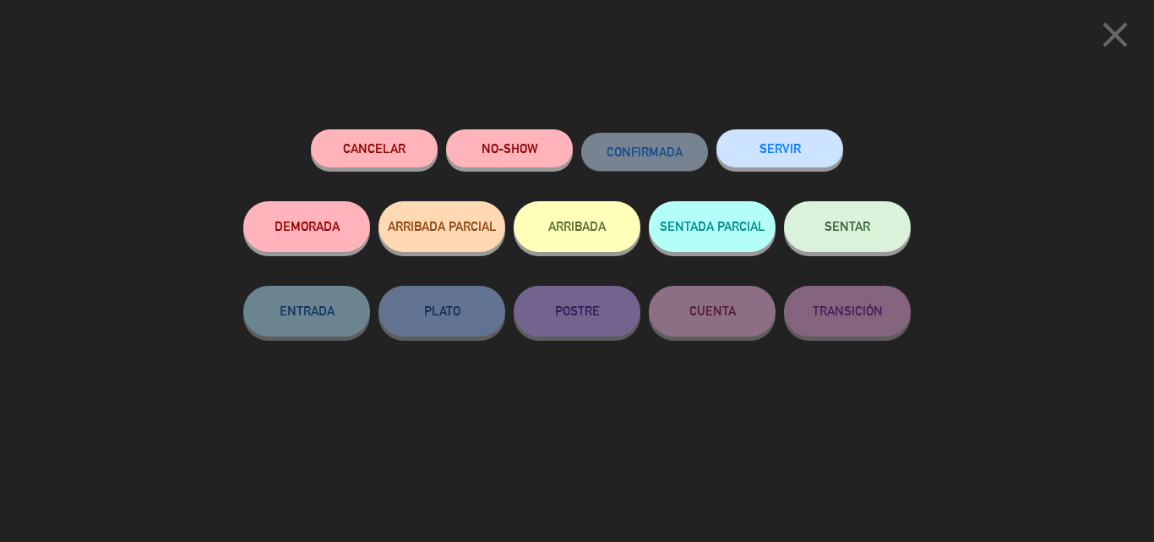
click at [790, 139] on button "SERVIR" at bounding box center [780, 148] width 127 height 38
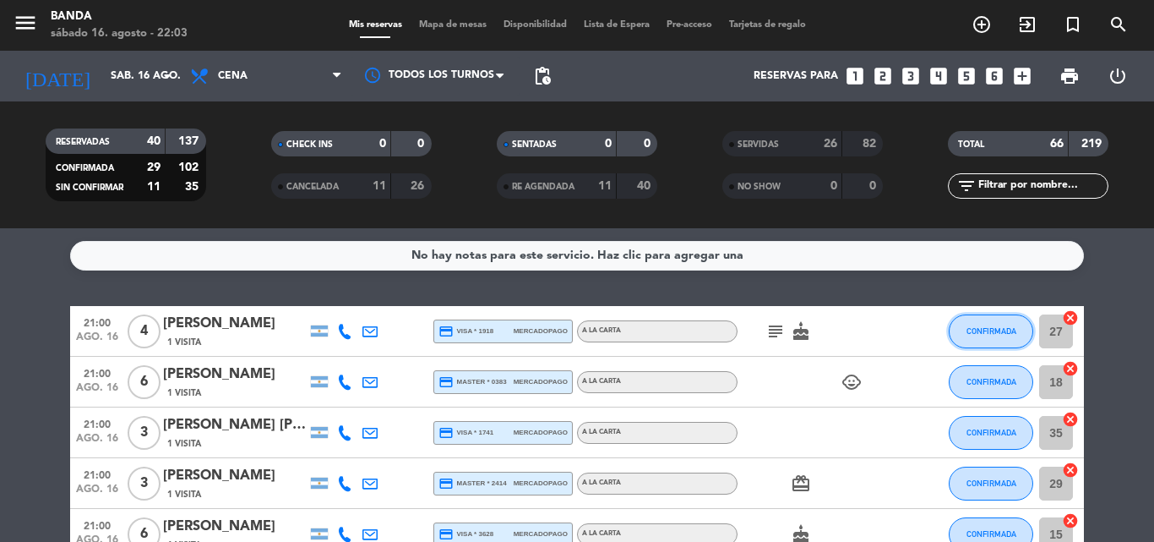
click at [961, 341] on button "CONFIRMADA" at bounding box center [991, 331] width 85 height 34
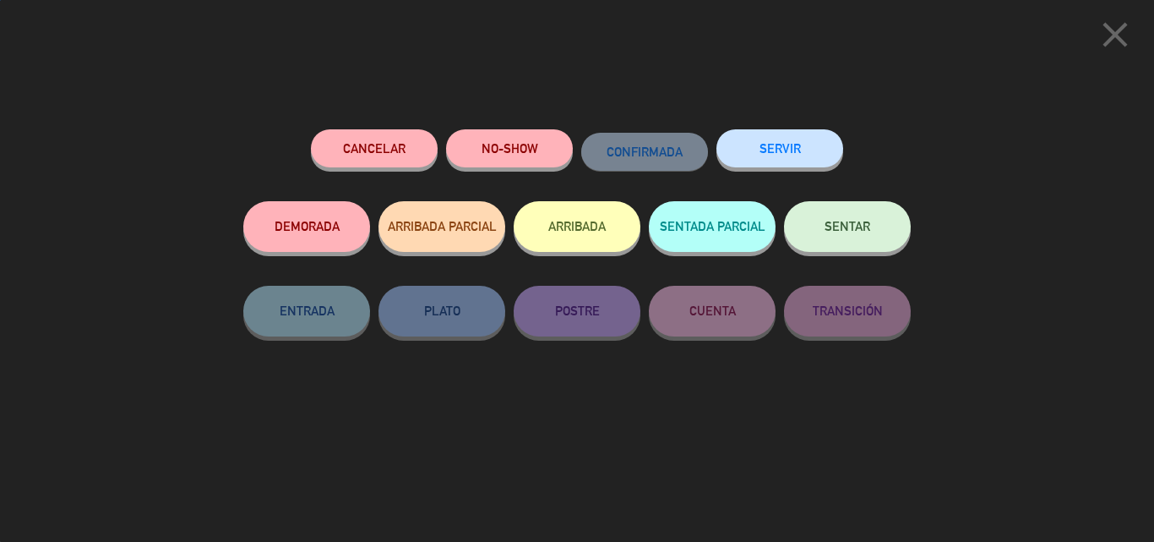
click at [775, 160] on button "SERVIR" at bounding box center [780, 148] width 127 height 38
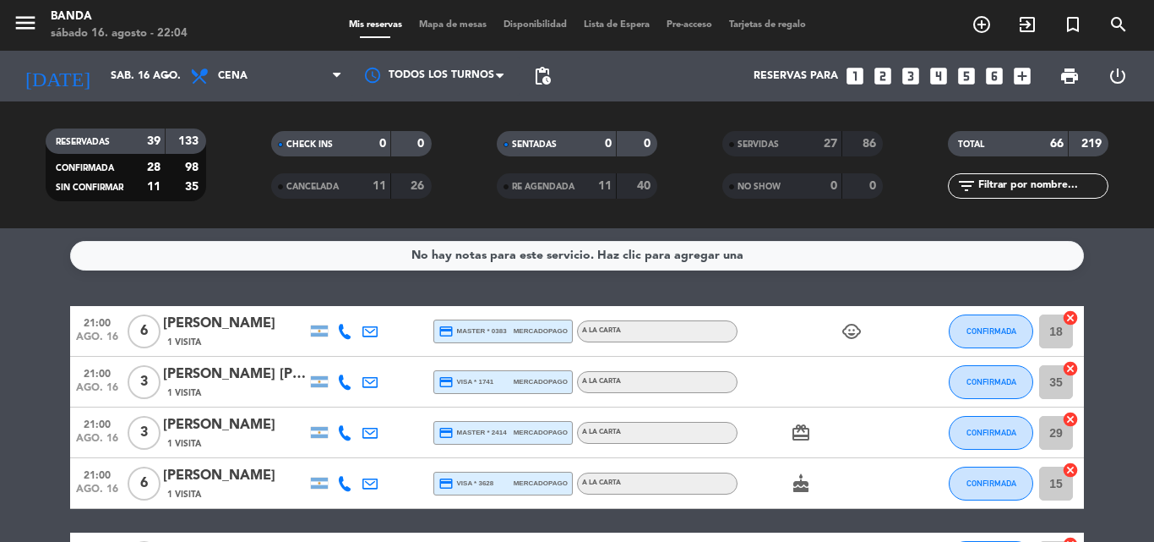
click at [775, 160] on div "SERVIDAS 27 86" at bounding box center [803, 152] width 226 height 42
click at [968, 325] on button "CONFIRMADA" at bounding box center [991, 331] width 85 height 34
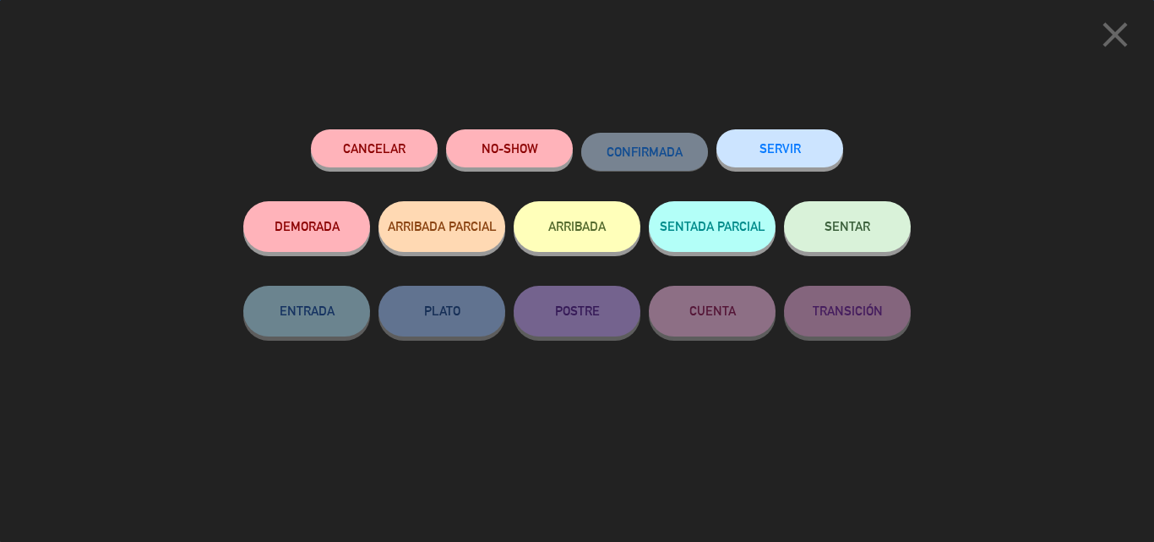
click at [756, 143] on button "SERVIR" at bounding box center [780, 148] width 127 height 38
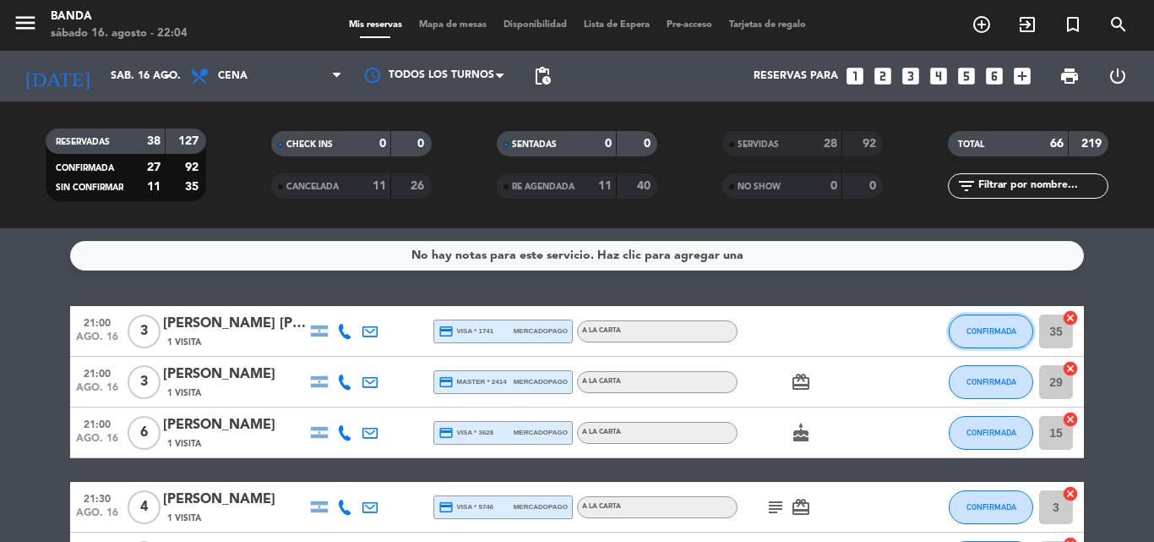
click at [989, 329] on span "CONFIRMADA" at bounding box center [992, 330] width 50 height 9
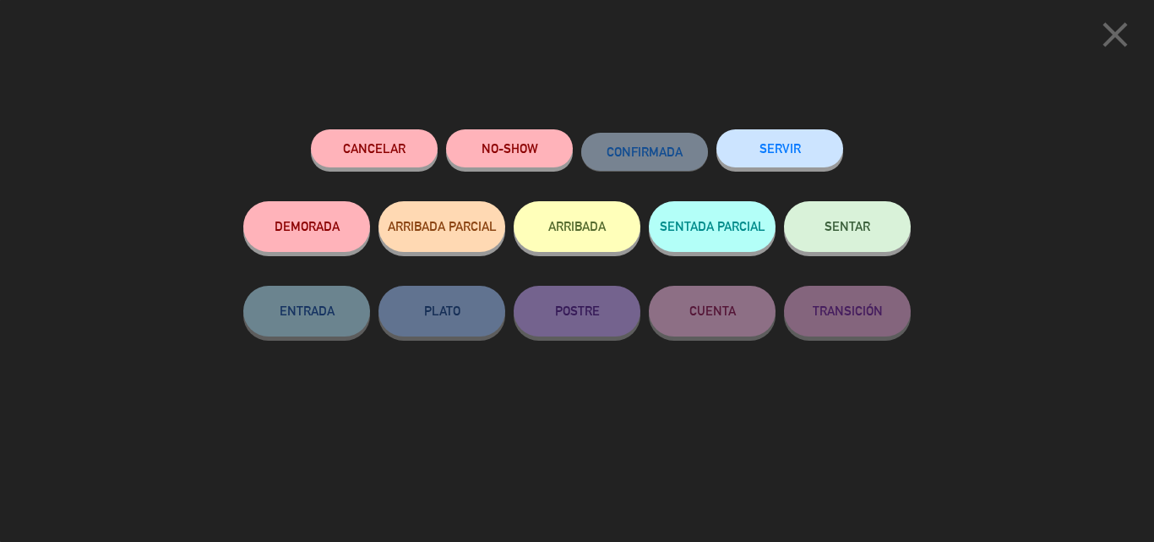
click at [803, 151] on button "SERVIR" at bounding box center [780, 148] width 127 height 38
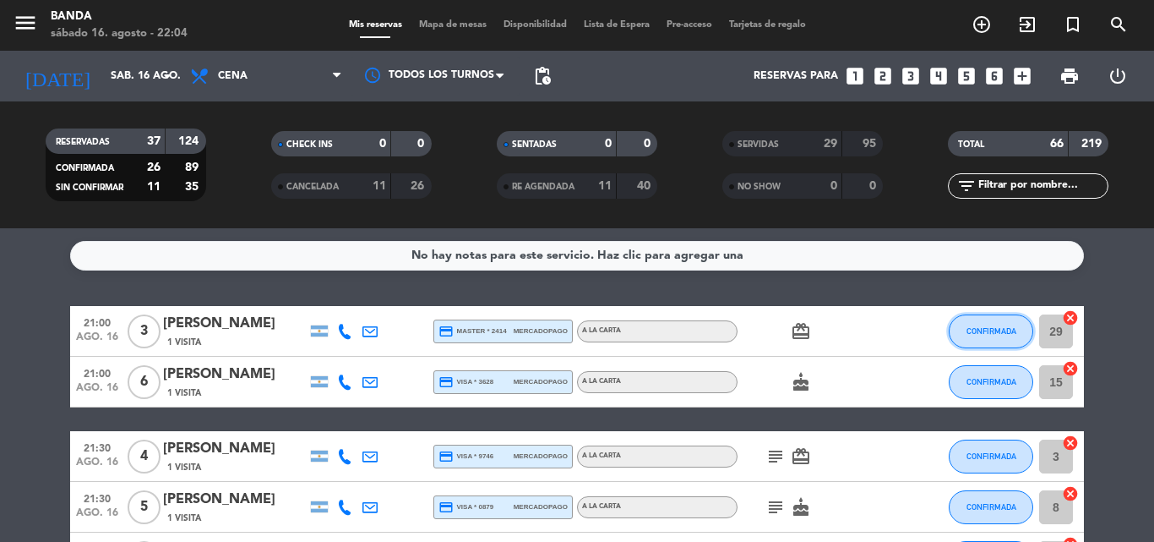
click at [993, 322] on button "CONFIRMADA" at bounding box center [991, 331] width 85 height 34
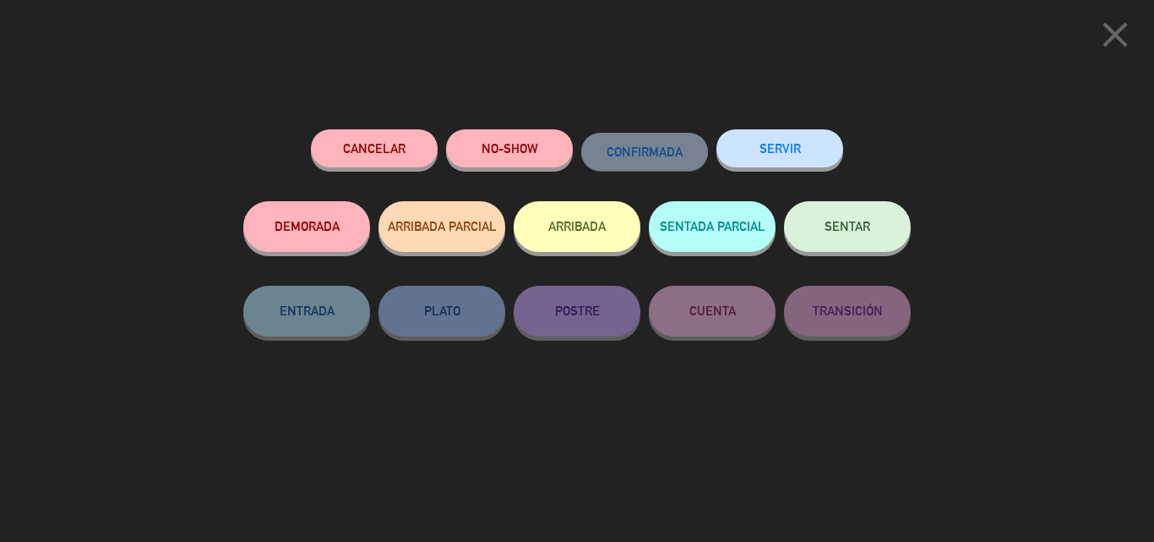
click at [803, 150] on button "SERVIR" at bounding box center [780, 148] width 127 height 38
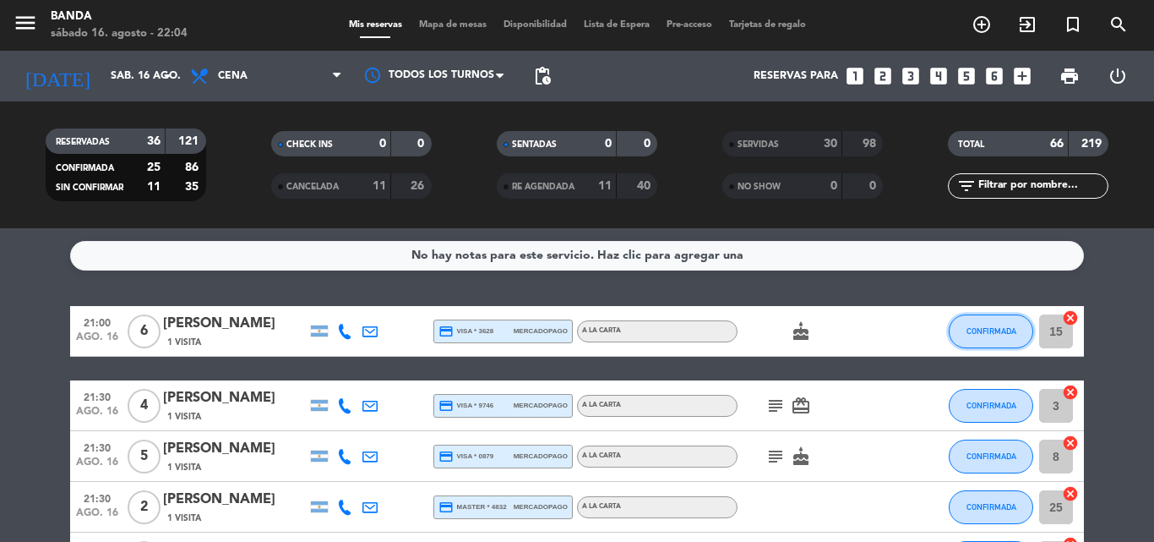
click at [979, 329] on span "CONFIRMADA" at bounding box center [992, 330] width 50 height 9
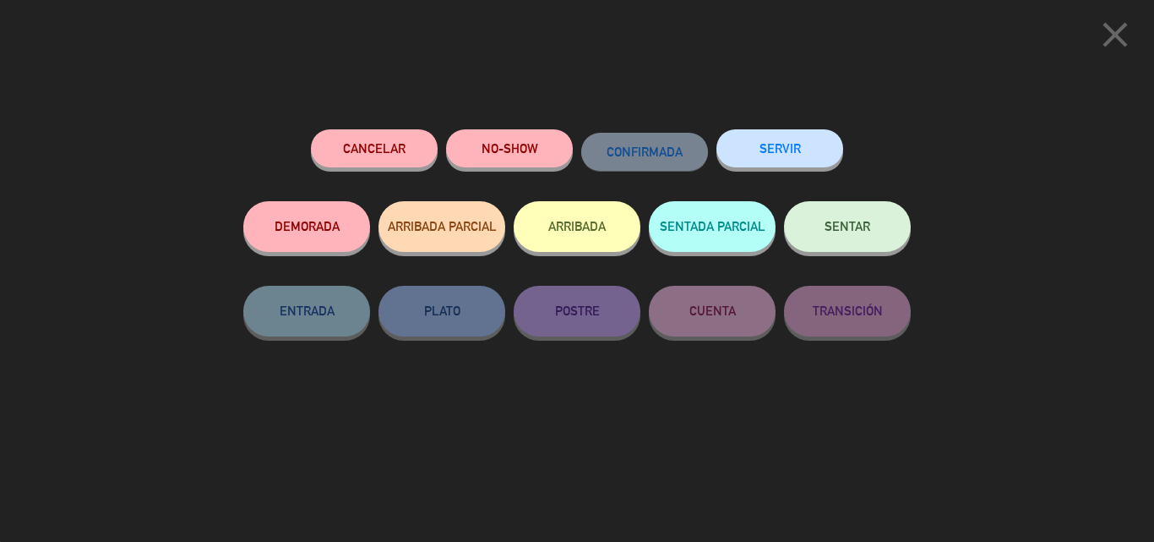
click at [809, 153] on button "SERVIR" at bounding box center [780, 148] width 127 height 38
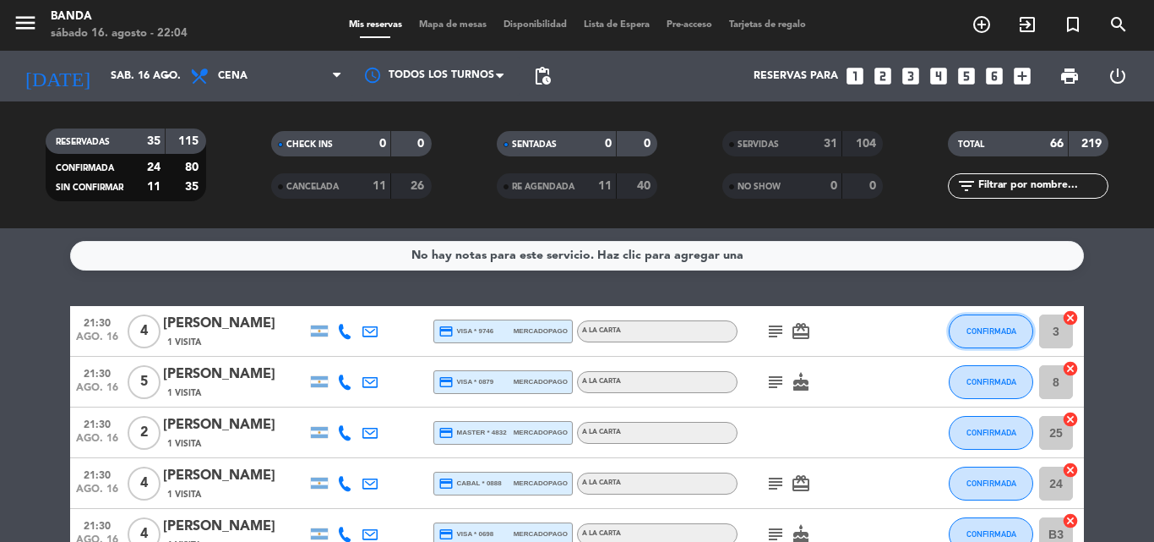
click at [987, 319] on button "CONFIRMADA" at bounding box center [991, 331] width 85 height 34
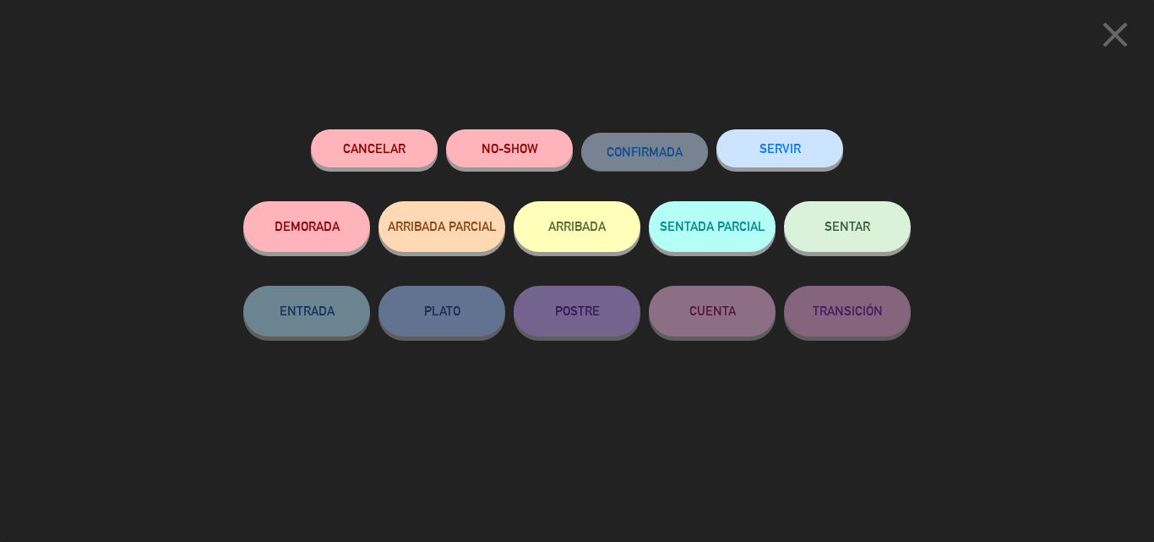
click at [796, 156] on button "SERVIR" at bounding box center [780, 148] width 127 height 38
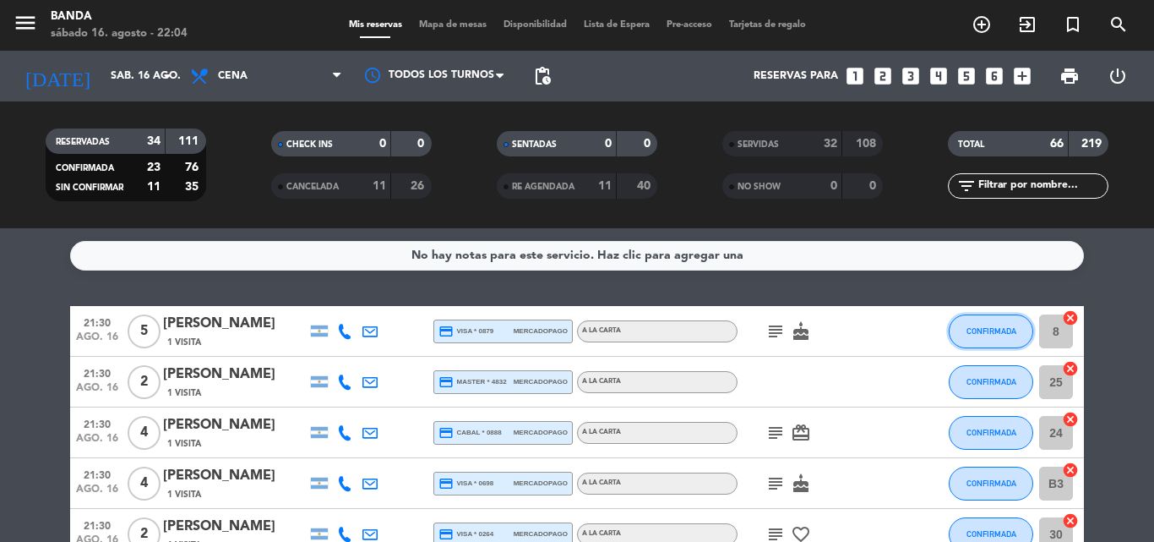
click at [969, 335] on span "CONFIRMADA" at bounding box center [992, 330] width 50 height 9
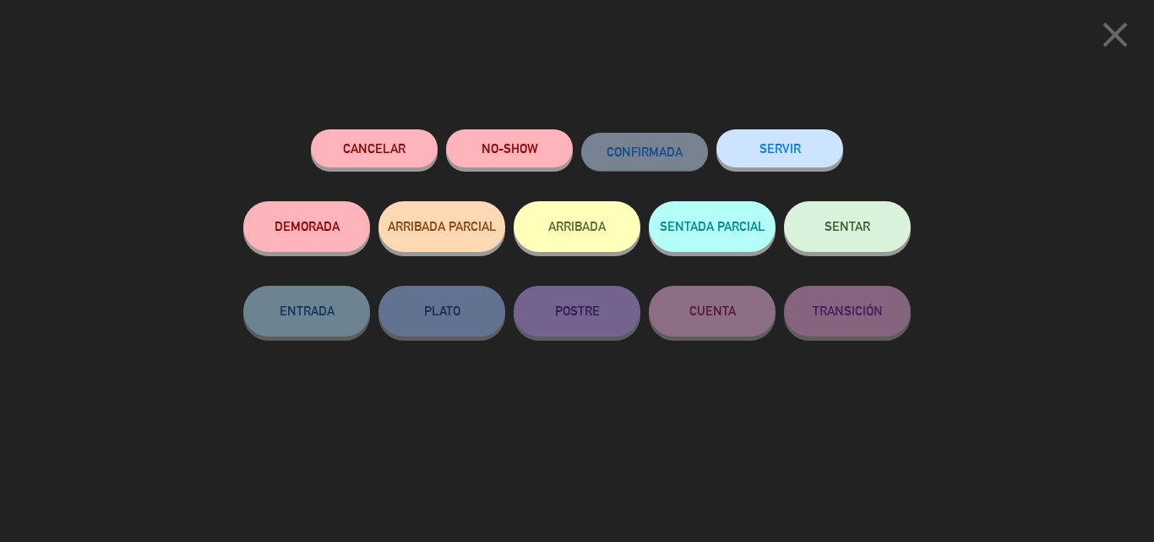
click at [801, 157] on button "SERVIR" at bounding box center [780, 148] width 127 height 38
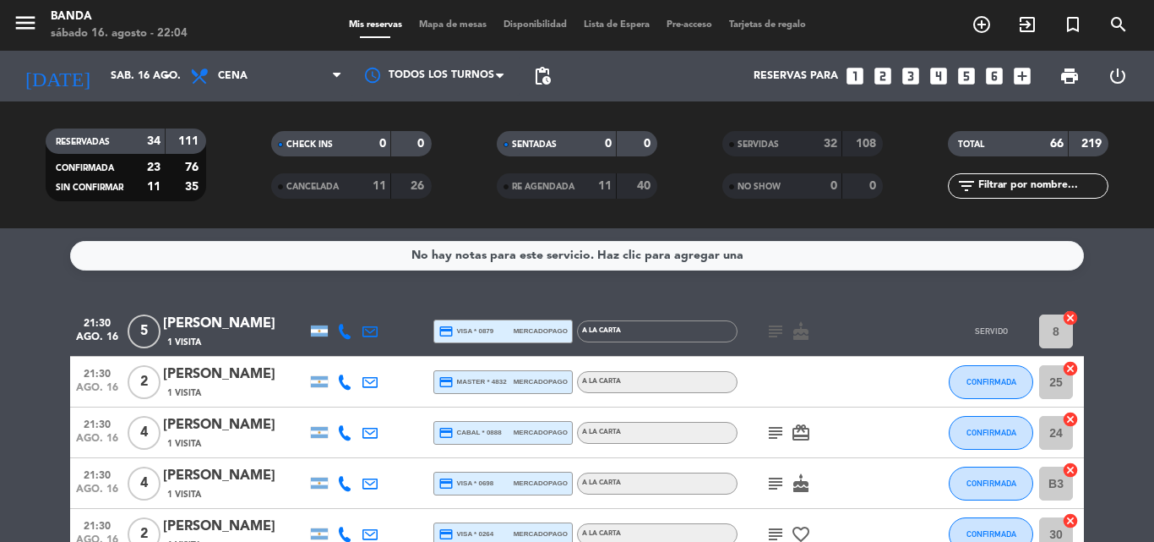
click at [801, 157] on button "SERVIR" at bounding box center [780, 148] width 127 height 38
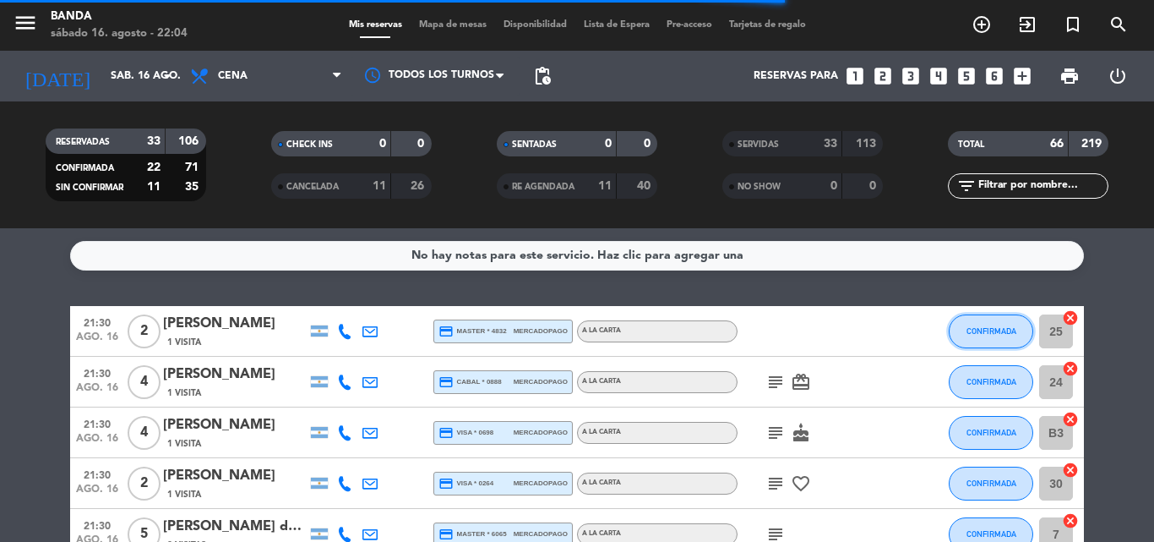
click at [985, 328] on span "CONFIRMADA" at bounding box center [992, 330] width 50 height 9
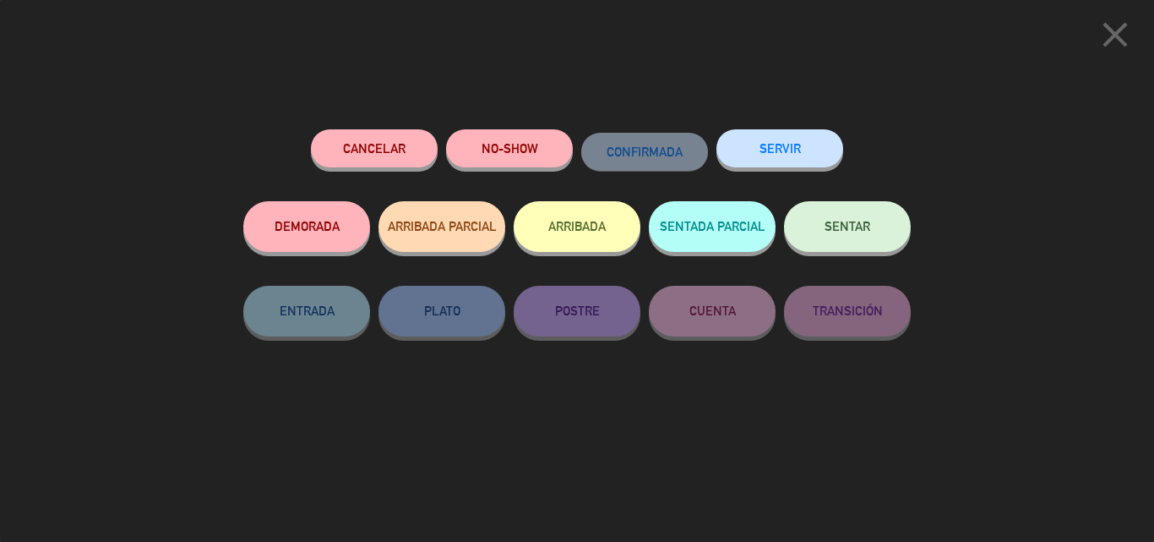
click at [810, 165] on button "SERVIR" at bounding box center [780, 148] width 127 height 38
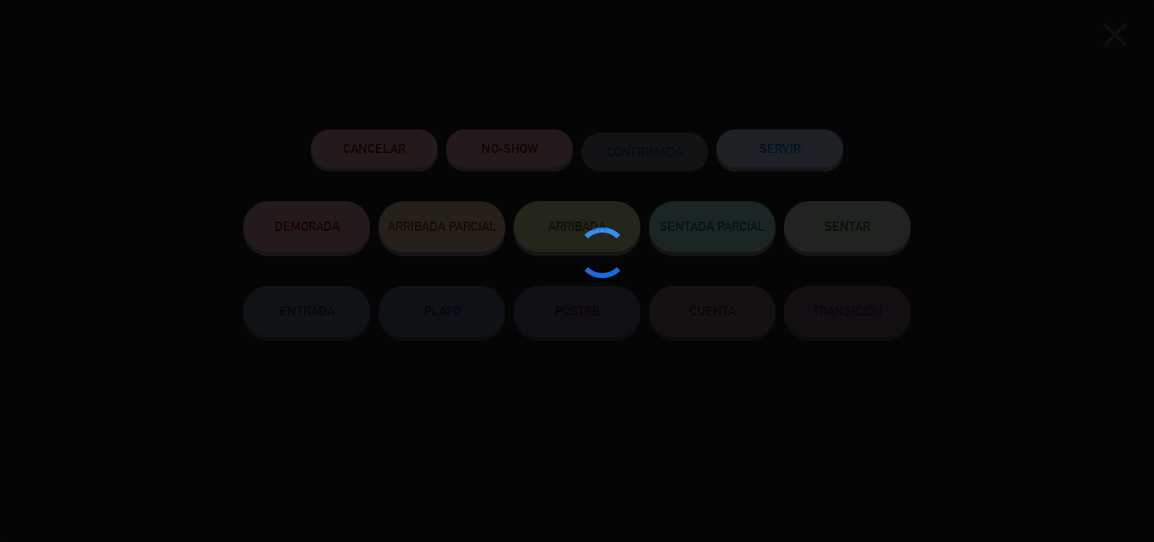
type input "11"
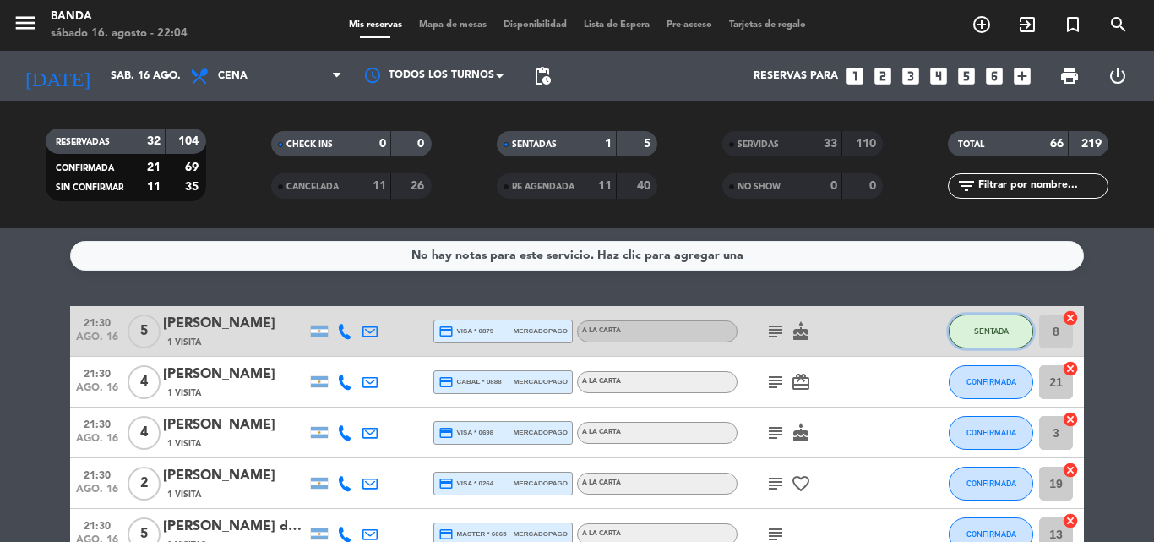
click at [971, 333] on button "SENTADA" at bounding box center [991, 331] width 85 height 34
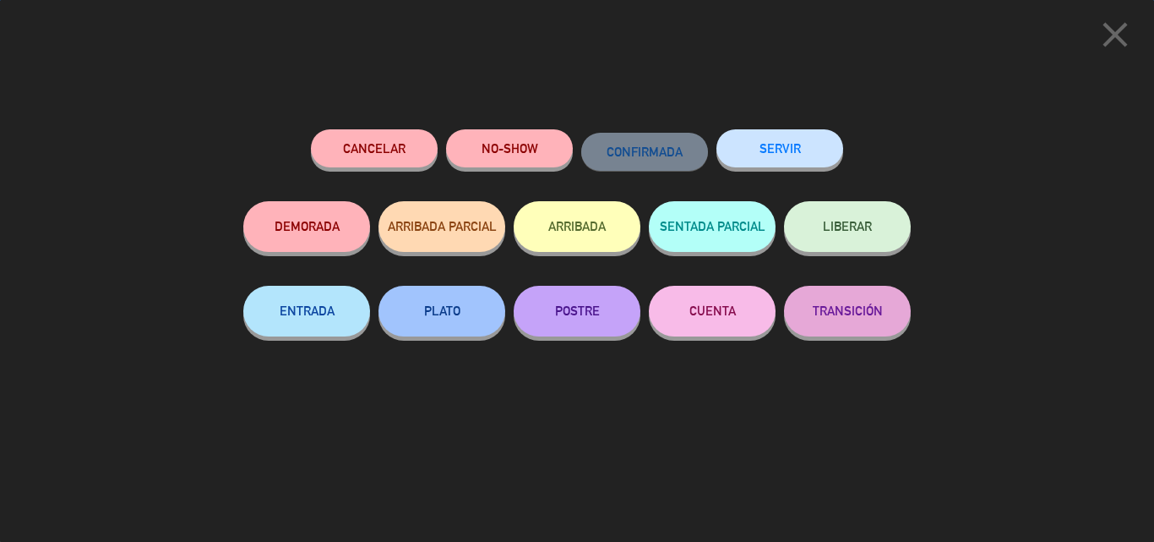
click at [825, 153] on button "SERVIR" at bounding box center [780, 148] width 127 height 38
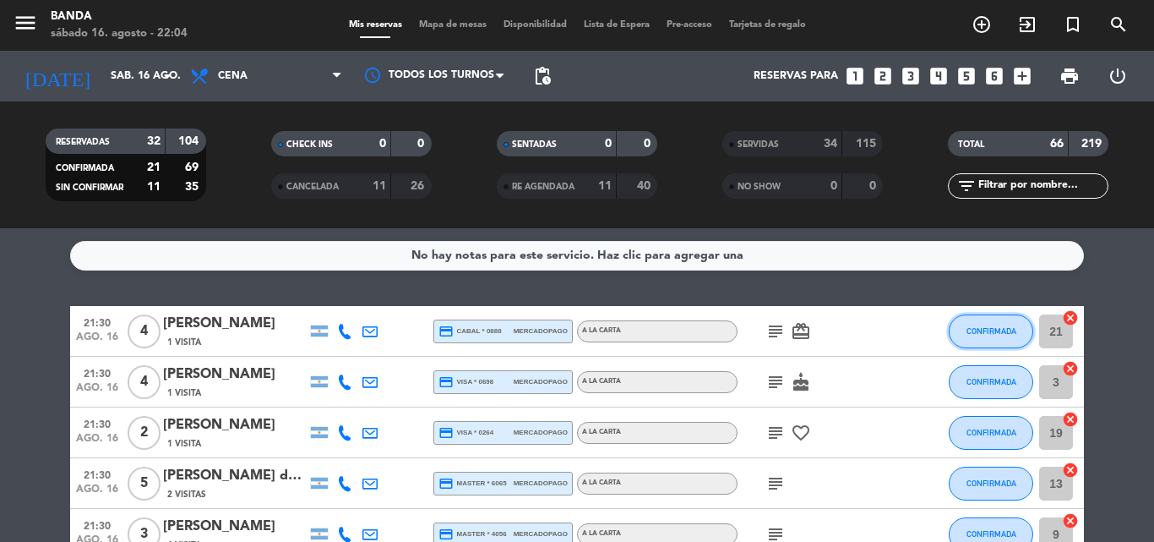
click at [968, 340] on button "CONFIRMADA" at bounding box center [991, 331] width 85 height 34
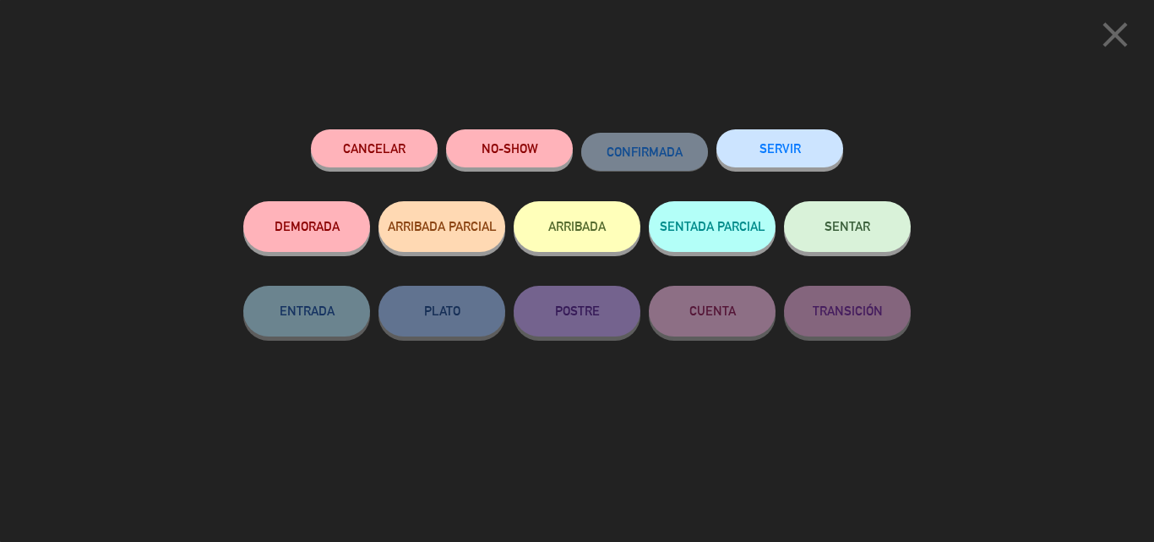
click at [787, 139] on button "SERVIR" at bounding box center [780, 148] width 127 height 38
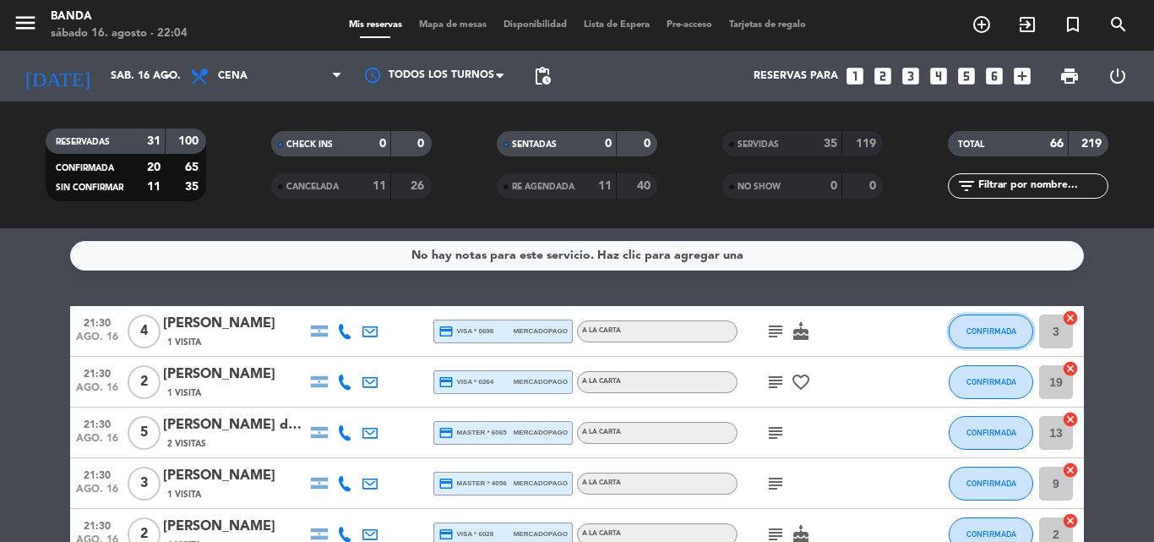
click at [959, 330] on button "CONFIRMADA" at bounding box center [991, 331] width 85 height 34
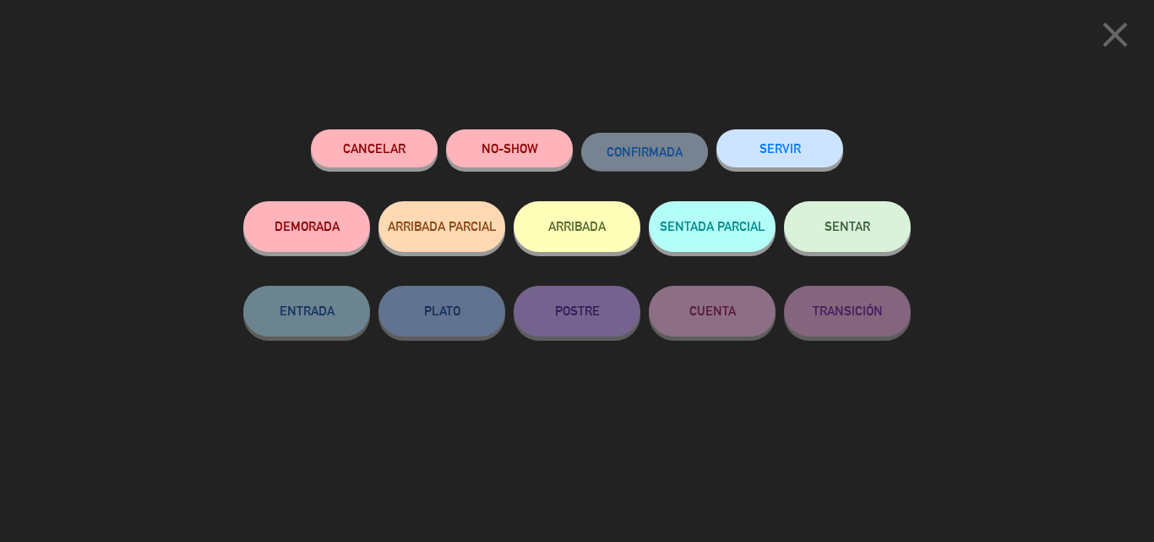
click at [798, 161] on button "SERVIR" at bounding box center [780, 148] width 127 height 38
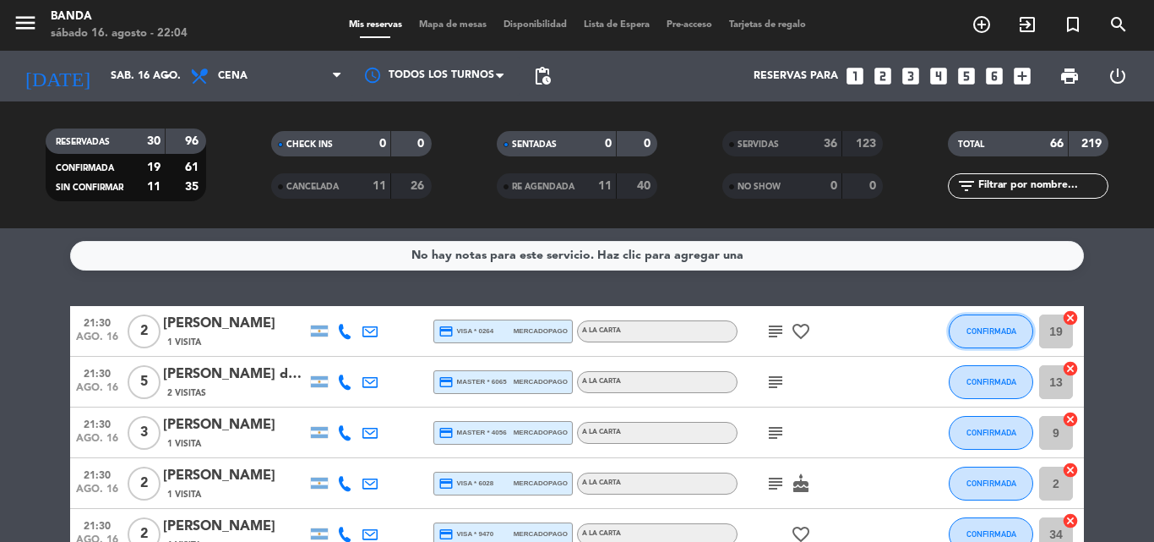
click at [974, 327] on span "CONFIRMADA" at bounding box center [992, 330] width 50 height 9
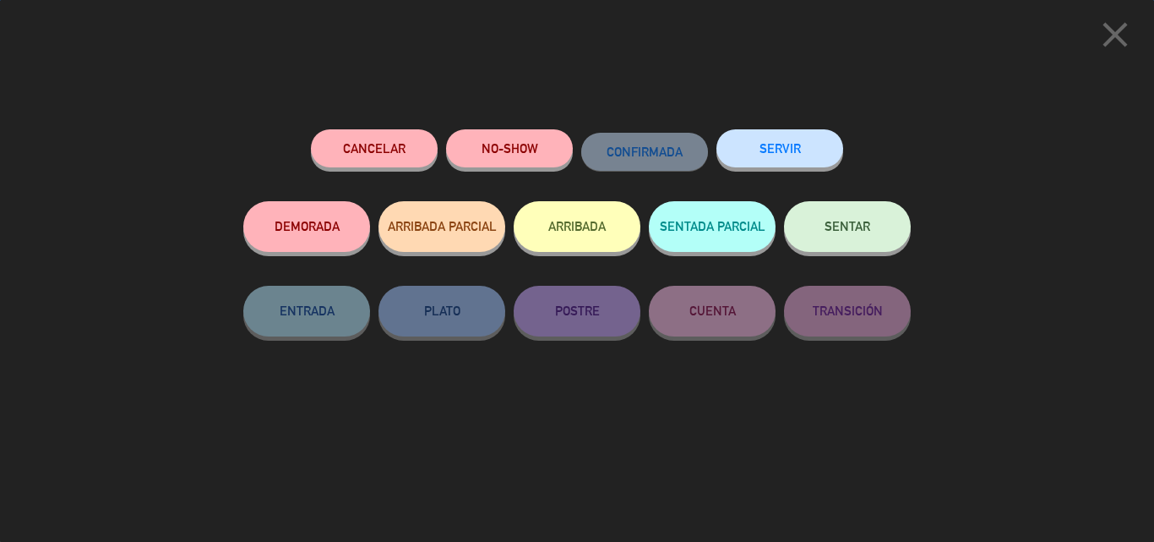
click at [797, 152] on button "SERVIR" at bounding box center [780, 148] width 127 height 38
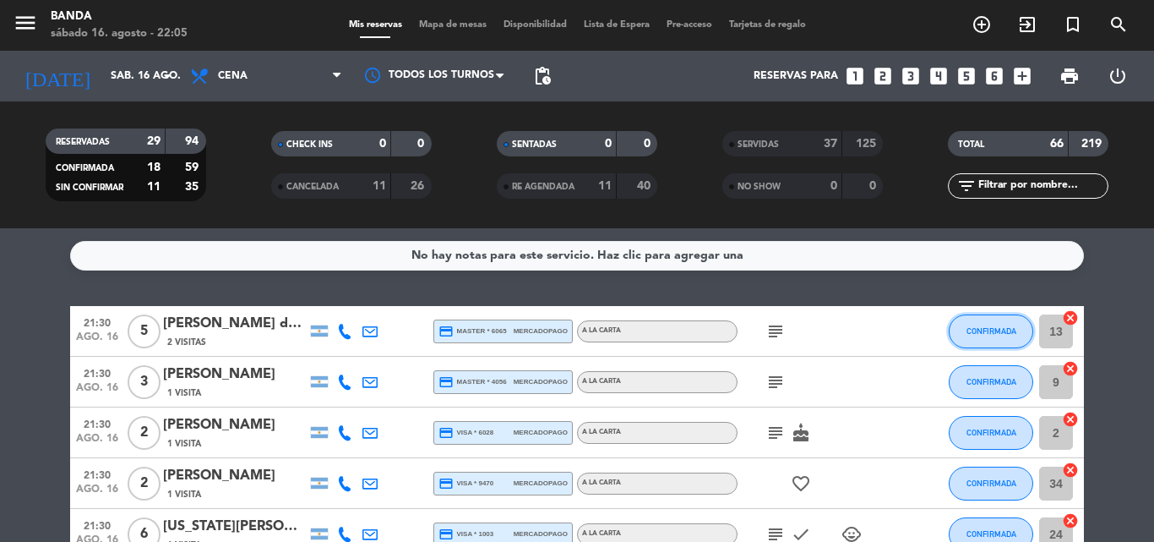
click at [996, 329] on span "CONFIRMADA" at bounding box center [992, 330] width 50 height 9
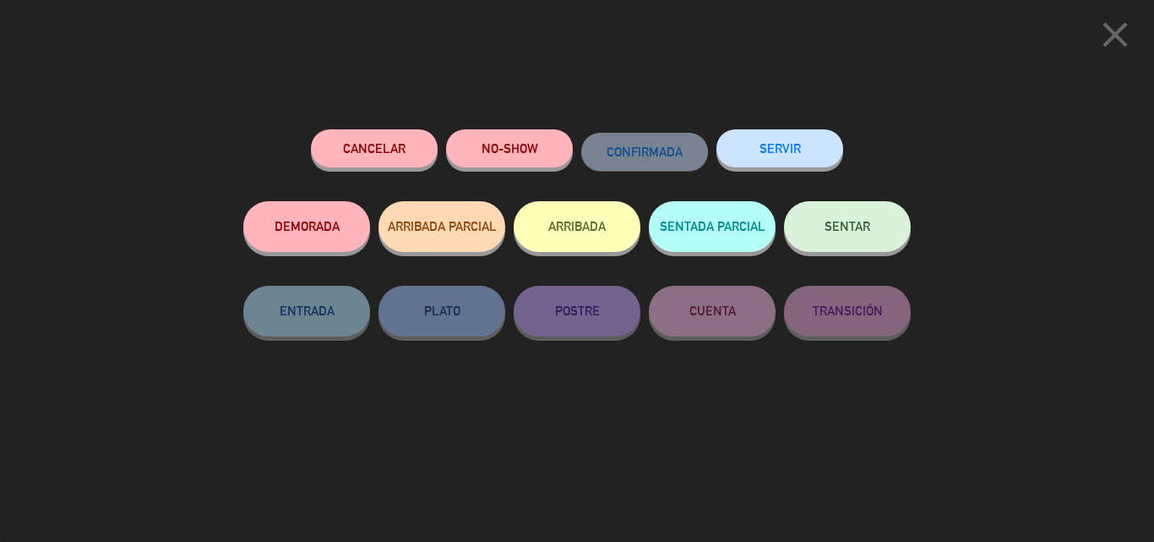
click at [803, 139] on button "SERVIR" at bounding box center [780, 148] width 127 height 38
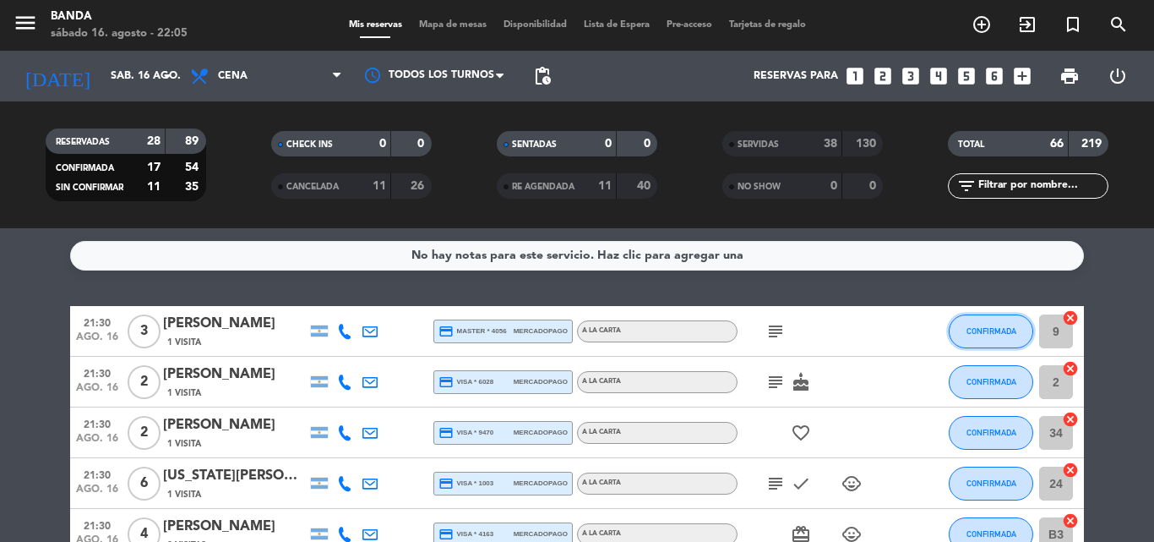
click at [996, 327] on span "CONFIRMADA" at bounding box center [992, 330] width 50 height 9
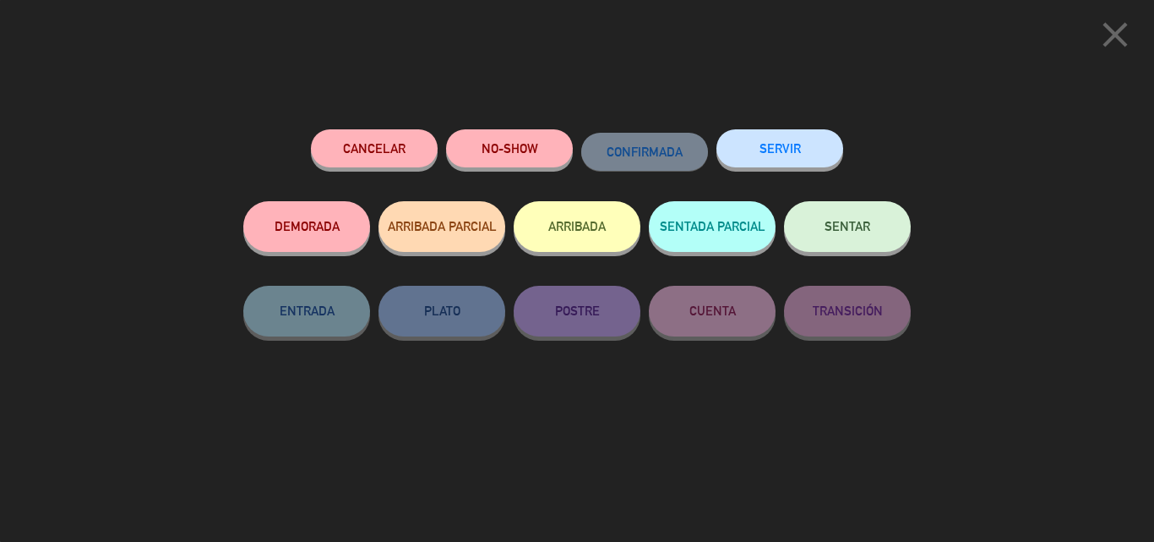
click at [813, 139] on button "SERVIR" at bounding box center [780, 148] width 127 height 38
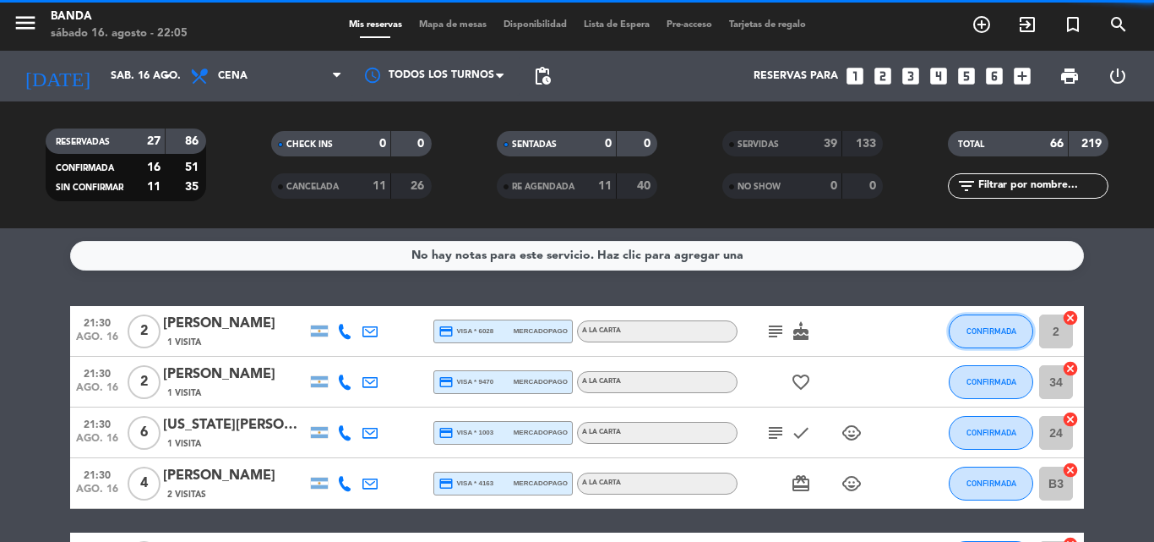
click at [976, 326] on span "CONFIRMADA" at bounding box center [992, 330] width 50 height 9
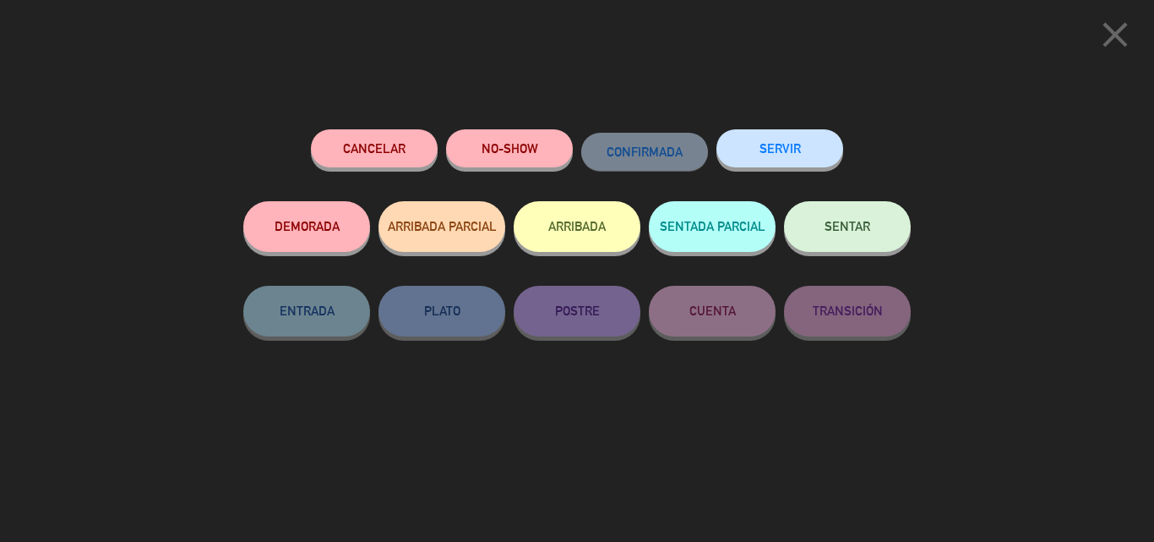
click at [805, 143] on button "SERVIR" at bounding box center [780, 148] width 127 height 38
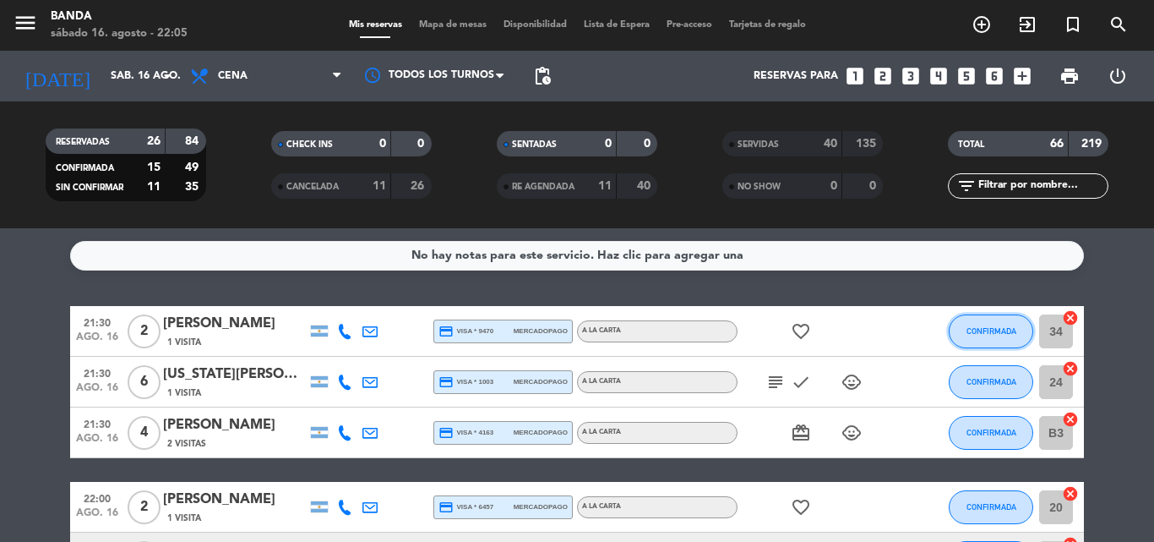
click at [982, 331] on span "CONFIRMADA" at bounding box center [992, 330] width 50 height 9
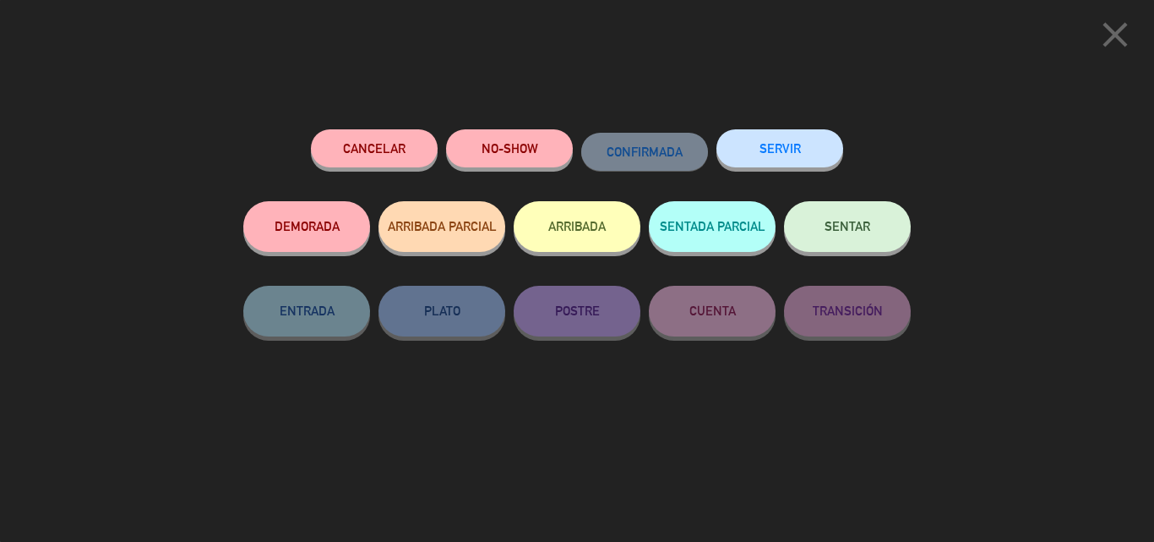
click at [804, 142] on button "SERVIR" at bounding box center [780, 148] width 127 height 38
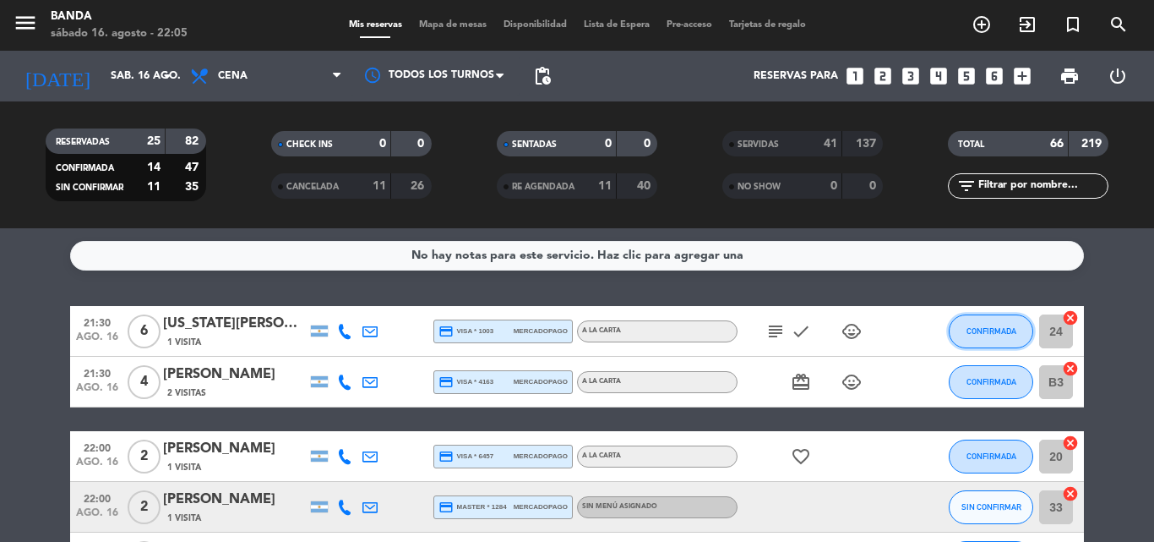
click at [985, 324] on button "CONFIRMADA" at bounding box center [991, 331] width 85 height 34
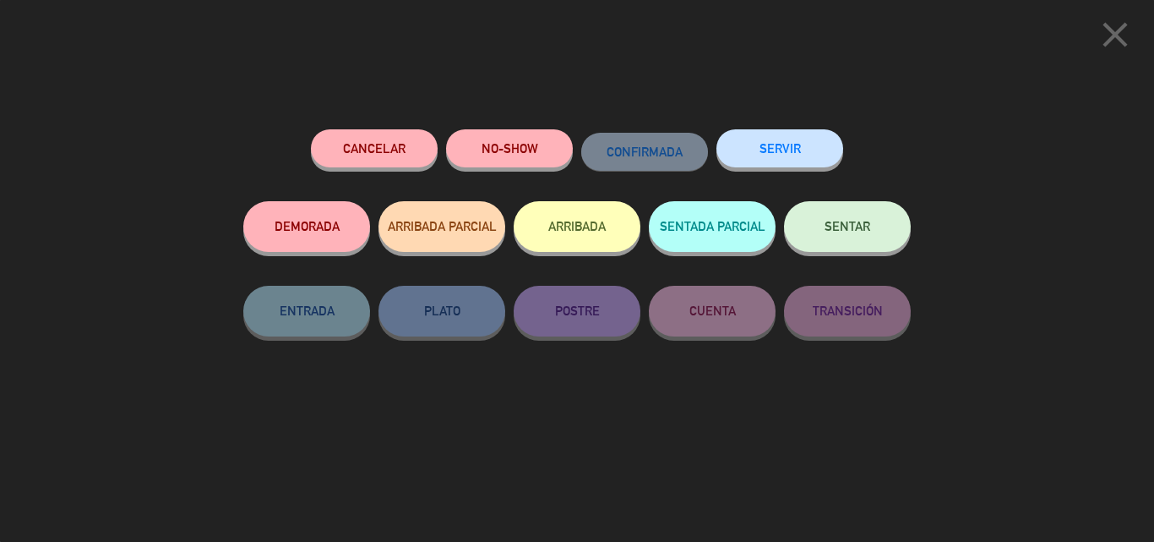
click at [765, 161] on button "SERVIR" at bounding box center [780, 148] width 127 height 38
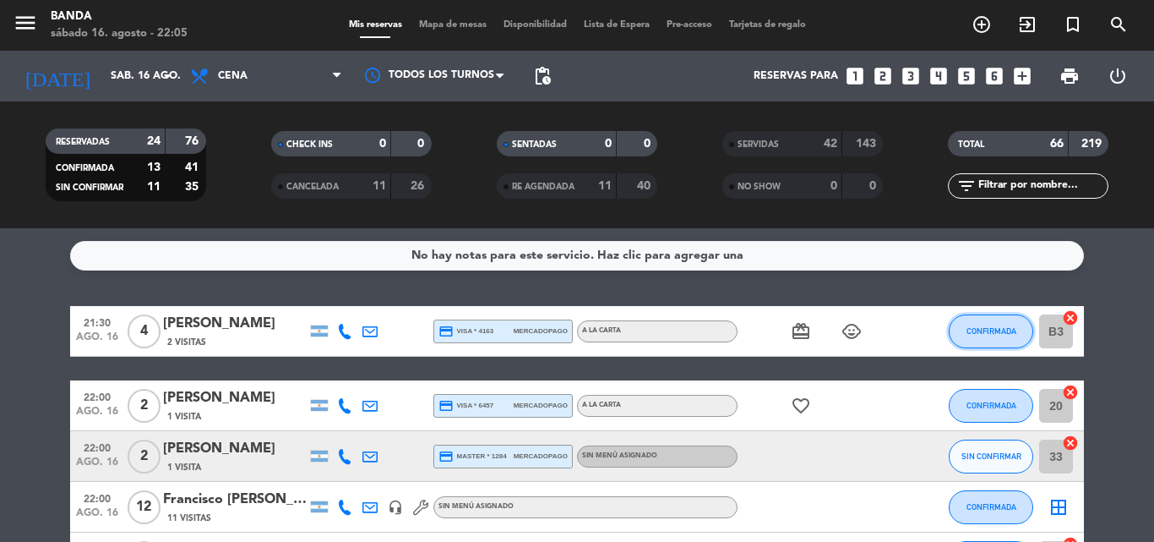
click at [986, 336] on button "CONFIRMADA" at bounding box center [991, 331] width 85 height 34
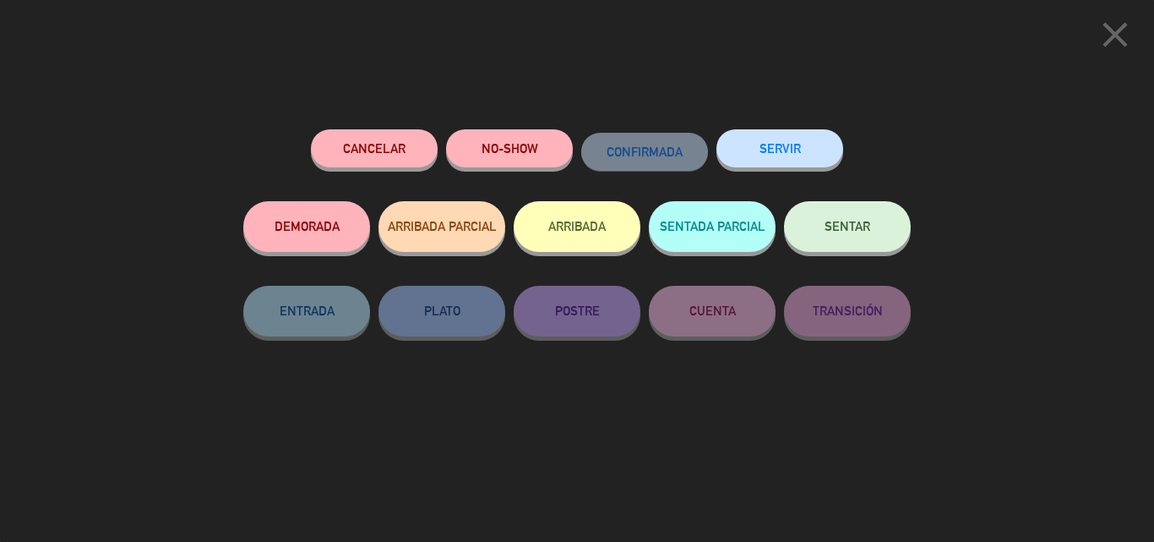
click at [800, 152] on button "SERVIR" at bounding box center [780, 148] width 127 height 38
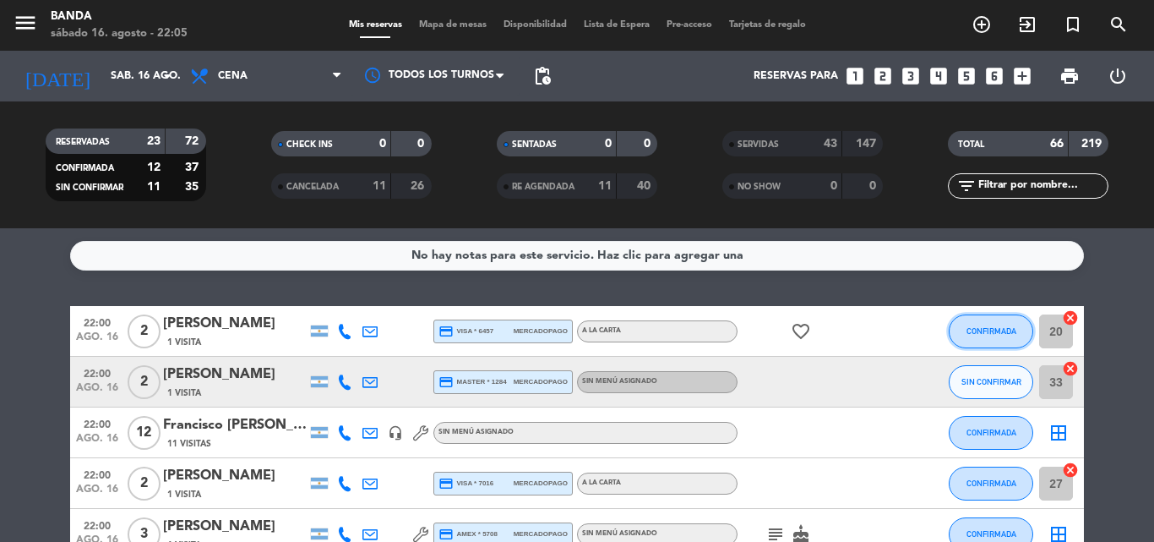
click at [980, 343] on button "CONFIRMADA" at bounding box center [991, 331] width 85 height 34
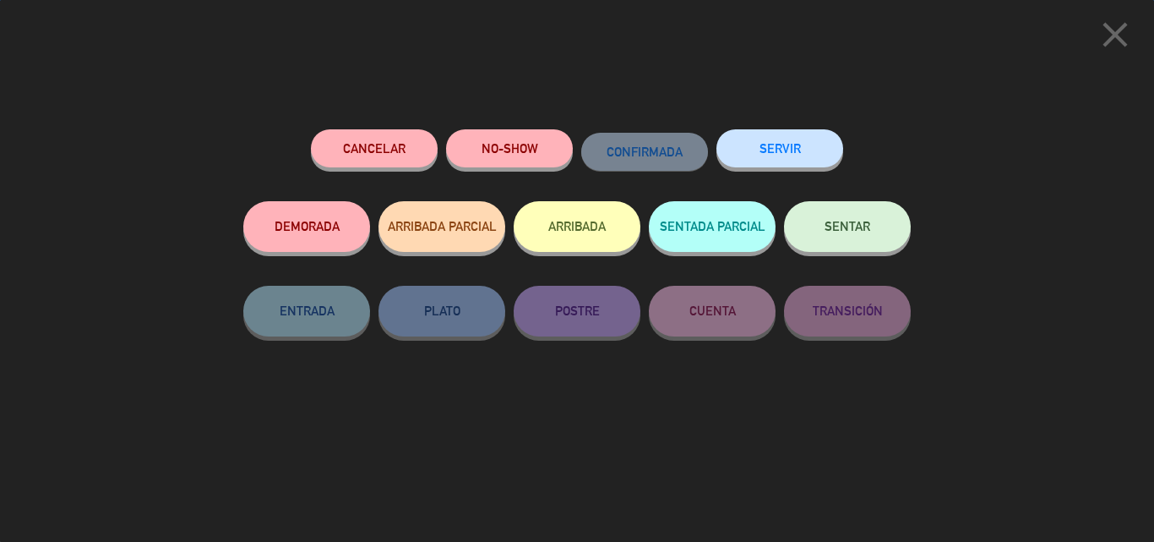
click at [824, 164] on button "SERVIR" at bounding box center [780, 148] width 127 height 38
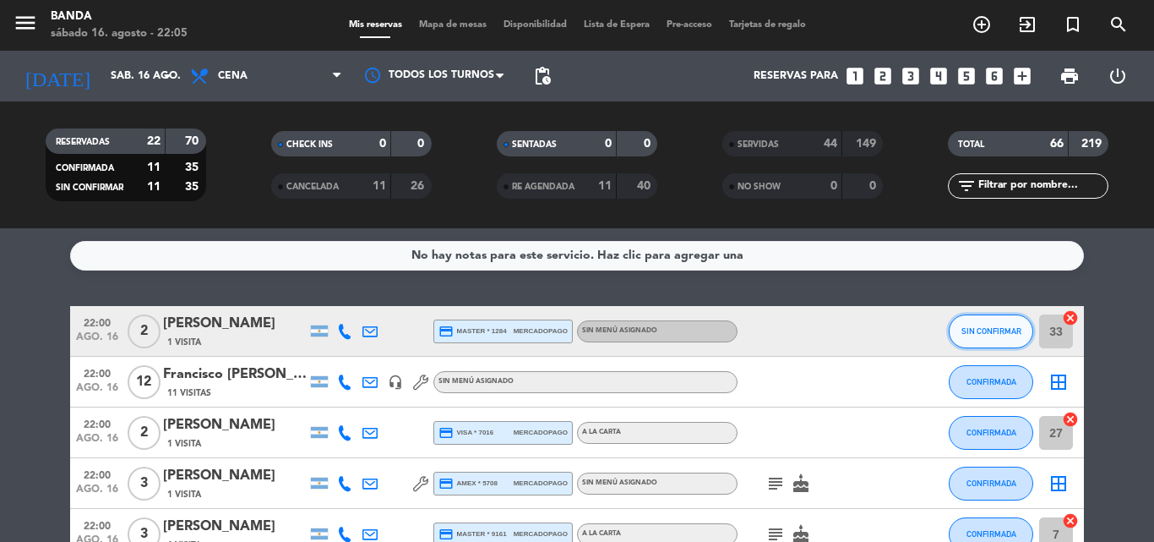
click at [996, 323] on button "SIN CONFIRMAR" at bounding box center [991, 331] width 85 height 34
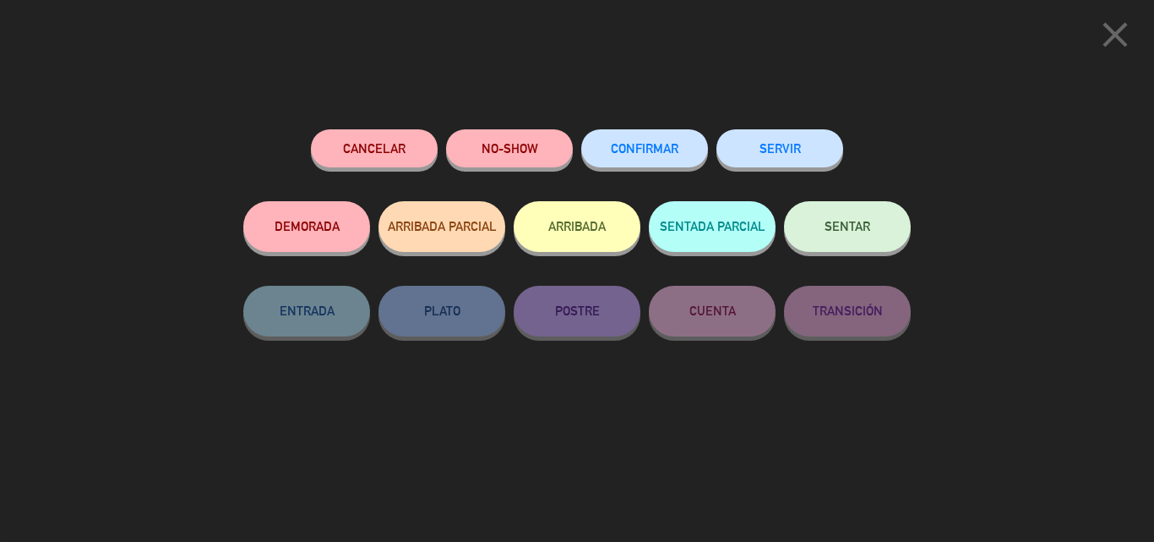
click at [827, 154] on button "SERVIR" at bounding box center [780, 148] width 127 height 38
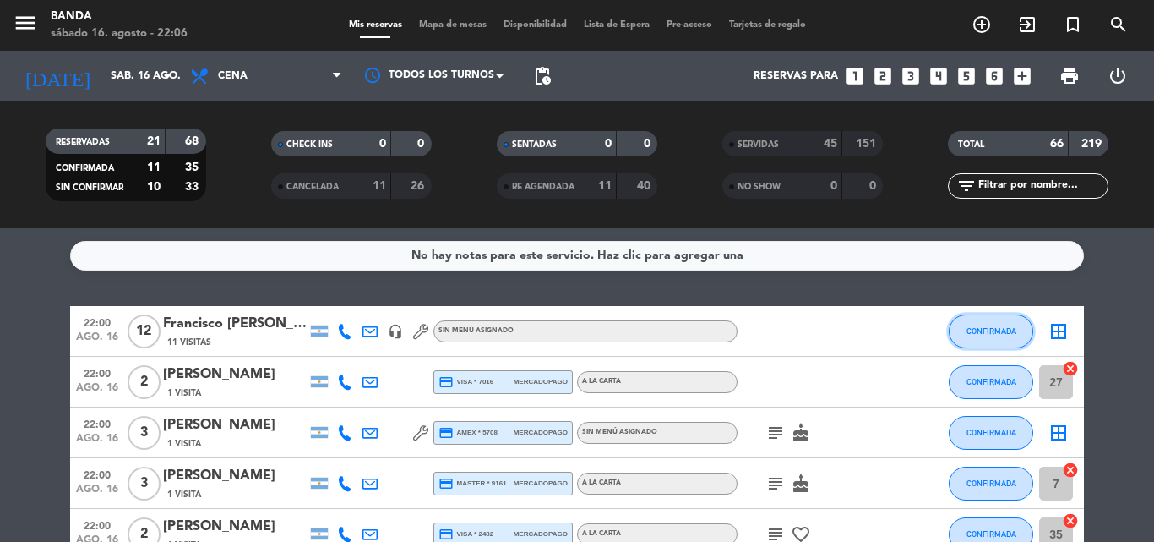
click at [986, 321] on button "CONFIRMADA" at bounding box center [991, 331] width 85 height 34
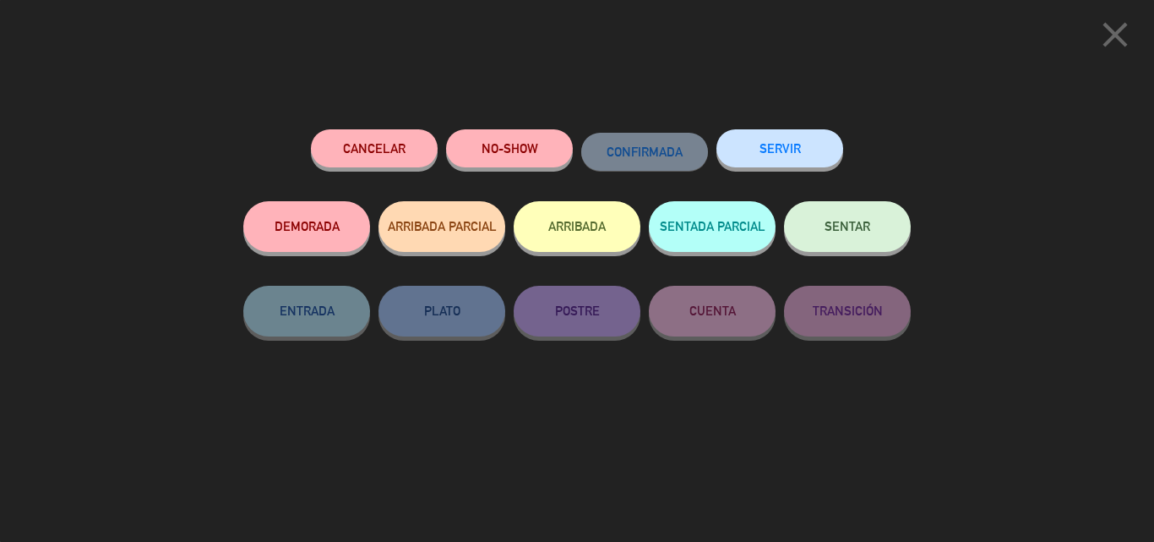
click at [758, 133] on button "SERVIR" at bounding box center [780, 148] width 127 height 38
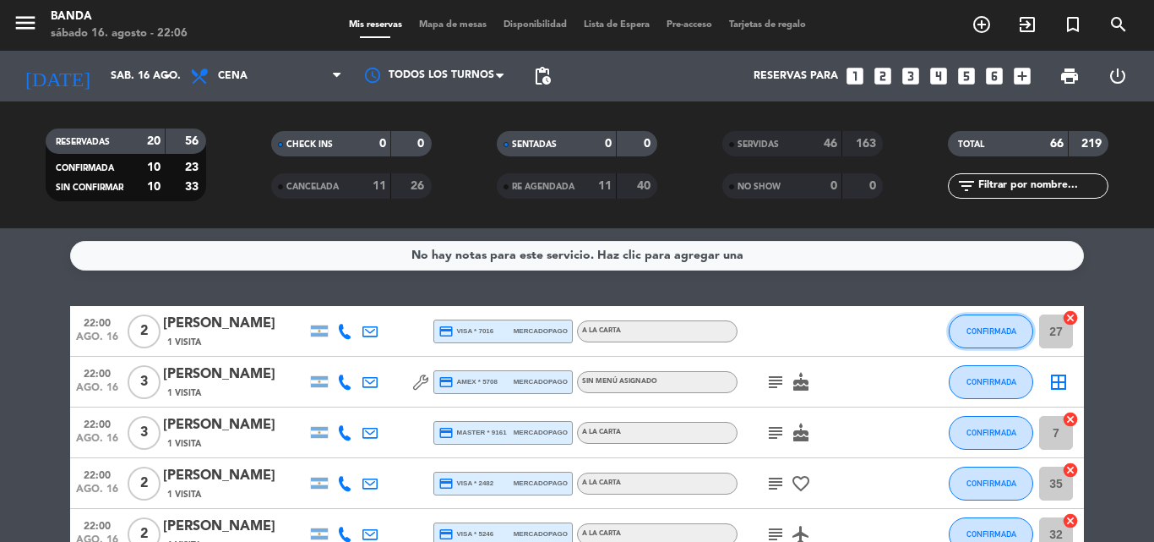
click at [979, 332] on span "CONFIRMADA" at bounding box center [992, 330] width 50 height 9
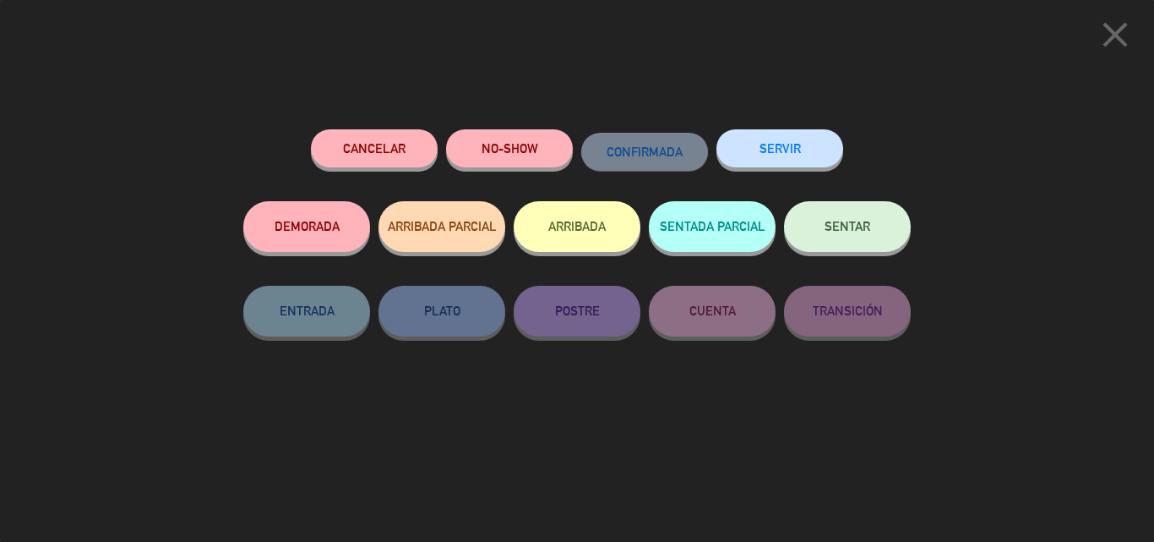
click at [769, 156] on button "SERVIR" at bounding box center [780, 148] width 127 height 38
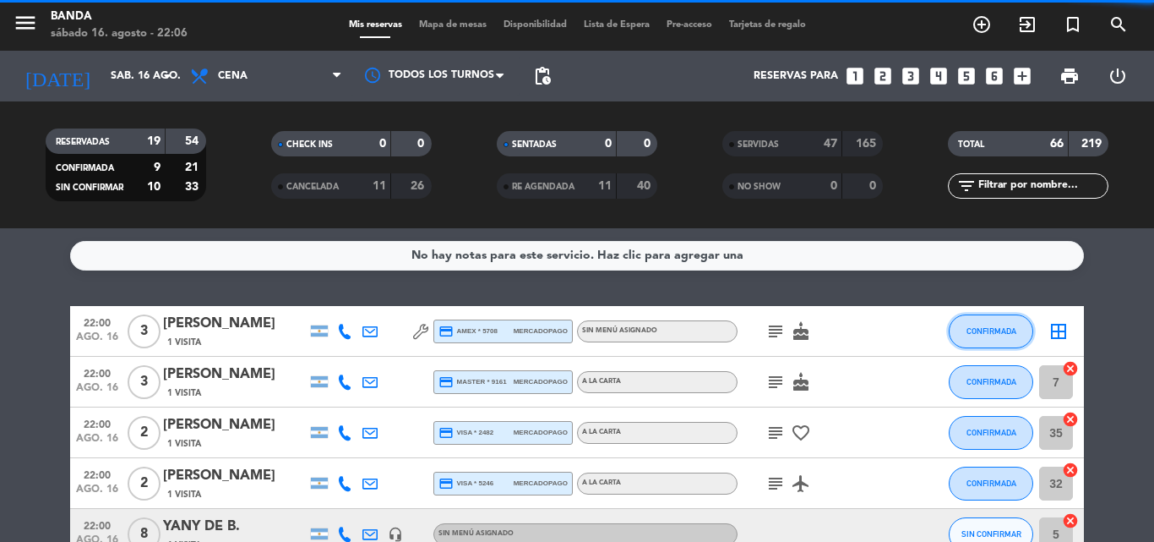
click at [993, 330] on span "CONFIRMADA" at bounding box center [992, 330] width 50 height 9
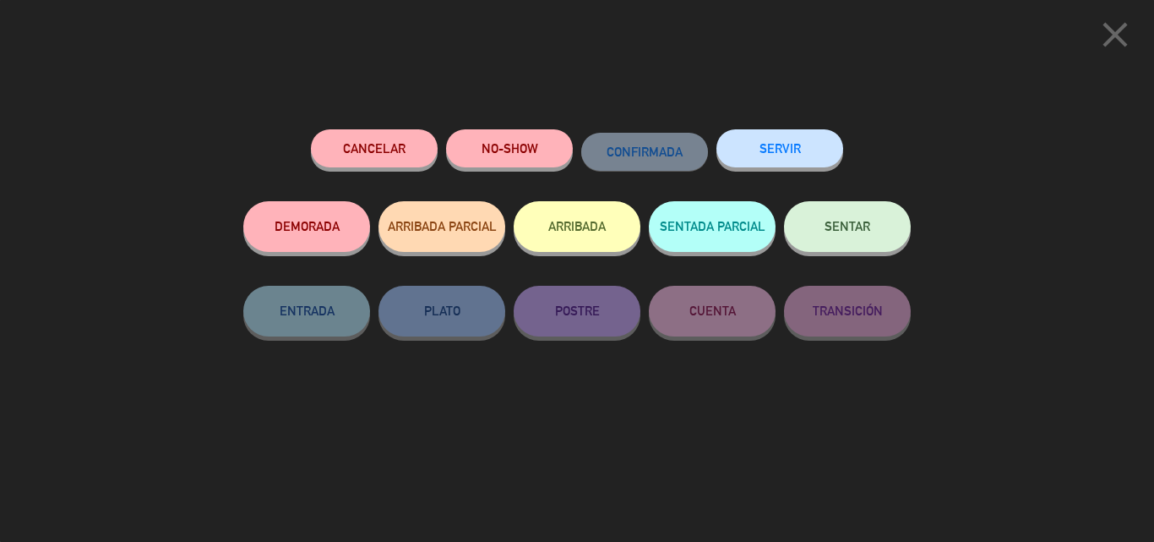
click at [806, 153] on button "SERVIR" at bounding box center [780, 148] width 127 height 38
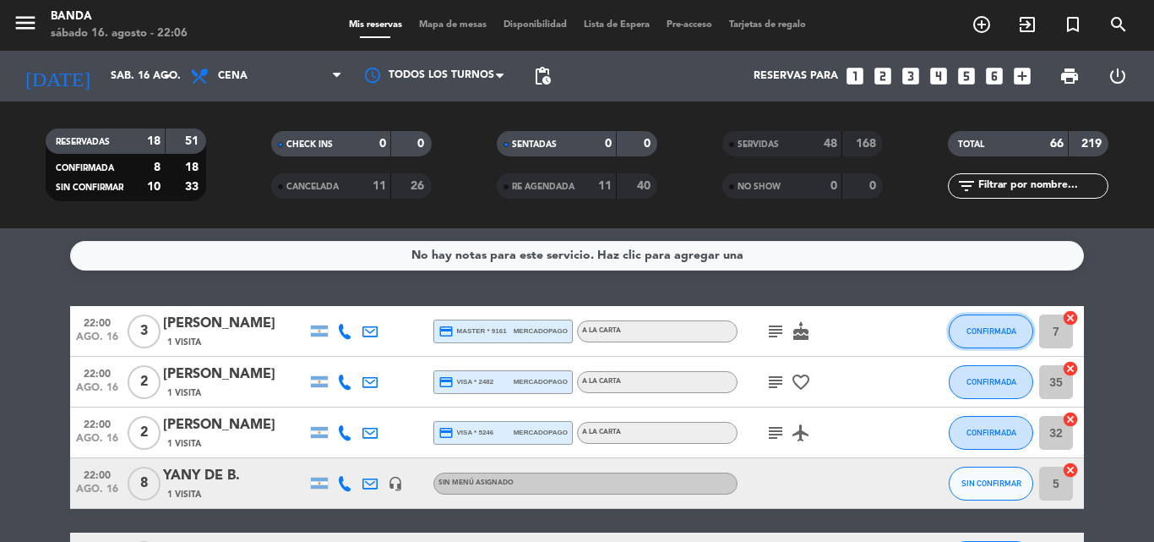
click at [981, 320] on button "CONFIRMADA" at bounding box center [991, 331] width 85 height 34
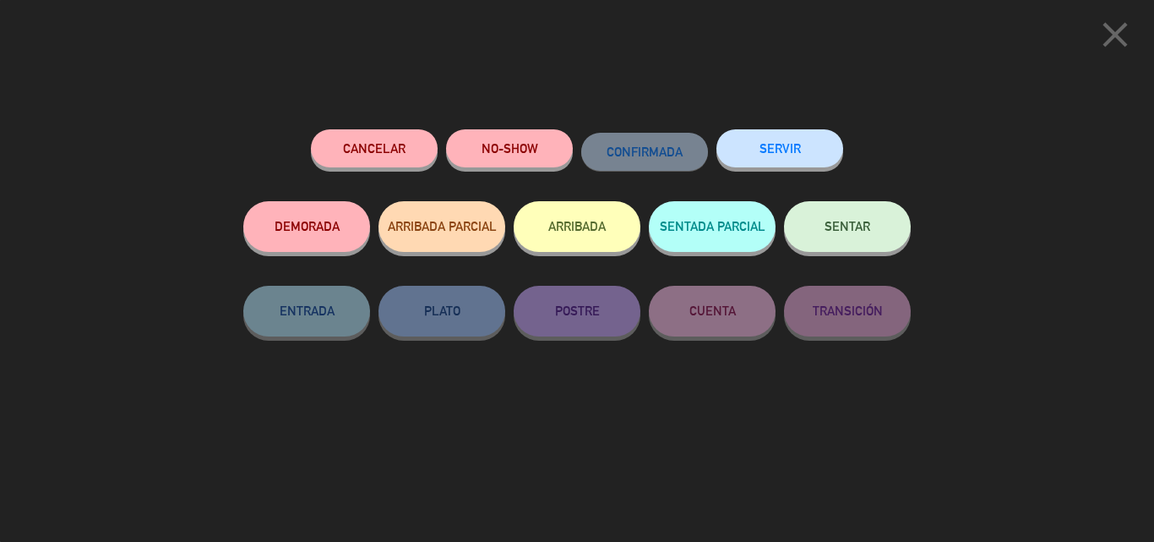
click at [806, 148] on button "SERVIR" at bounding box center [780, 148] width 127 height 38
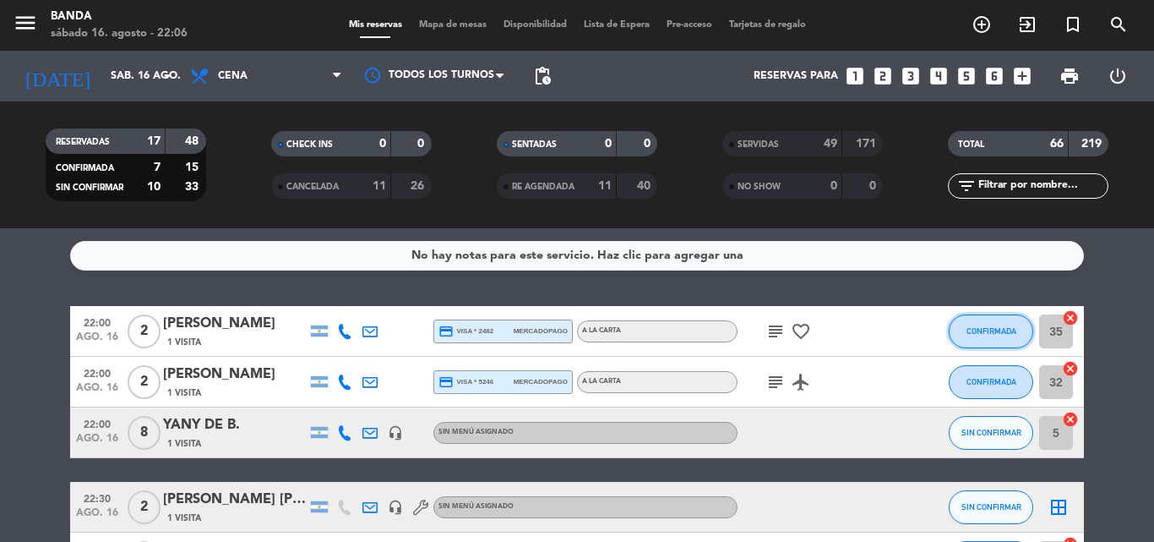
click at [982, 323] on button "CONFIRMADA" at bounding box center [991, 331] width 85 height 34
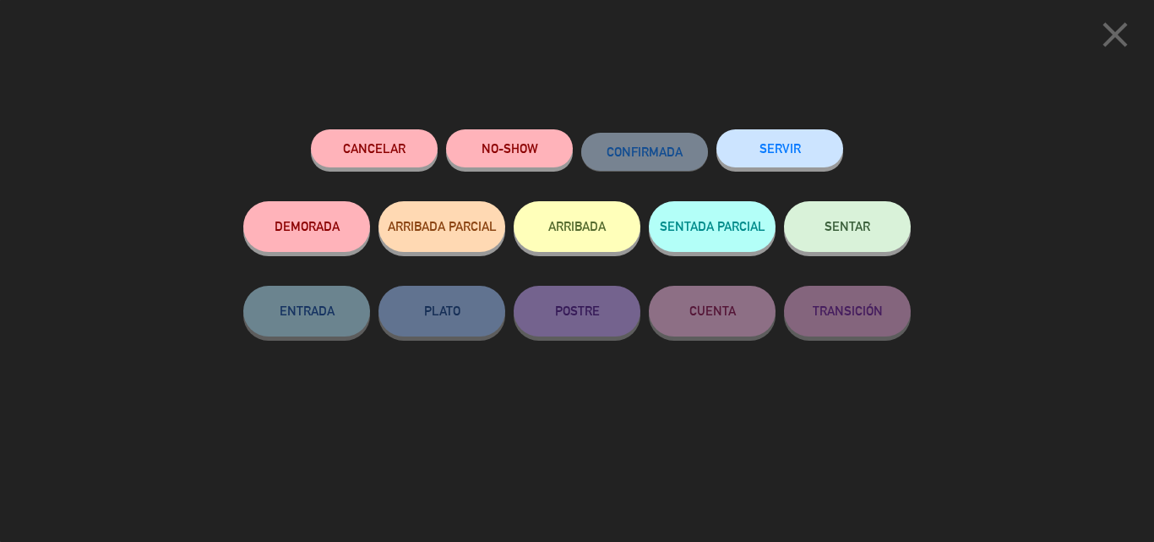
click at [793, 153] on button "SERVIR" at bounding box center [780, 148] width 127 height 38
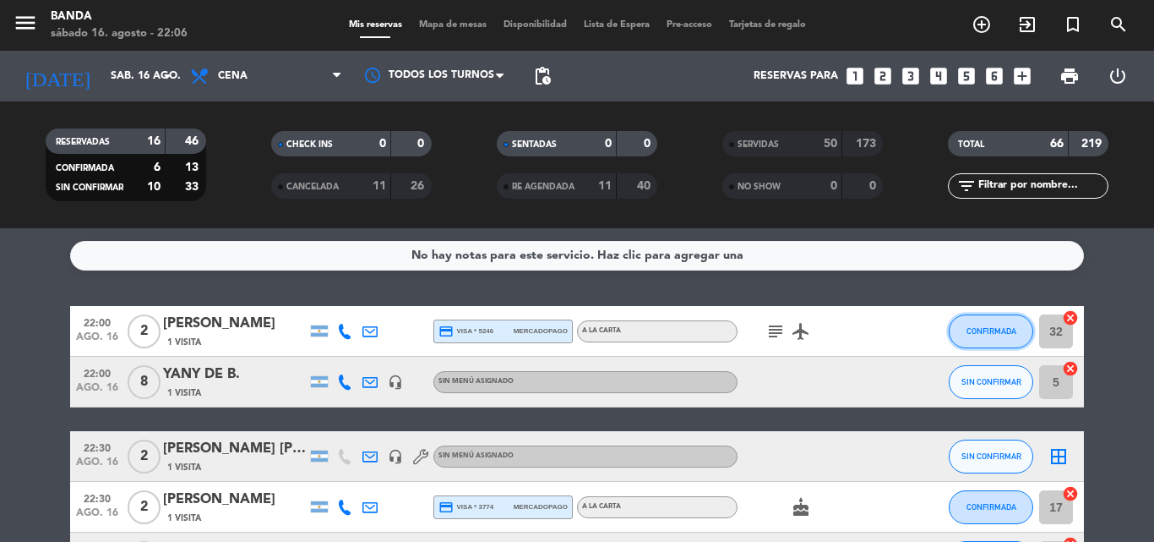
click at [1001, 326] on span "CONFIRMADA" at bounding box center [992, 330] width 50 height 9
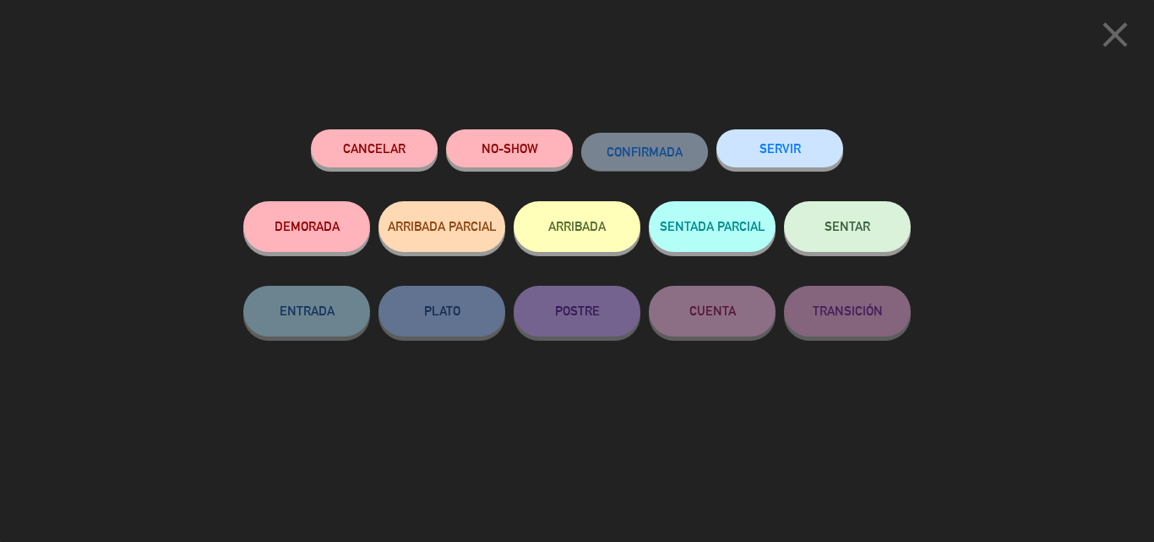
click at [823, 141] on button "SERVIR" at bounding box center [780, 148] width 127 height 38
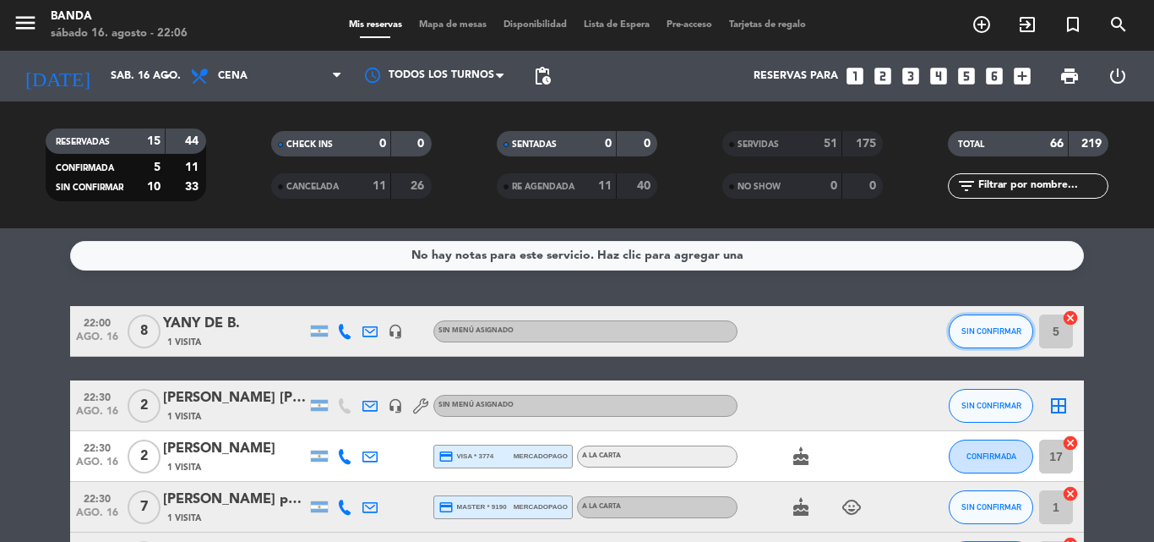
click at [989, 327] on span "SIN CONFIRMAR" at bounding box center [992, 330] width 60 height 9
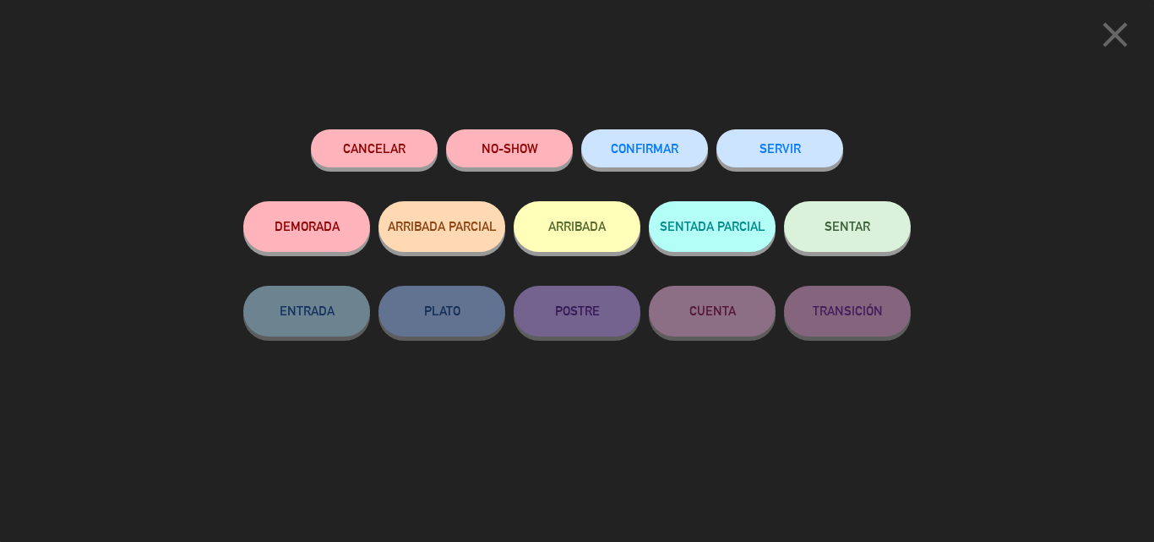
click at [772, 143] on button "SERVIR" at bounding box center [780, 148] width 127 height 38
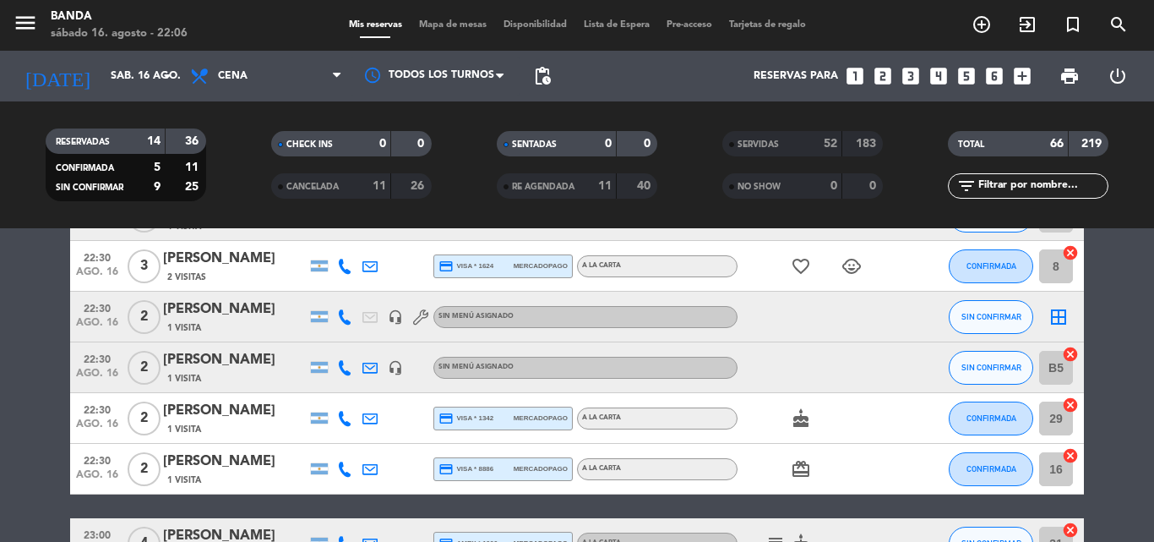
scroll to position [320, 0]
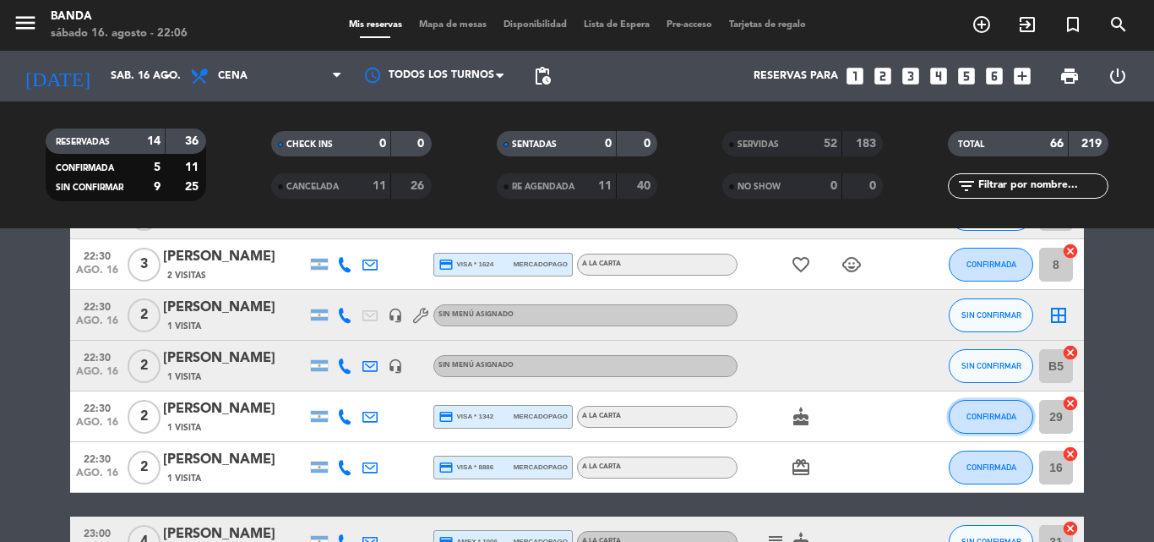
click at [1001, 418] on span "CONFIRMADA" at bounding box center [992, 416] width 50 height 9
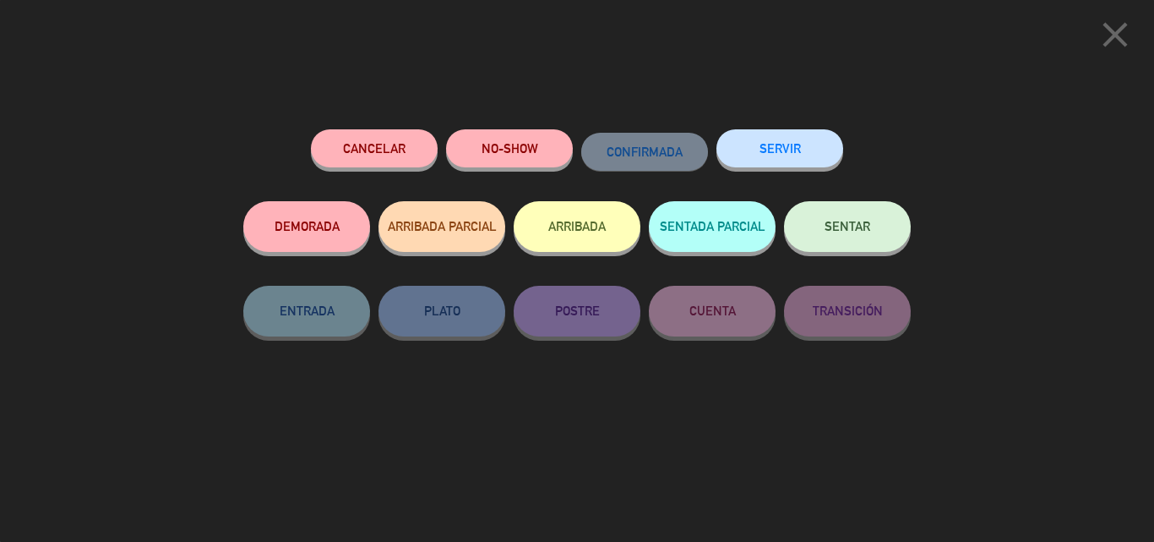
click at [800, 161] on button "SERVIR" at bounding box center [780, 148] width 127 height 38
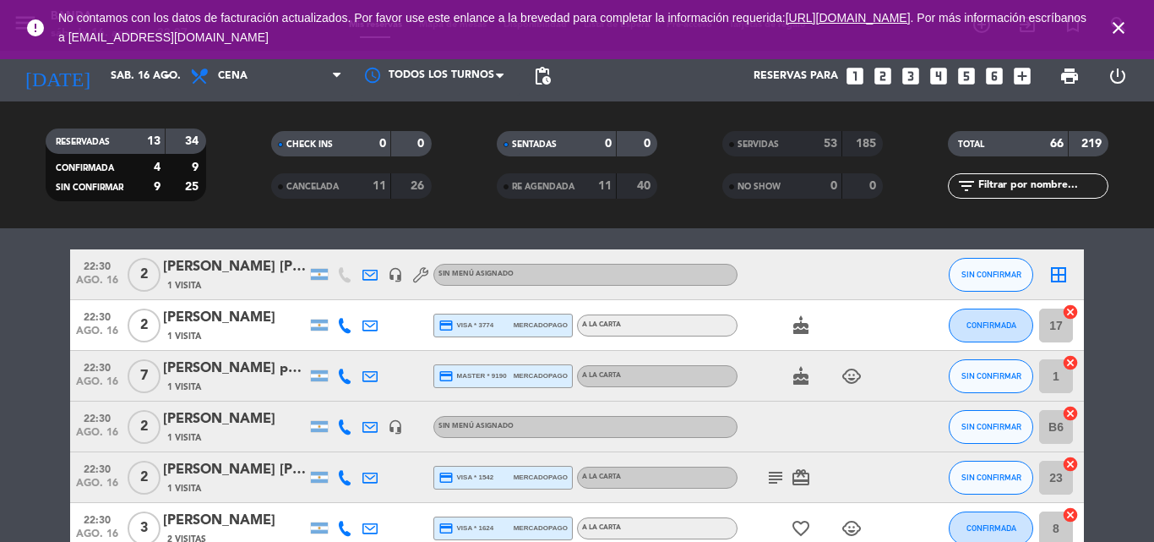
scroll to position [0, 0]
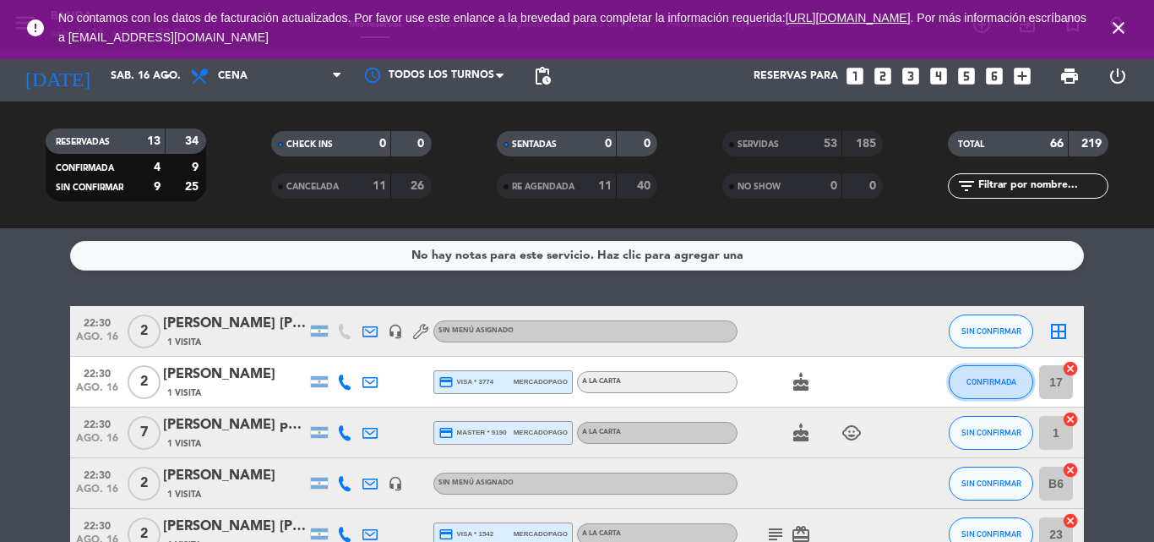
click at [980, 382] on span "CONFIRMADA" at bounding box center [992, 381] width 50 height 9
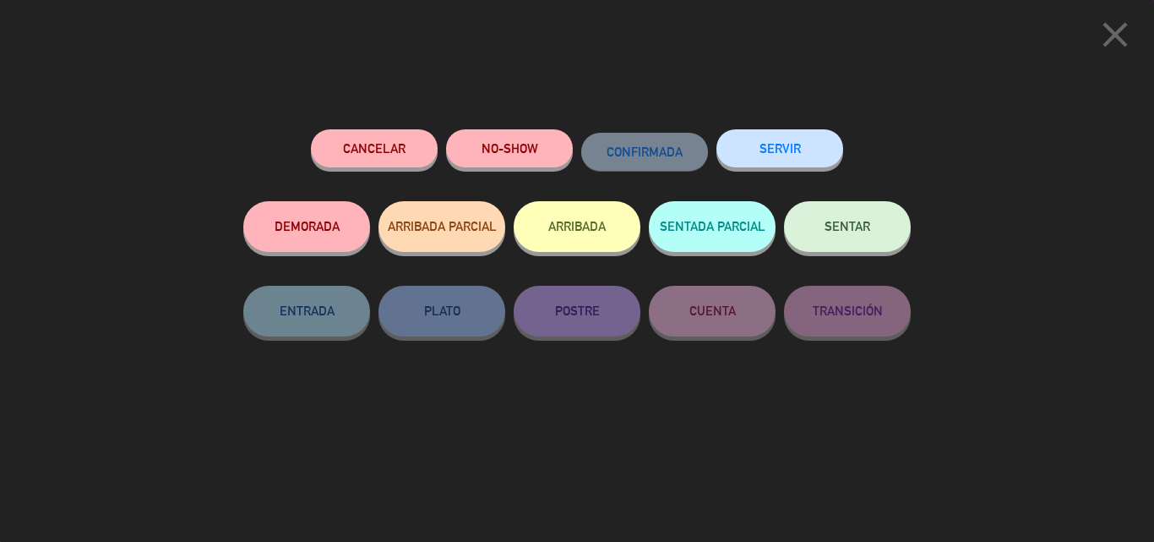
click at [760, 132] on button "SERVIR" at bounding box center [780, 148] width 127 height 38
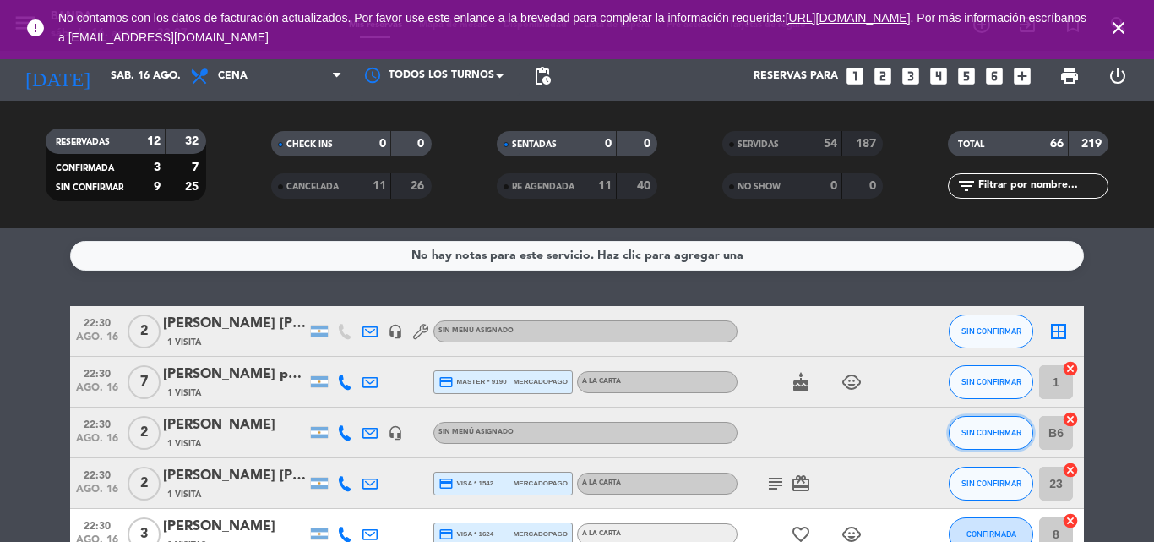
click at [972, 443] on button "SIN CONFIRMAR" at bounding box center [991, 433] width 85 height 34
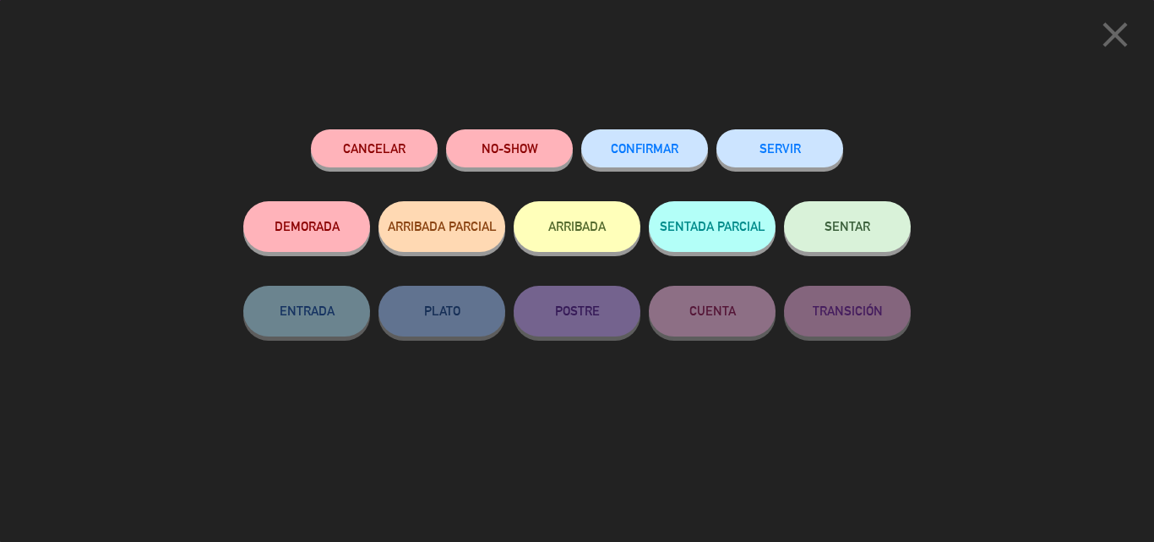
click at [793, 157] on button "SERVIR" at bounding box center [780, 148] width 127 height 38
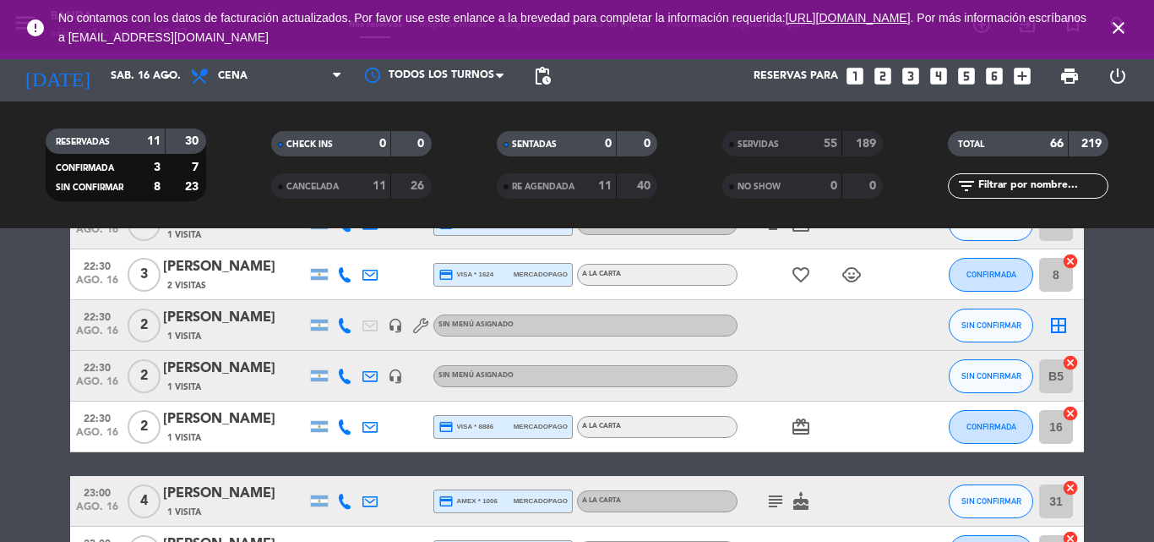
scroll to position [221, 0]
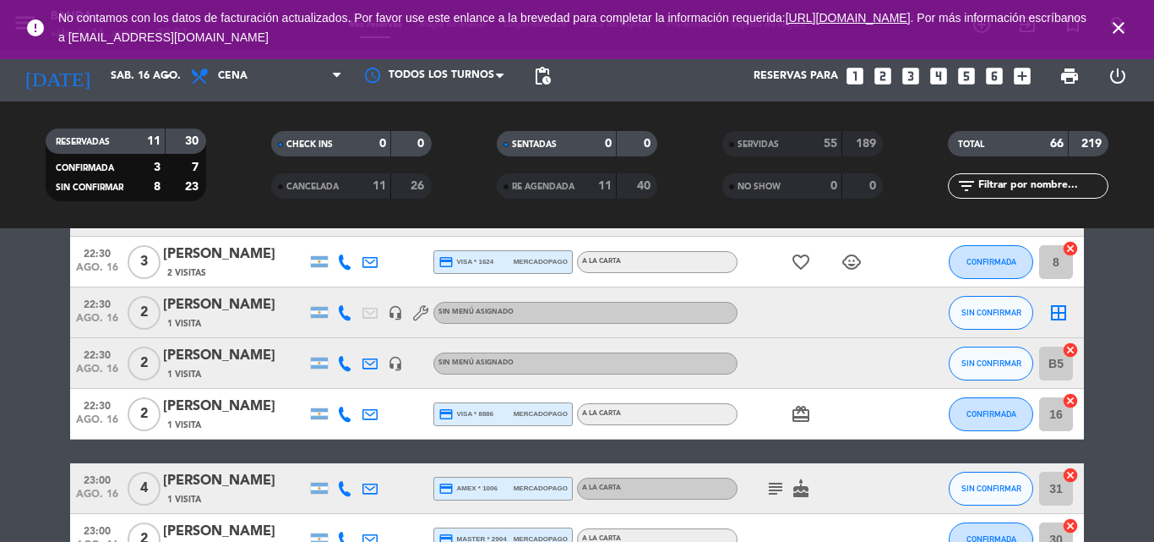
drag, startPoint x: 497, startPoint y: 401, endPoint x: 41, endPoint y: 401, distance: 456.4
click at [41, 401] on bookings-row "22:30 ago. 16 2 Franco [PERSON_NAME] 1 Visita headset_mic Sin menú asignado SIN…" at bounding box center [577, 375] width 1154 height 581
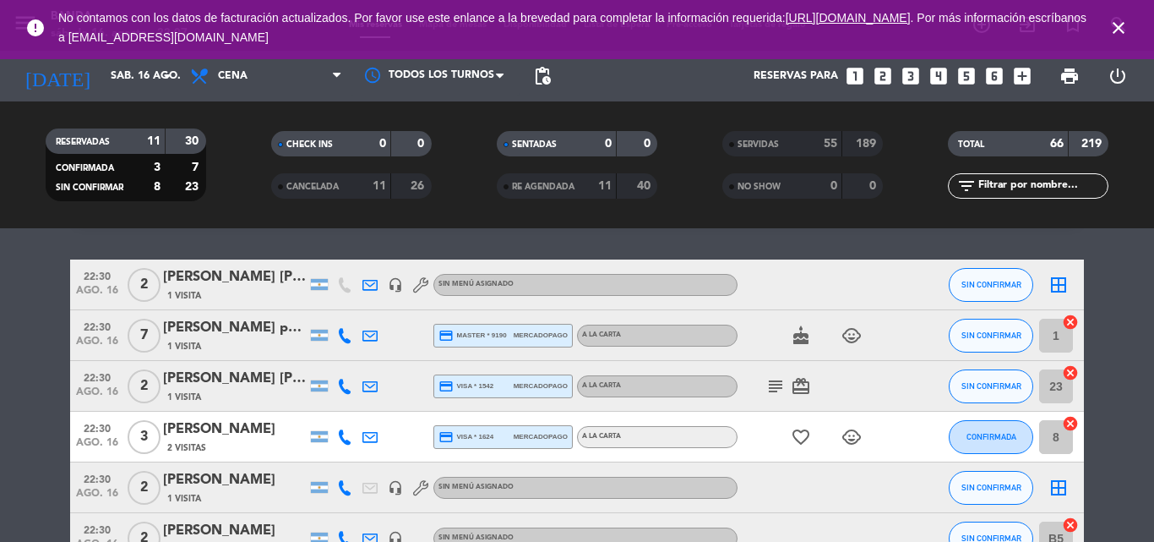
scroll to position [46, 0]
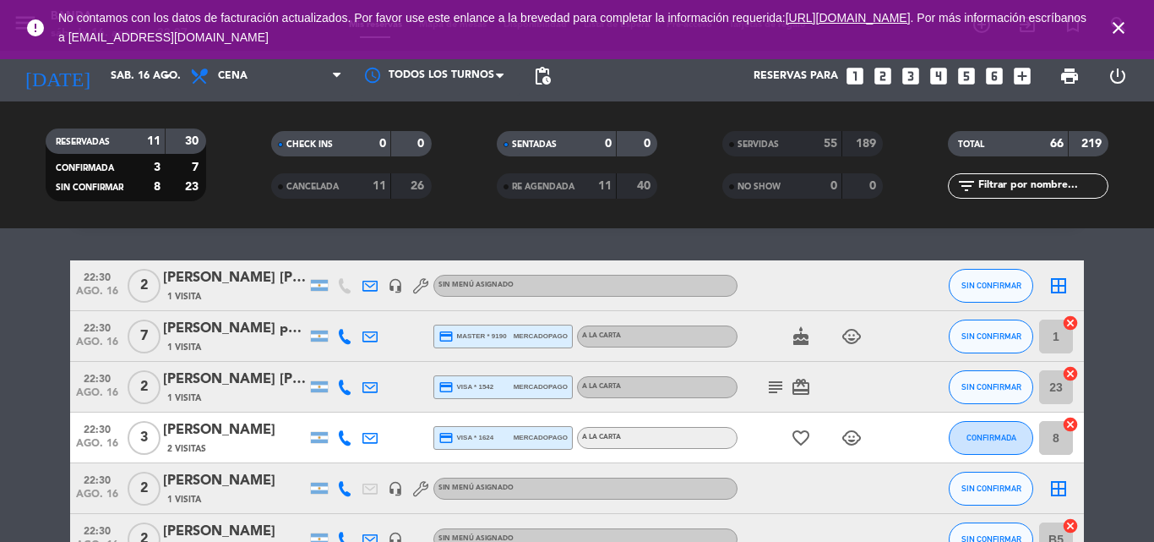
click at [1116, 19] on icon "close" at bounding box center [1119, 28] width 20 height 20
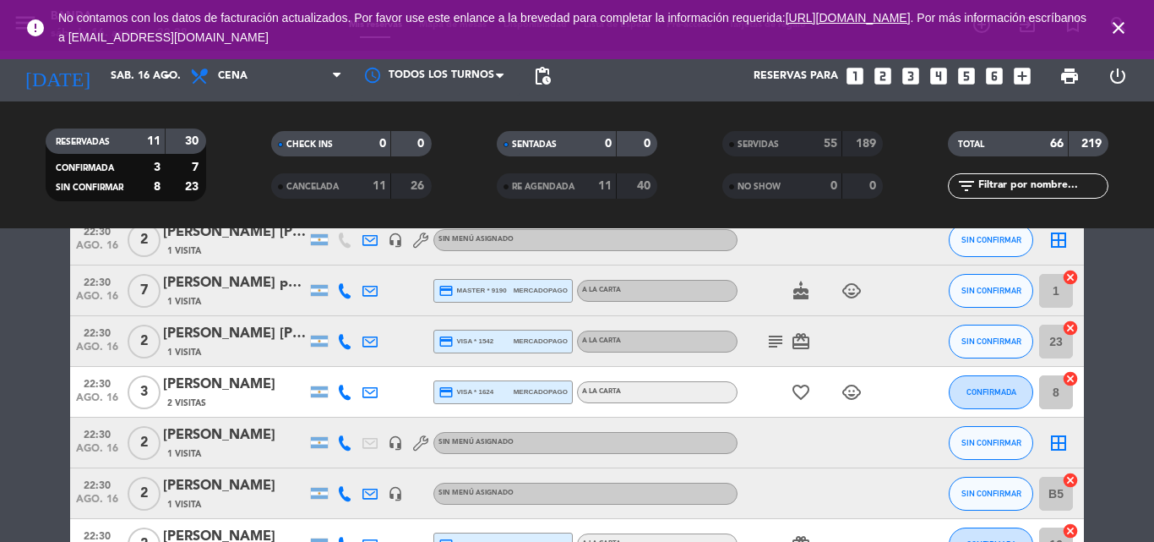
scroll to position [92, 0]
click at [1005, 448] on button "SIN CONFIRMAR" at bounding box center [991, 442] width 85 height 34
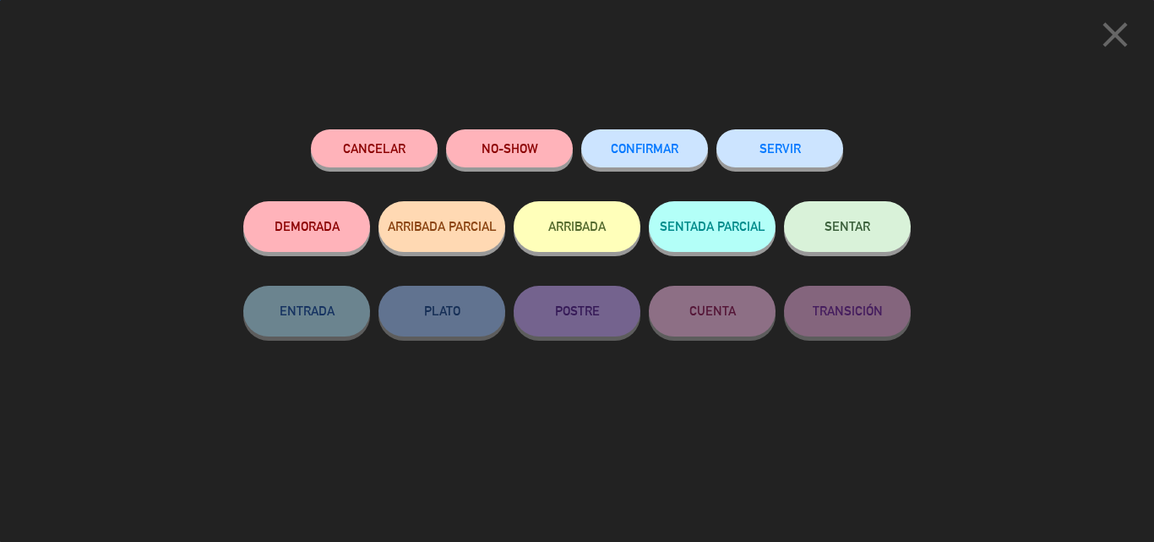
click at [765, 126] on div "Cancelar NO-SHOW CONFIRMAR SERVIR DEMORADA ARRIBADA PARCIAL ARRIBADA SENTADA PA…" at bounding box center [577, 329] width 691 height 424
click at [763, 155] on button "SERVIR" at bounding box center [780, 148] width 127 height 38
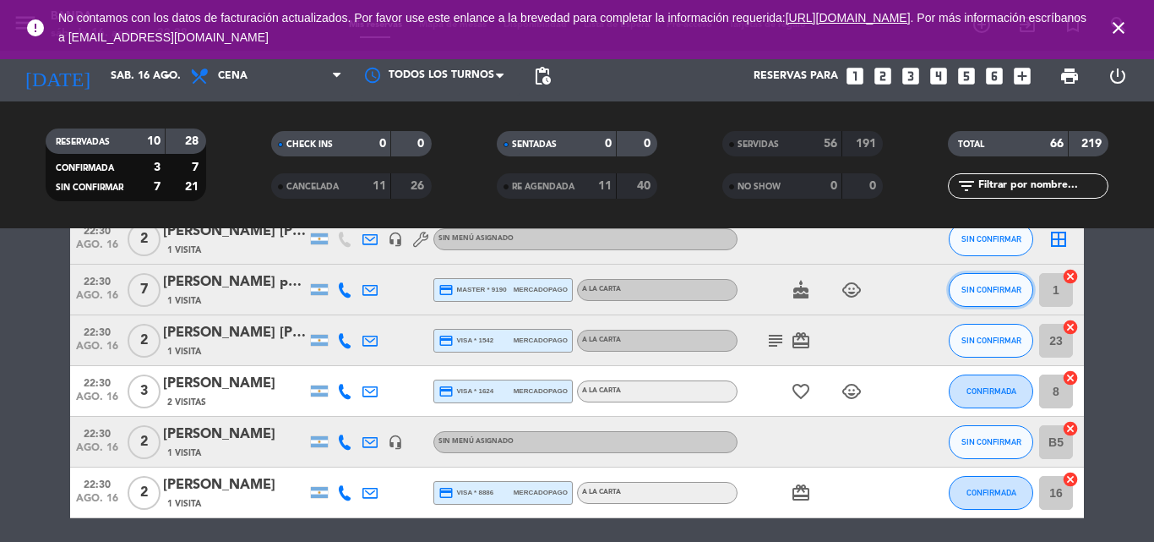
click at [971, 284] on button "SIN CONFIRMAR" at bounding box center [991, 290] width 85 height 34
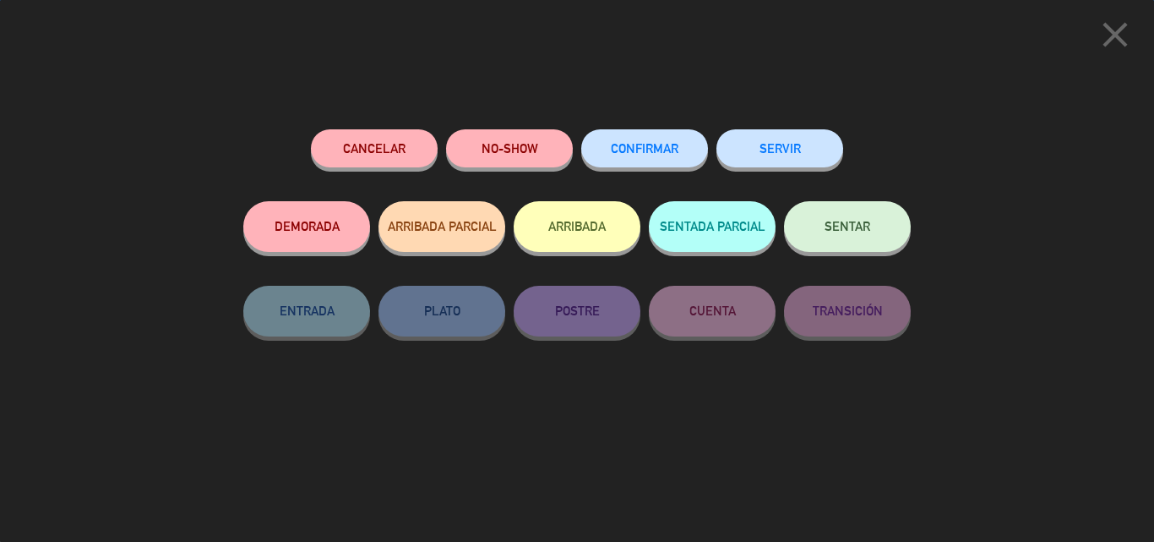
click at [798, 139] on button "SERVIR" at bounding box center [780, 148] width 127 height 38
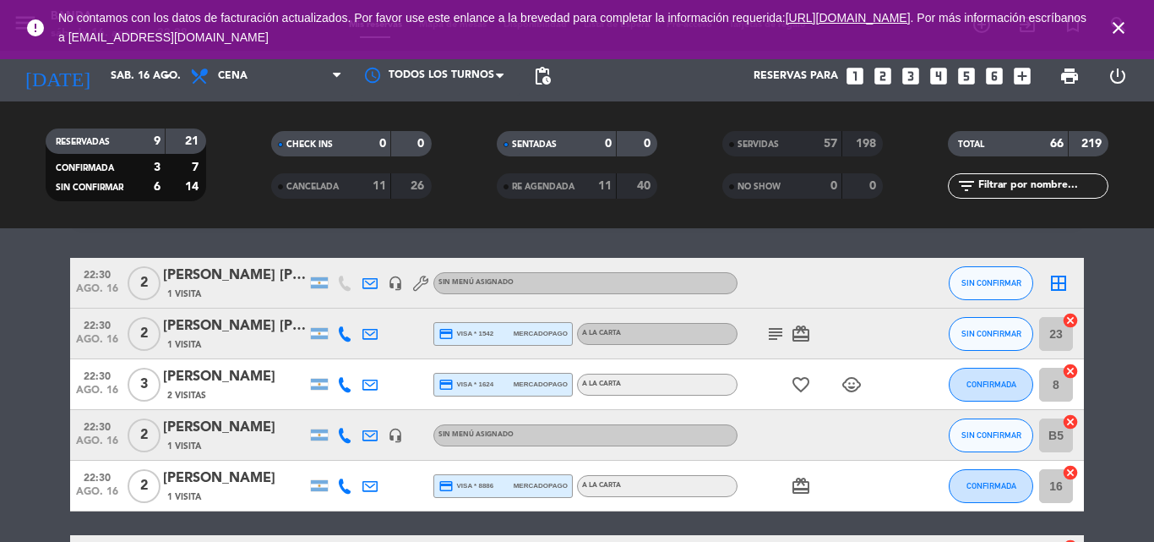
scroll to position [49, 0]
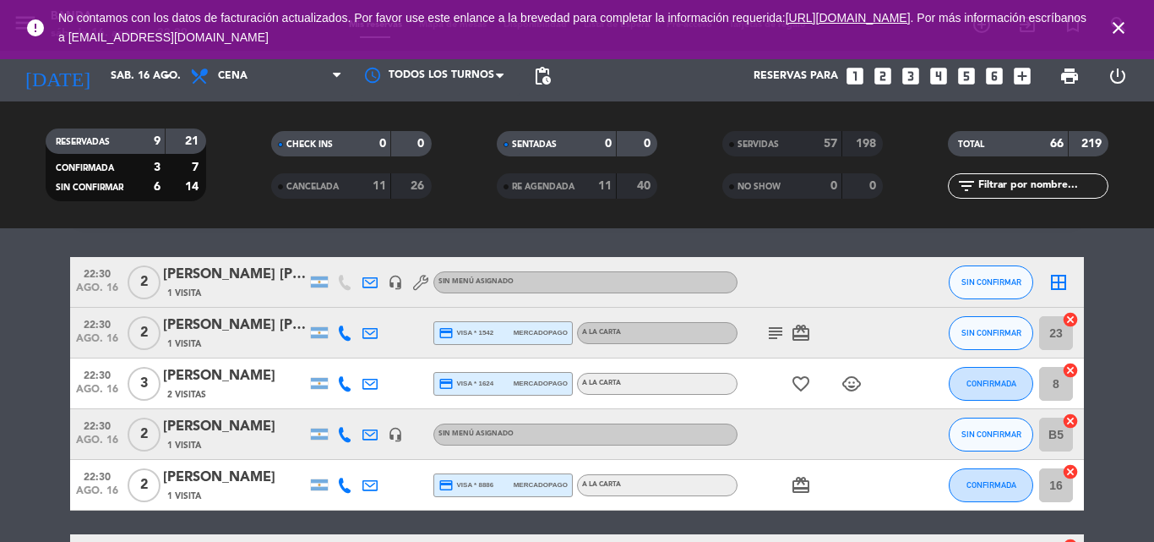
click at [1121, 30] on icon "close" at bounding box center [1119, 28] width 20 height 20
click at [1012, 280] on span "SIN CONFIRMAR" at bounding box center [992, 281] width 60 height 9
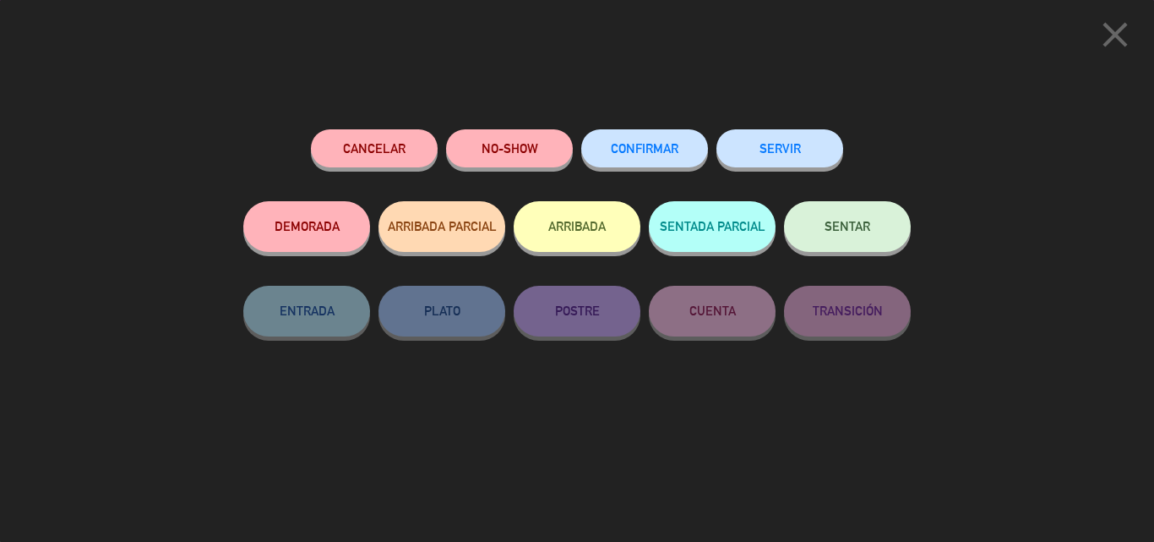
click at [808, 166] on button "SERVIR" at bounding box center [780, 148] width 127 height 38
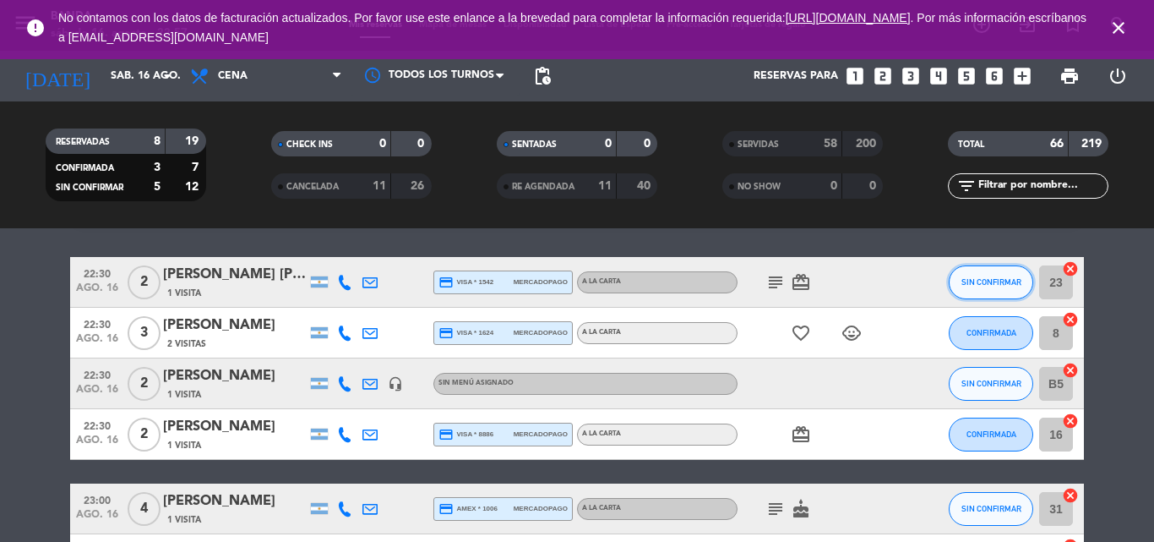
click at [984, 281] on span "SIN CONFIRMAR" at bounding box center [992, 281] width 60 height 9
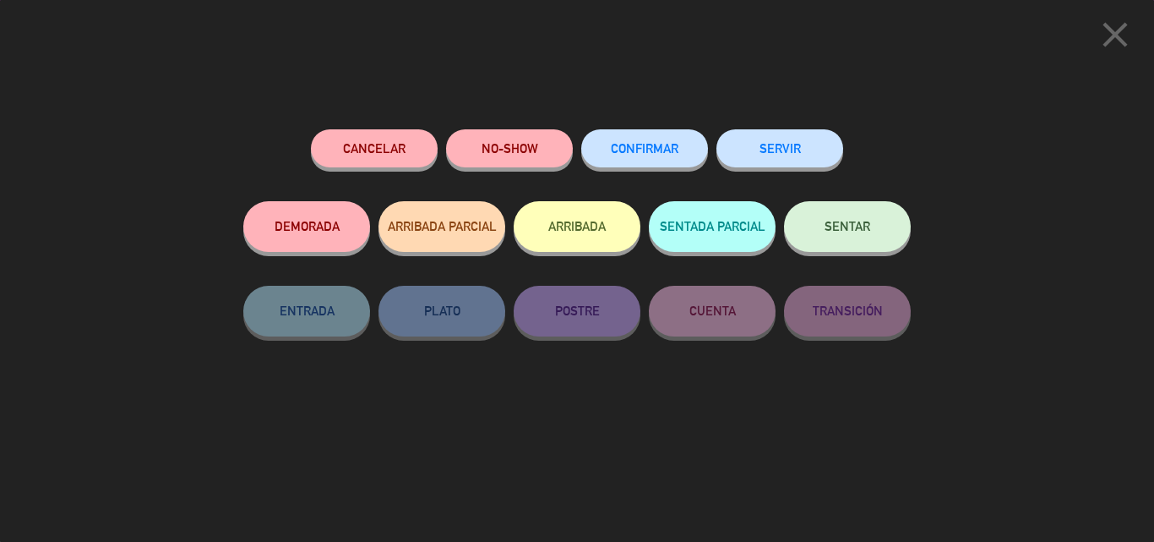
click at [825, 145] on button "SERVIR" at bounding box center [780, 148] width 127 height 38
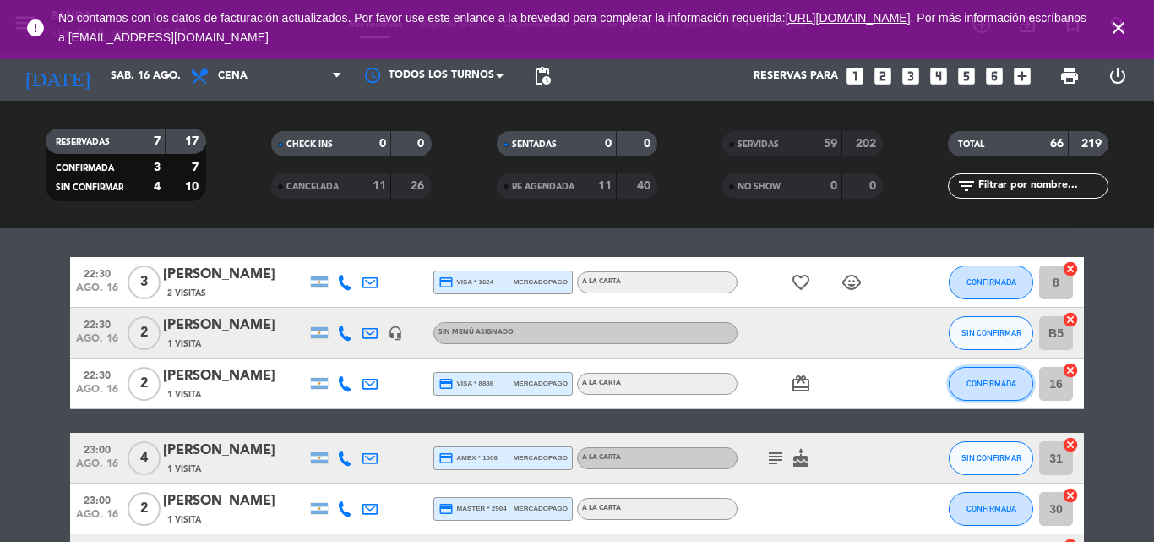
click at [1008, 384] on span "CONFIRMADA" at bounding box center [992, 383] width 50 height 9
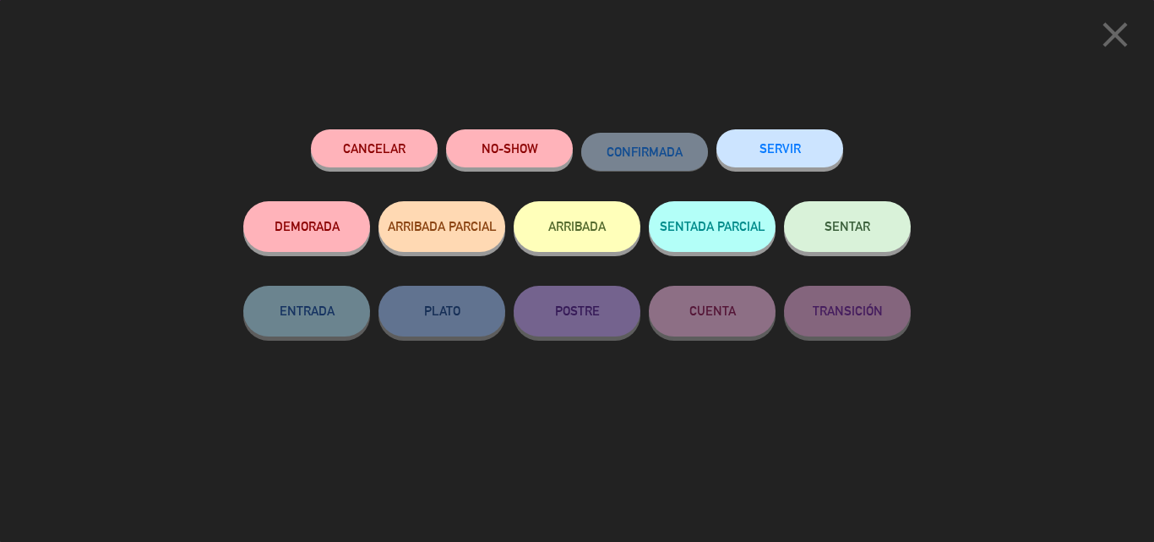
click at [812, 154] on button "SERVIR" at bounding box center [780, 148] width 127 height 38
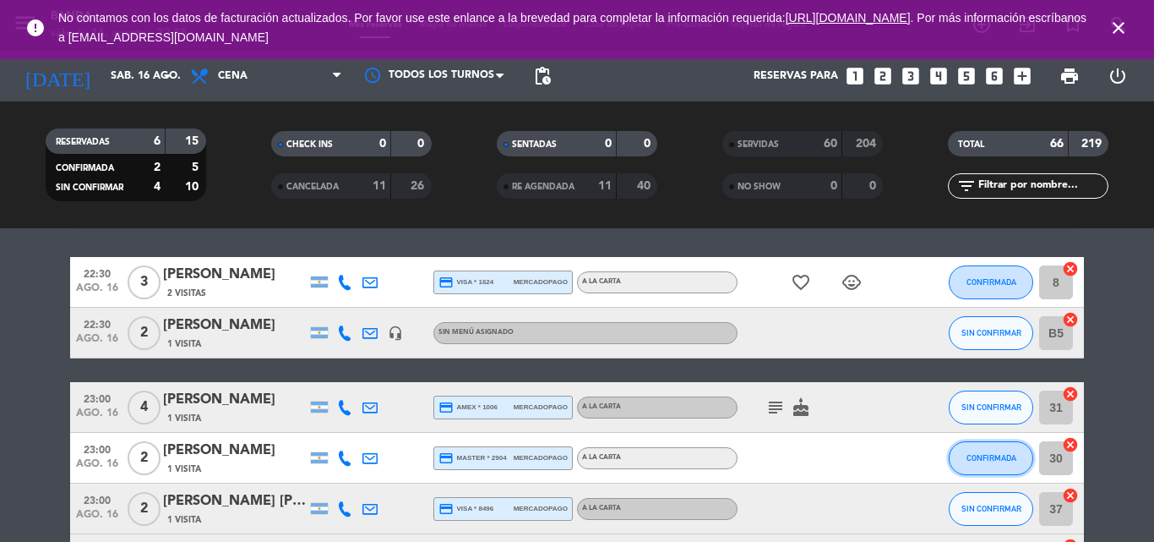
click at [980, 457] on span "CONFIRMADA" at bounding box center [992, 457] width 50 height 9
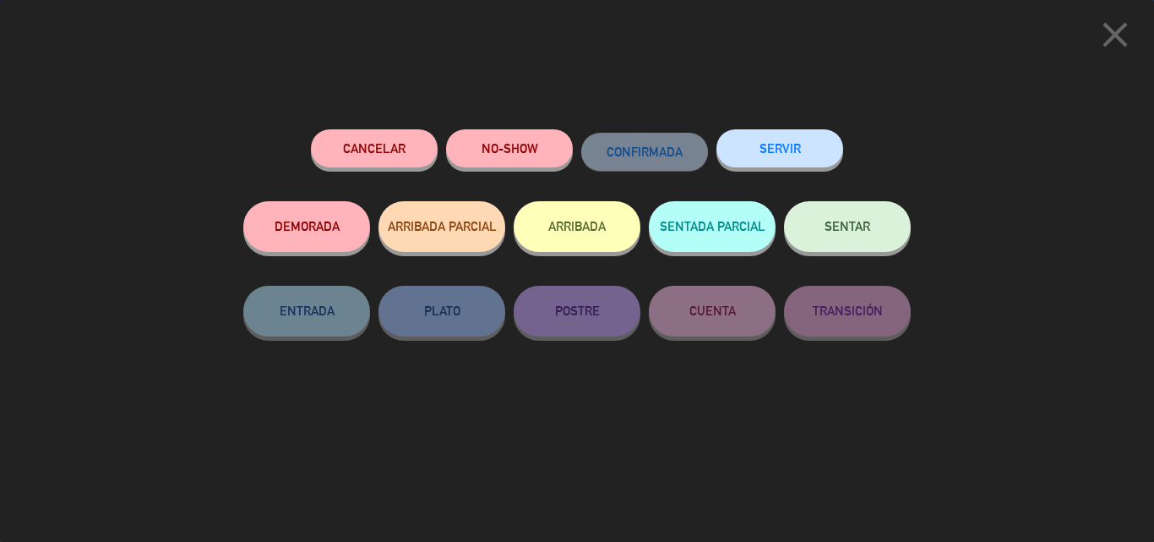
click at [774, 159] on button "SERVIR" at bounding box center [780, 148] width 127 height 38
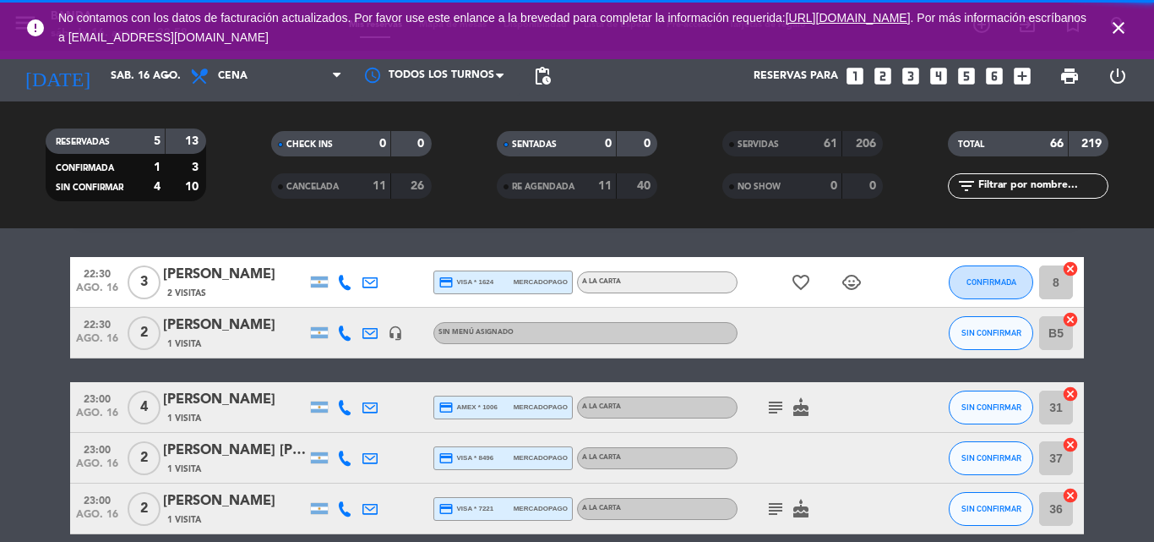
scroll to position [126, 0]
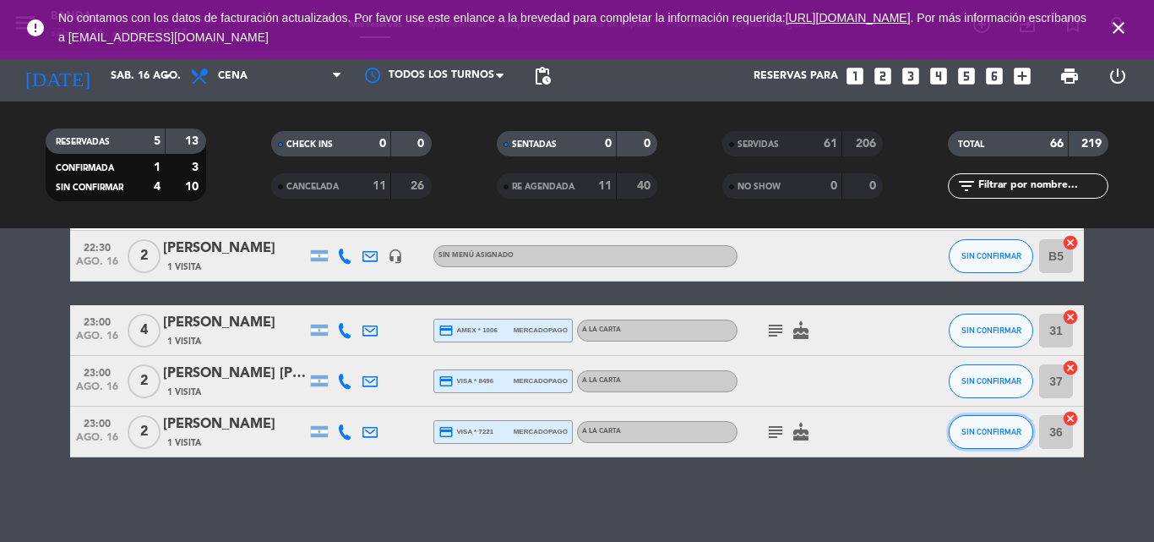
click at [967, 438] on button "SIN CONFIRMAR" at bounding box center [991, 432] width 85 height 34
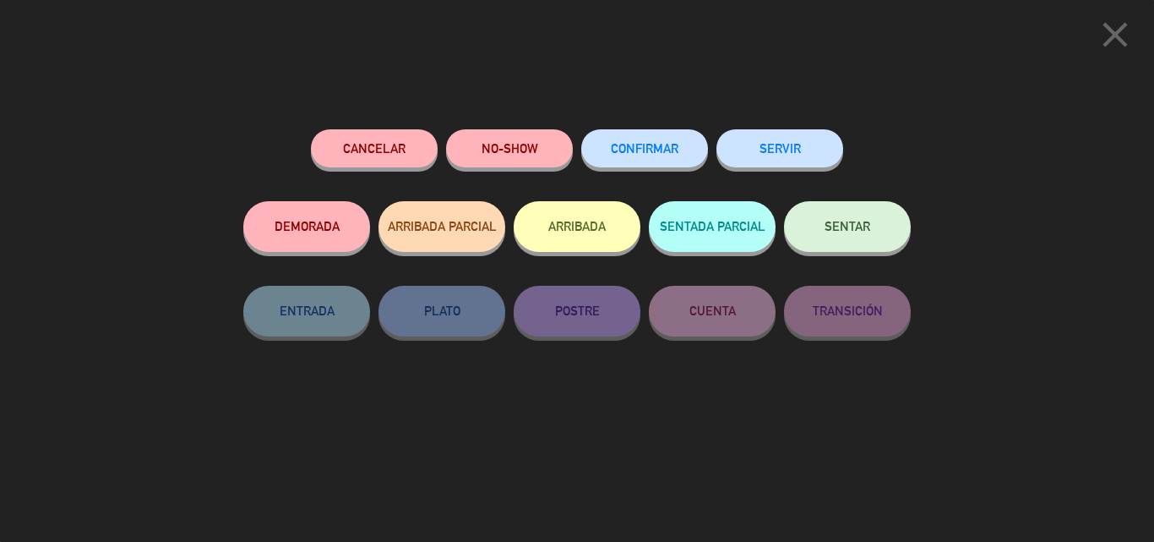
click at [810, 163] on button "SERVIR" at bounding box center [780, 148] width 127 height 38
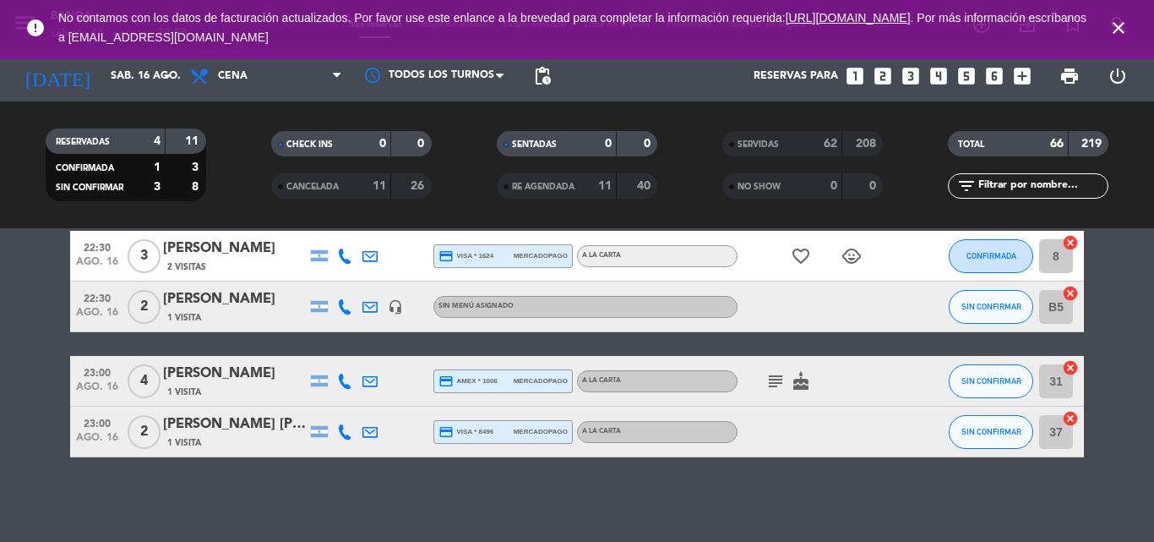
scroll to position [0, 0]
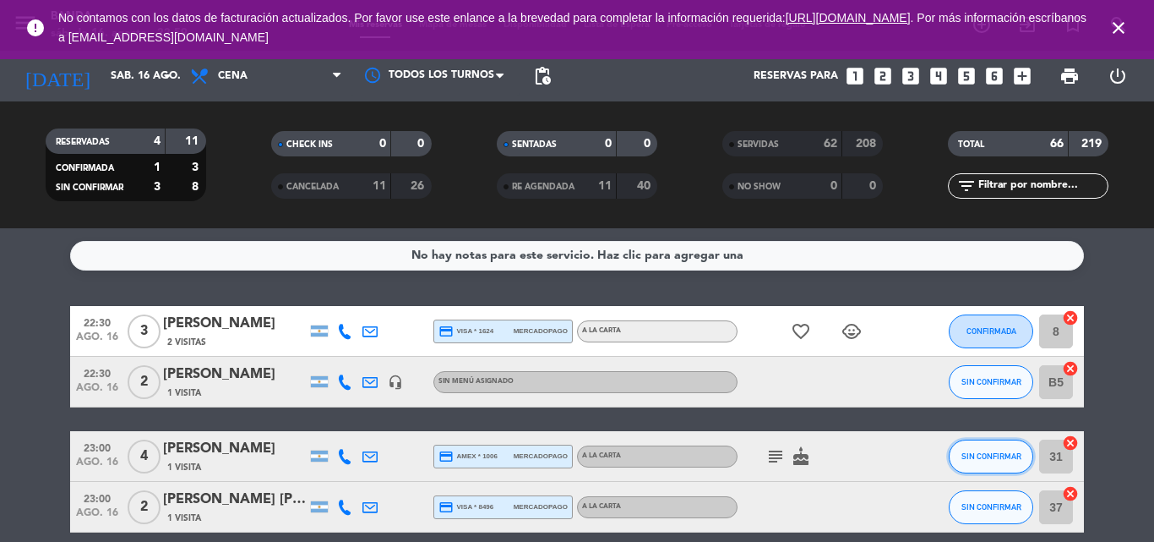
click at [992, 445] on button "SIN CONFIRMAR" at bounding box center [991, 456] width 85 height 34
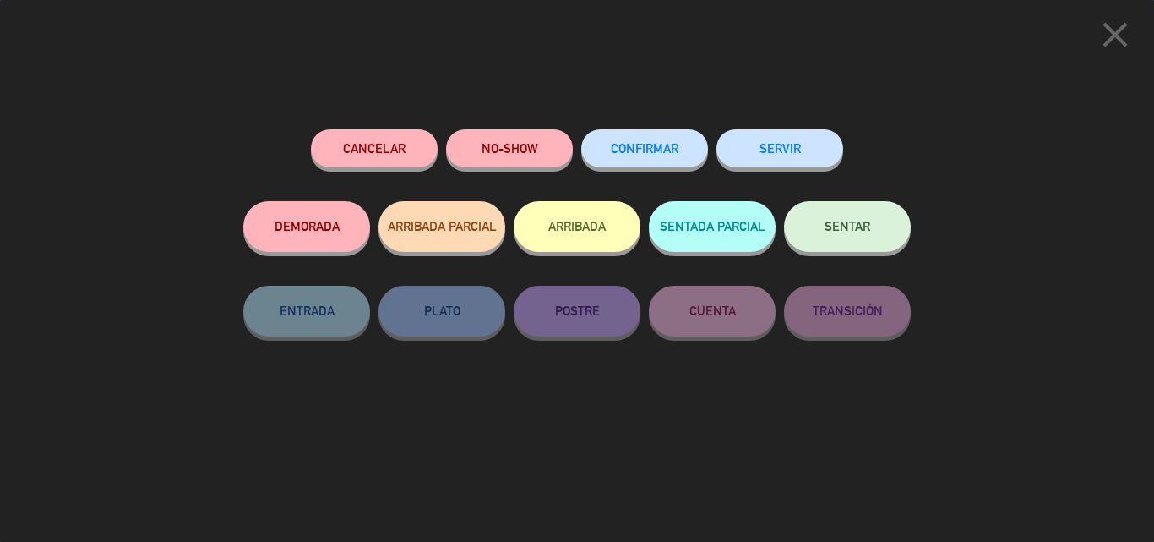
click at [780, 150] on button "SERVIR" at bounding box center [780, 148] width 127 height 38
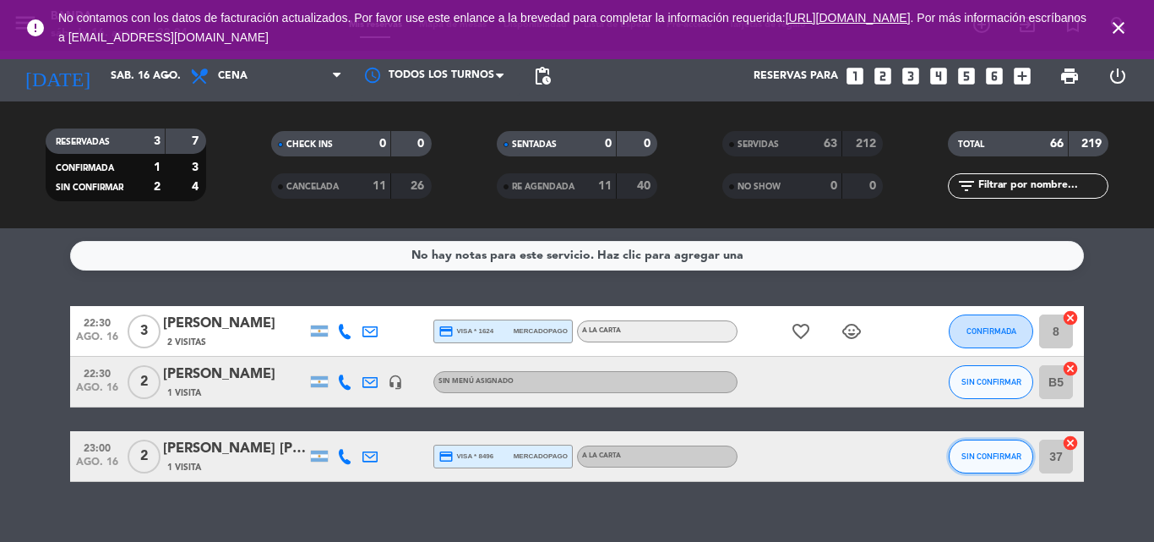
click at [969, 450] on button "SIN CONFIRMAR" at bounding box center [991, 456] width 85 height 34
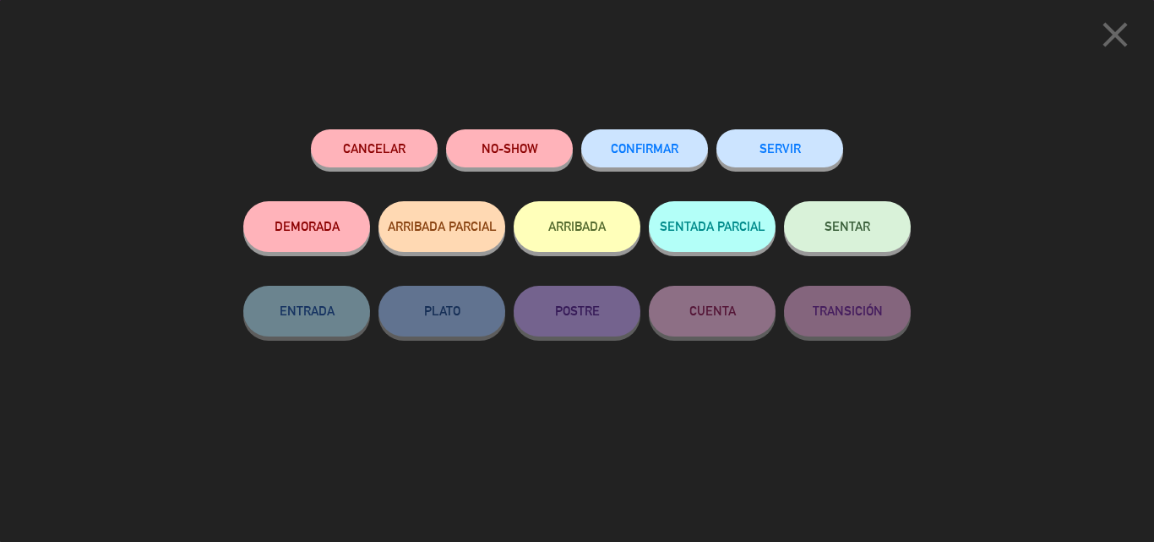
click at [802, 145] on button "SERVIR" at bounding box center [780, 148] width 127 height 38
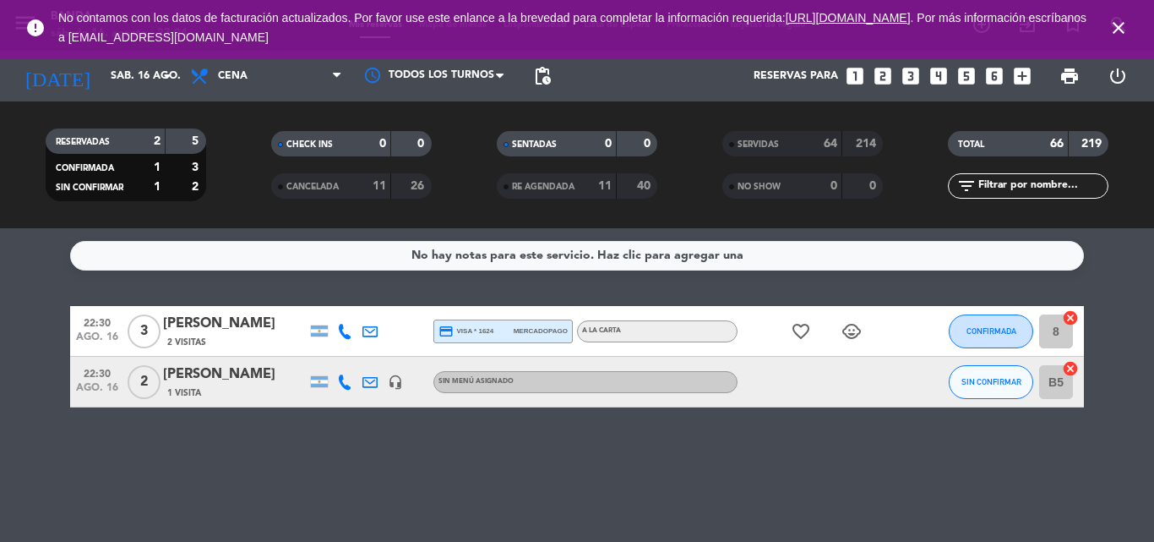
click at [1114, 22] on icon "close" at bounding box center [1119, 28] width 20 height 20
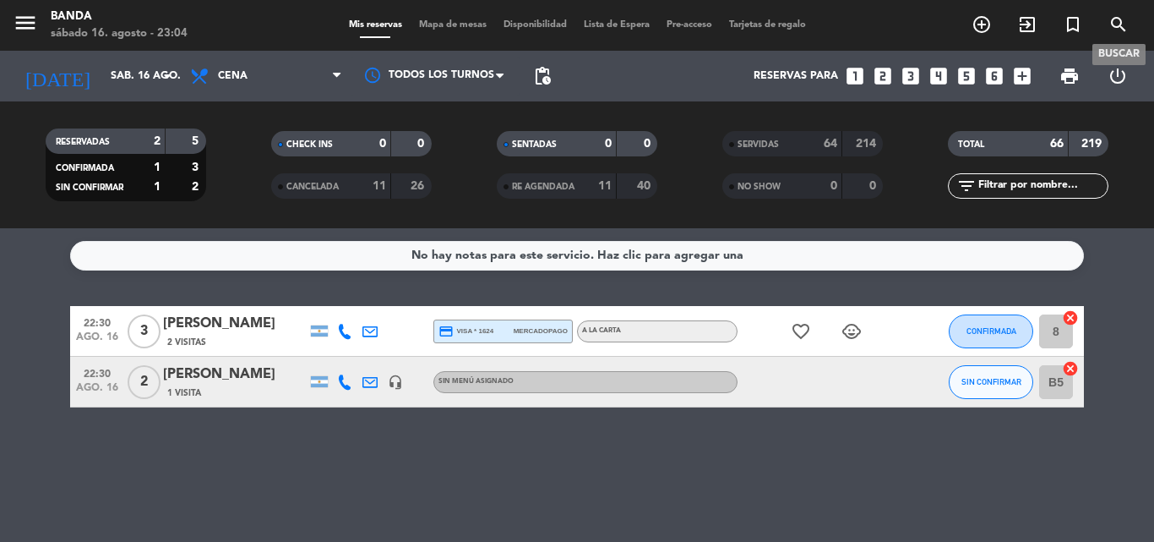
click at [1114, 22] on icon "search" at bounding box center [1119, 24] width 20 height 20
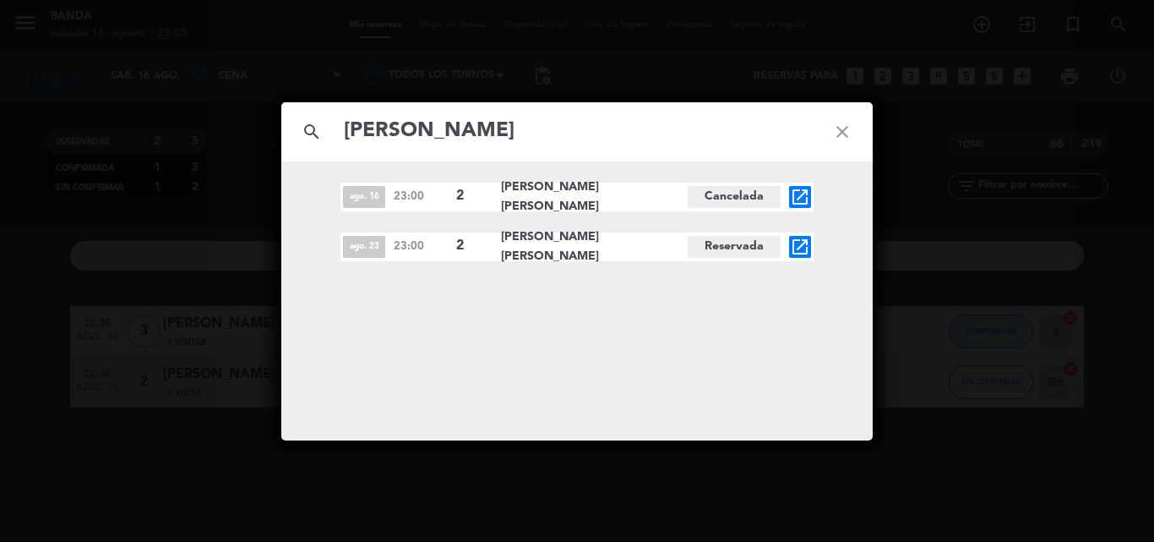
type input "[PERSON_NAME]"
click at [845, 126] on icon "close" at bounding box center [842, 131] width 61 height 61
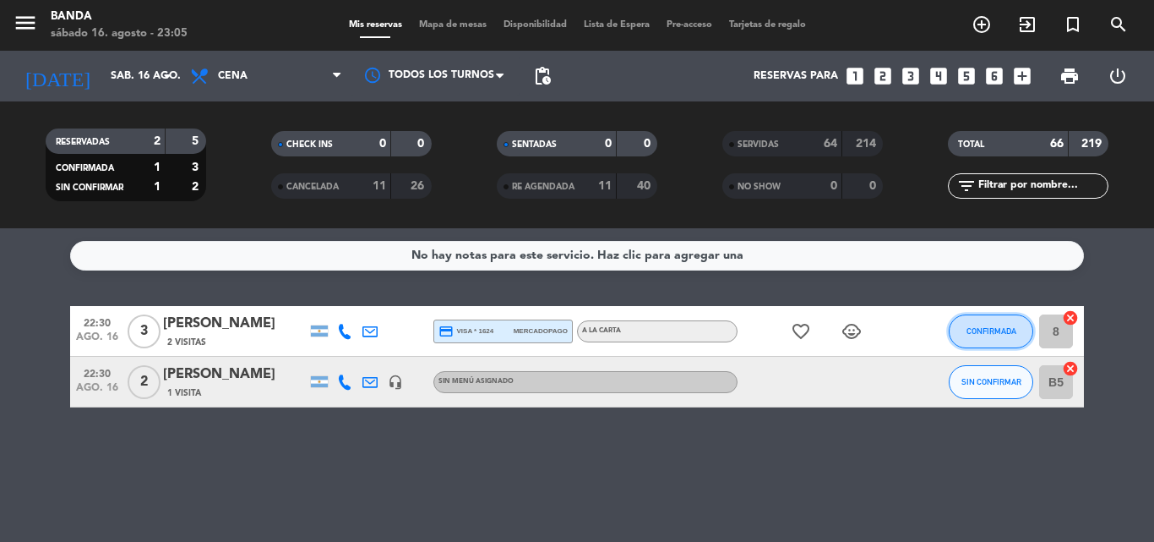
click at [986, 318] on button "CONFIRMADA" at bounding box center [991, 331] width 85 height 34
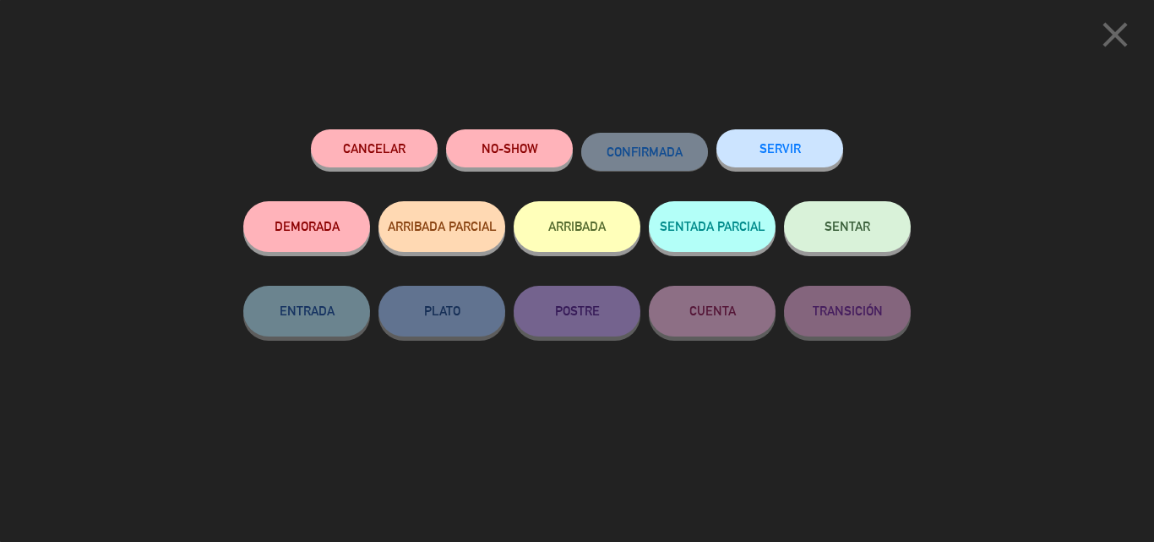
click at [506, 158] on button "NO-SHOW" at bounding box center [509, 148] width 127 height 38
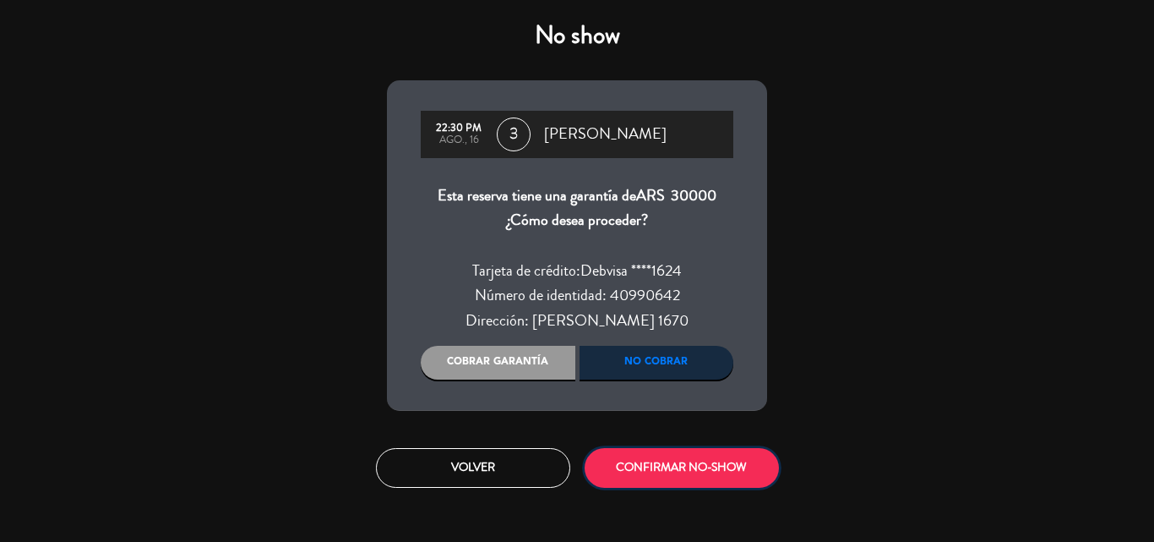
click at [669, 478] on button "CONFIRMAR NO-SHOW" at bounding box center [682, 468] width 194 height 40
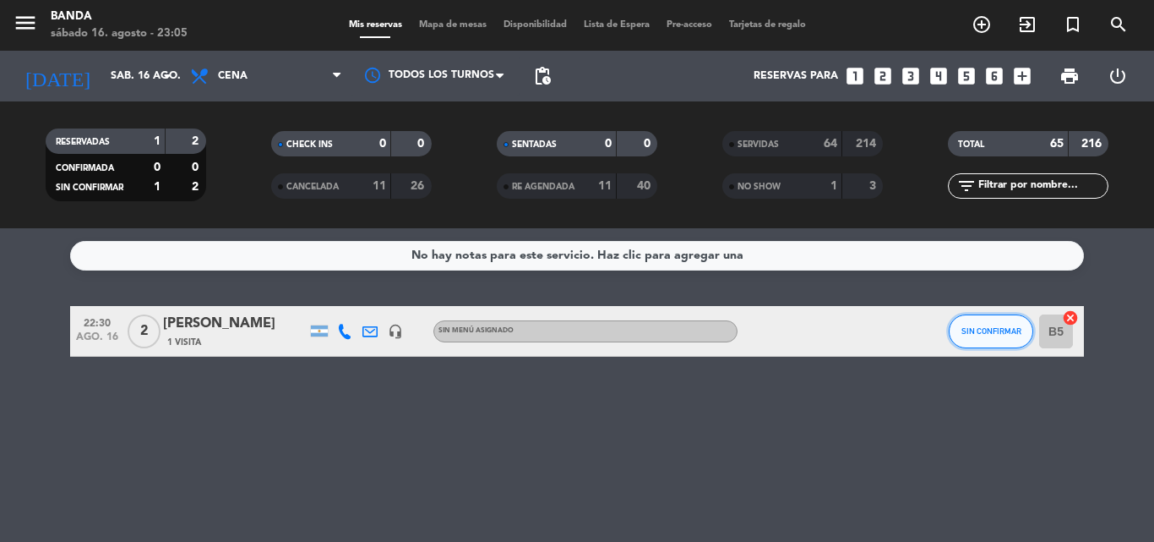
click at [982, 326] on span "SIN CONFIRMAR" at bounding box center [992, 330] width 60 height 9
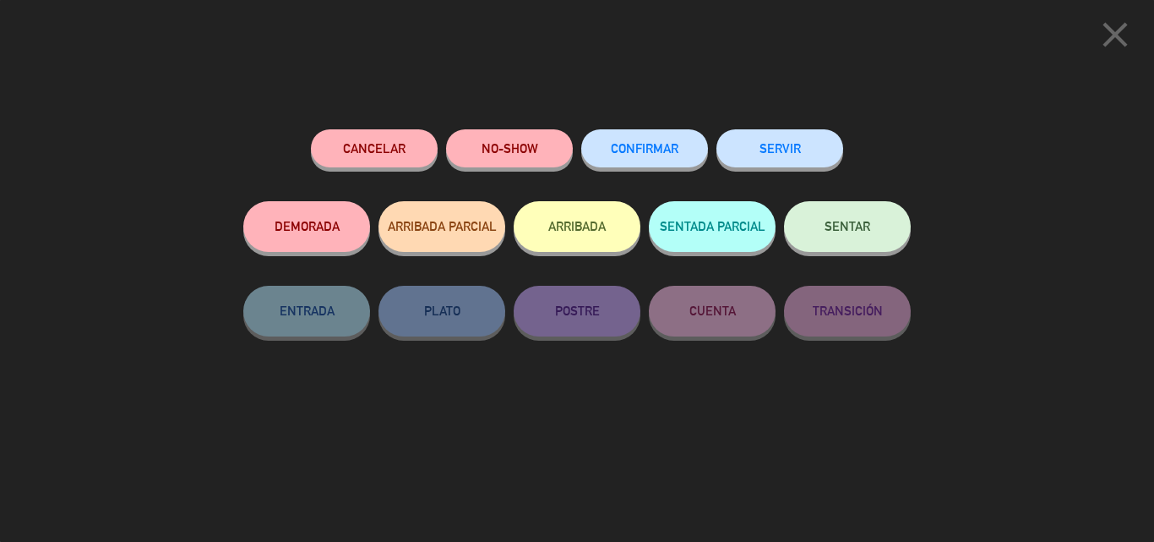
click at [539, 129] on div "NO-SHOW" at bounding box center [509, 165] width 127 height 72
click at [540, 150] on button "NO-SHOW" at bounding box center [509, 148] width 127 height 38
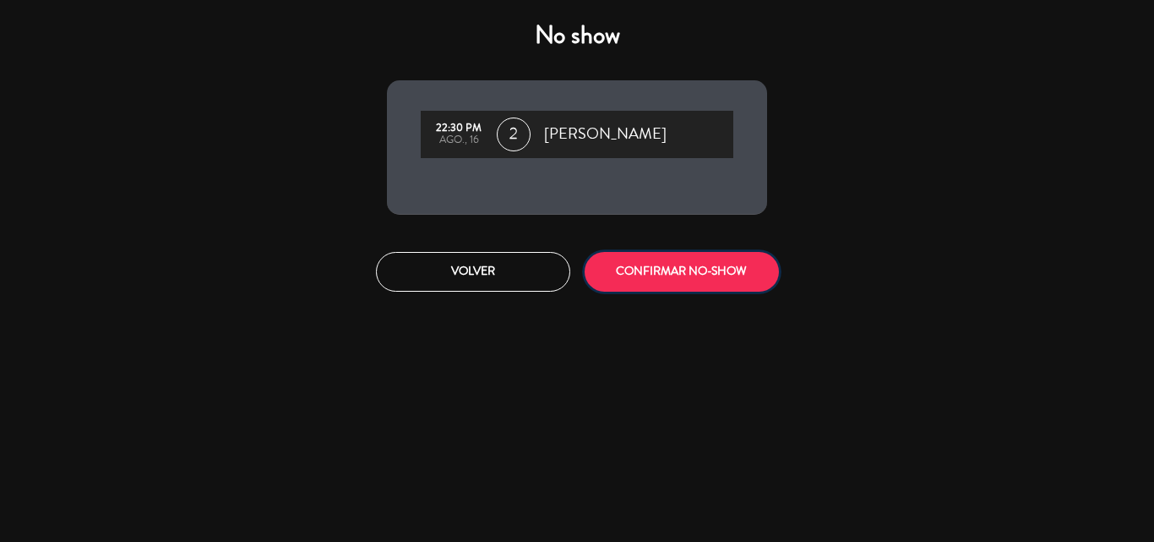
click at [654, 274] on button "CONFIRMAR NO-SHOW" at bounding box center [682, 272] width 194 height 40
